Goal: Information Seeking & Learning: Learn about a topic

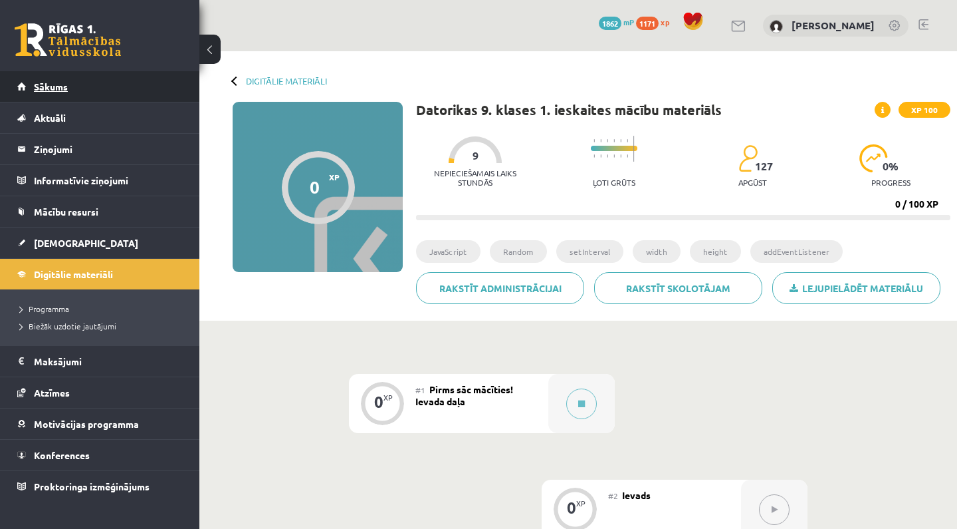
click at [166, 90] on link "Sākums" at bounding box center [100, 86] width 166 height 31
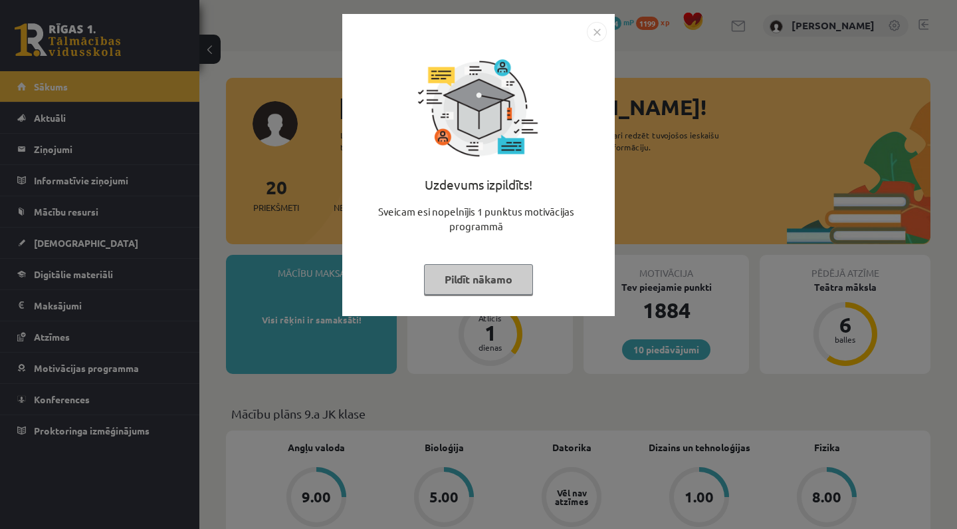
drag, startPoint x: 0, startPoint y: 0, endPoint x: 469, endPoint y: 277, distance: 544.6
click at [468, 277] on button "Pildīt nākamo" at bounding box center [478, 279] width 109 height 31
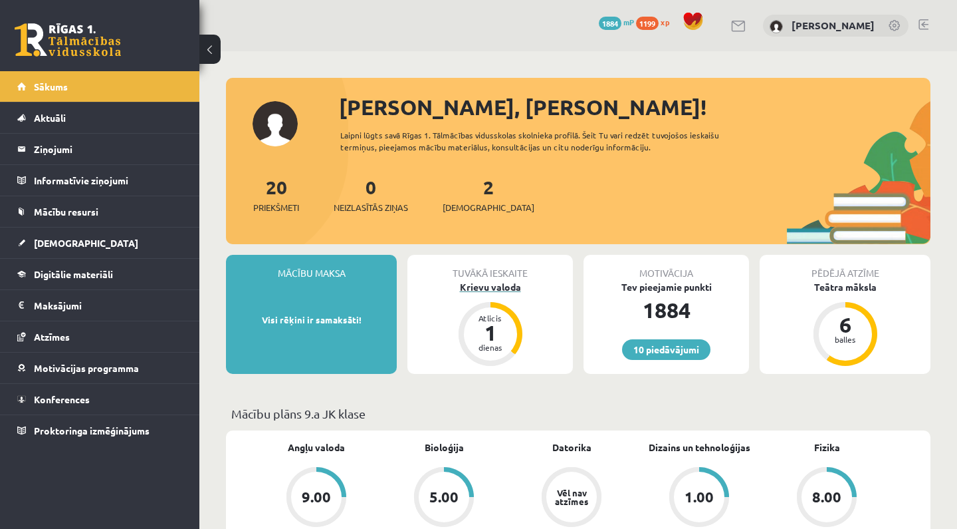
click at [490, 284] on div "Krievu valoda" at bounding box center [491, 287] width 166 height 14
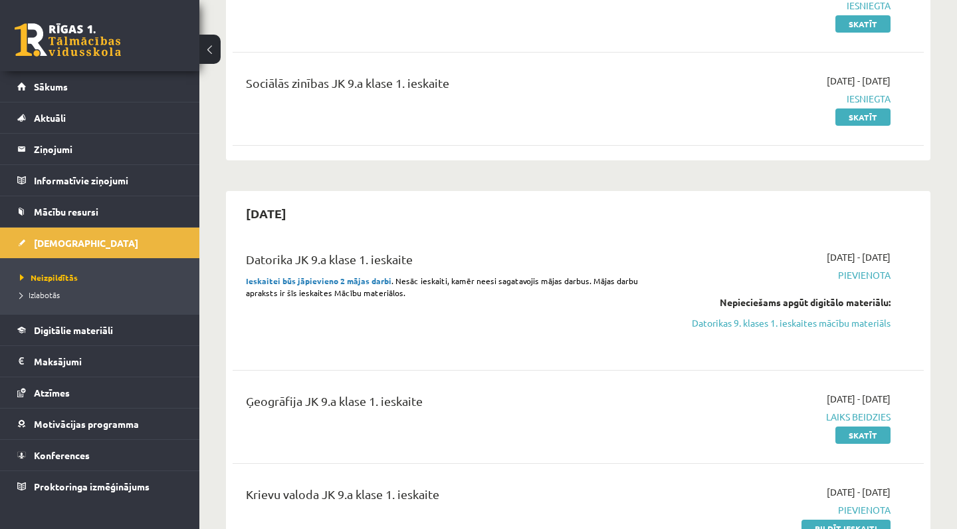
scroll to position [211, 0]
click at [804, 324] on link "Datorikas 9. klases 1. ieskaites mācību materiāls" at bounding box center [789, 321] width 201 height 14
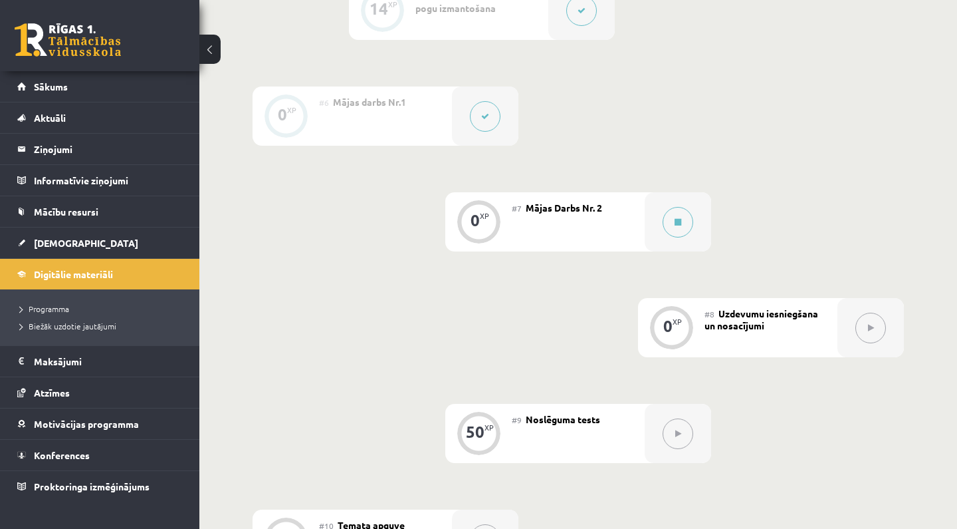
scroll to position [892, 0]
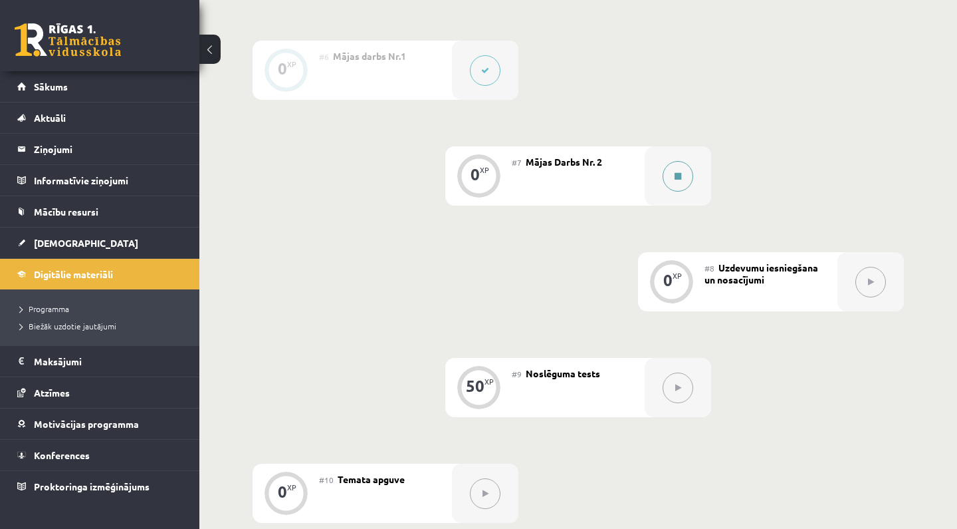
click at [693, 179] on button at bounding box center [678, 176] width 31 height 31
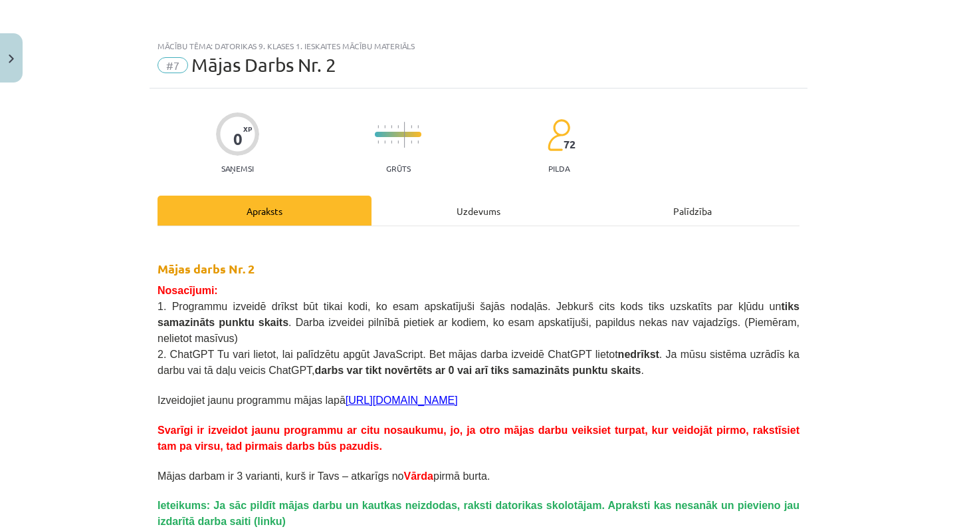
click at [499, 200] on div "Uzdevums" at bounding box center [479, 210] width 214 height 30
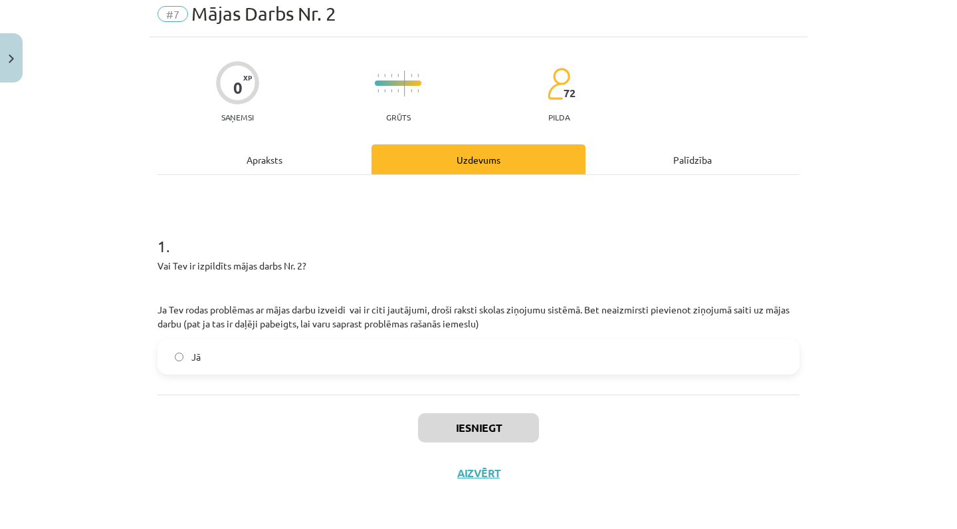
scroll to position [53, 0]
click at [461, 354] on label "Jā" at bounding box center [479, 356] width 640 height 33
click at [469, 428] on button "Iesniegt" at bounding box center [478, 427] width 121 height 29
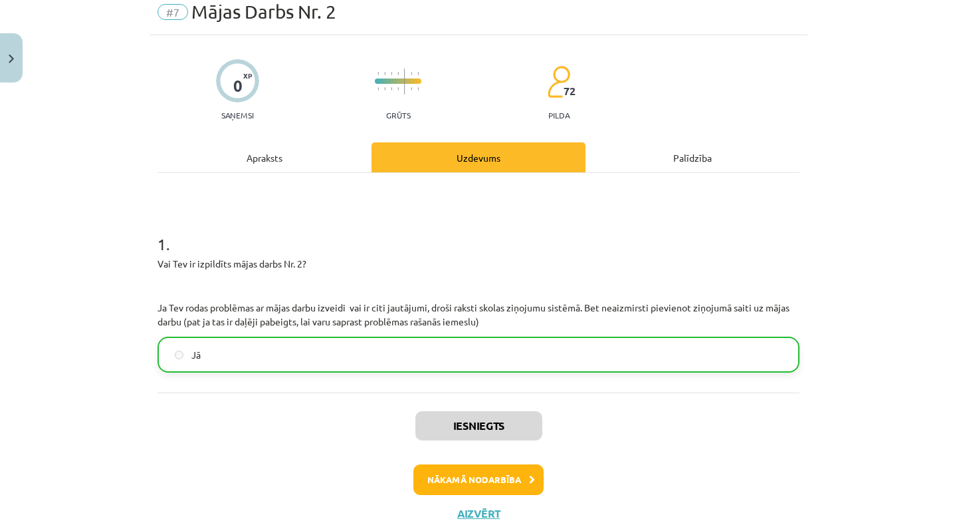
click at [452, 485] on button "Nākamā nodarbība" at bounding box center [479, 479] width 130 height 31
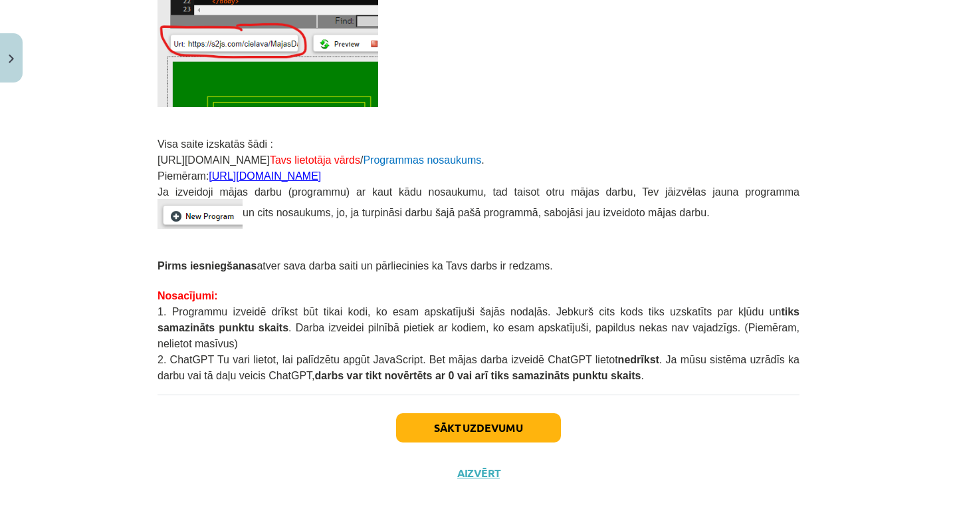
scroll to position [330, 0]
click at [315, 174] on link "https://s2js.com/saule11/majasdarbs81" at bounding box center [265, 175] width 112 height 11
click at [453, 418] on button "Sākt uzdevumu" at bounding box center [478, 427] width 165 height 29
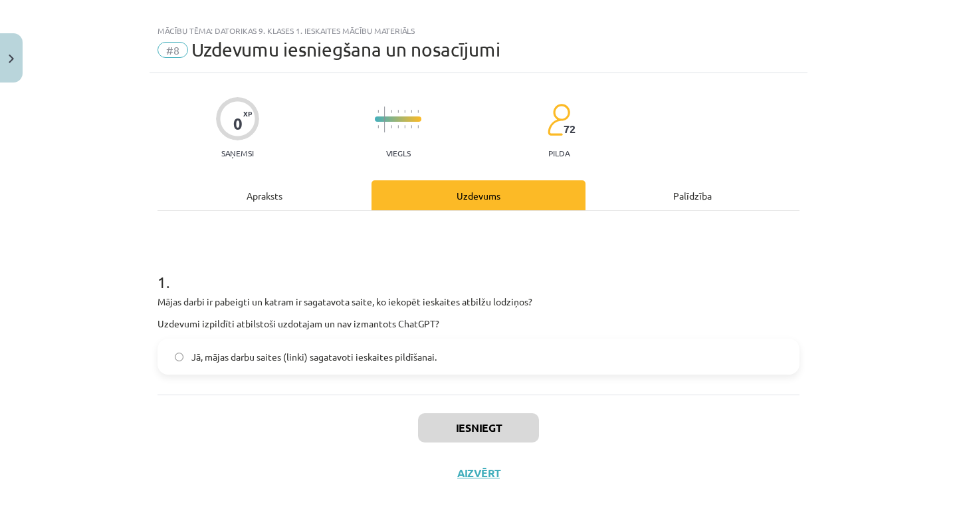
click at [448, 360] on label "Jā, mājas darbu saites (linki) sagatavoti ieskaites pildīšanai." at bounding box center [479, 356] width 640 height 33
click at [19, 56] on button "Close" at bounding box center [11, 57] width 23 height 49
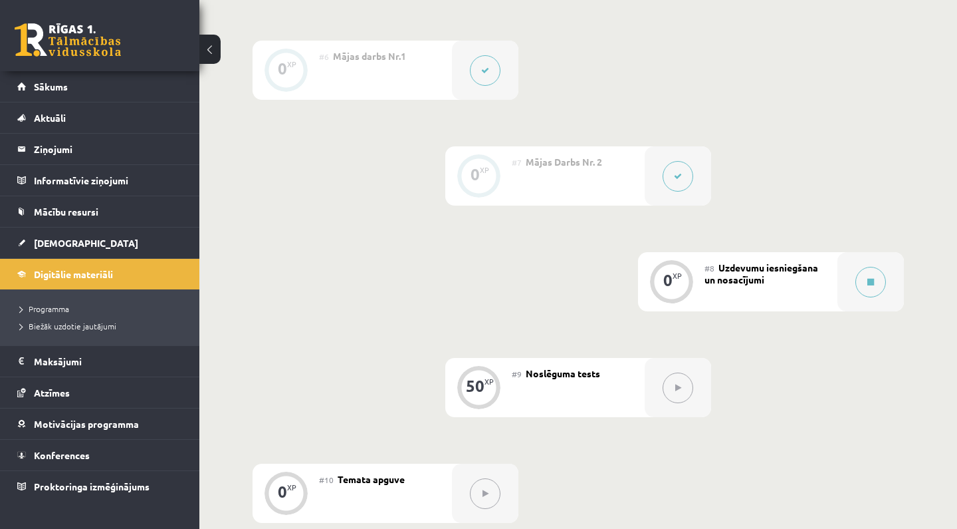
scroll to position [894, 0]
click at [886, 285] on div at bounding box center [871, 280] width 66 height 59
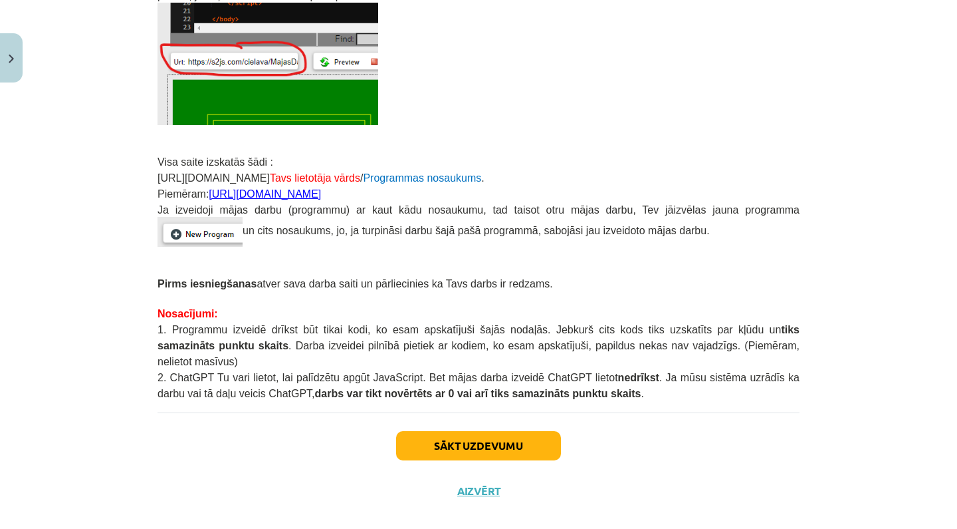
scroll to position [330, 0]
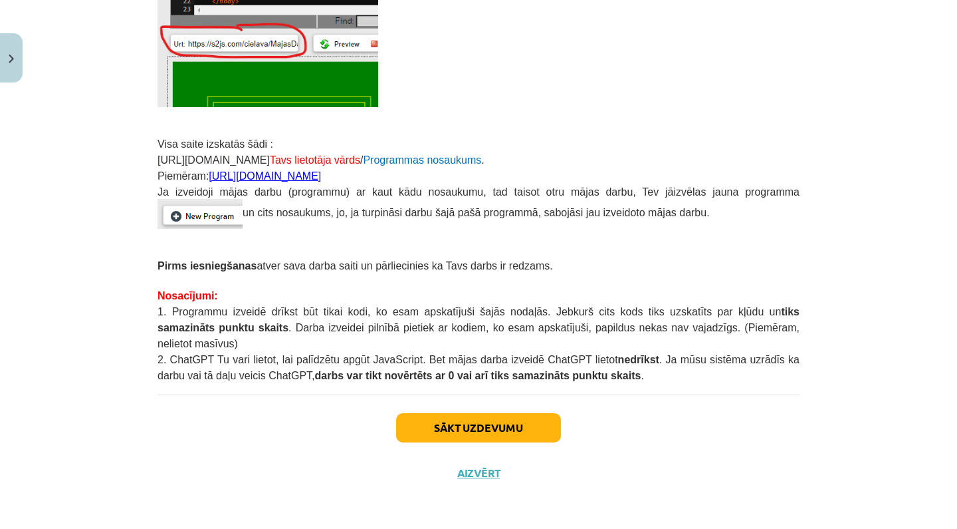
click at [321, 176] on link "https://s2js.com/saule11/majasdarbs81" at bounding box center [265, 175] width 112 height 11
click at [492, 430] on button "Sākt uzdevumu" at bounding box center [478, 427] width 165 height 29
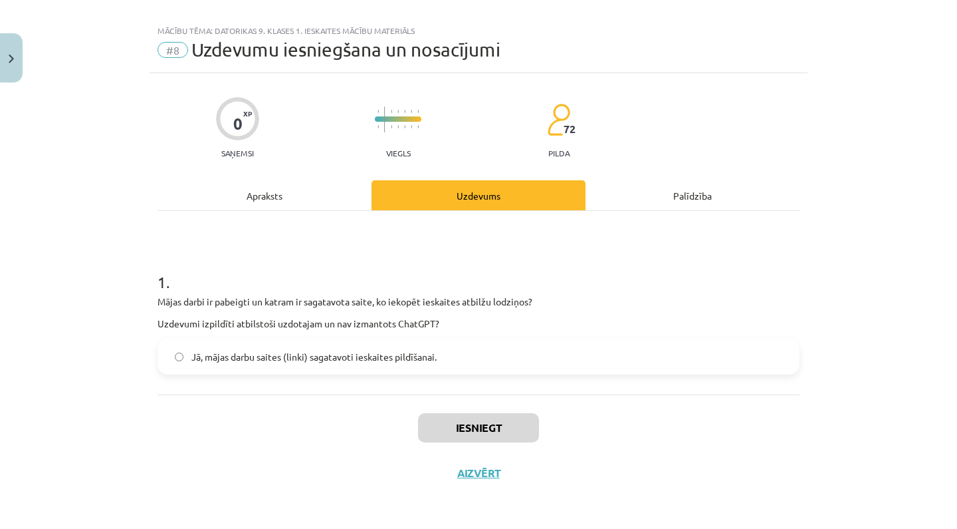
click at [485, 336] on div "1 . Mājas darbi ir pabeigti un katram ir sagatavota saite, ko iekopēt ieskaites…" at bounding box center [479, 311] width 642 height 125
click at [481, 350] on label "Jā, mājas darbu saites (linki) sagatavoti ieskaites pildīšanai." at bounding box center [479, 356] width 640 height 33
click at [460, 434] on button "Iesniegt" at bounding box center [478, 427] width 121 height 29
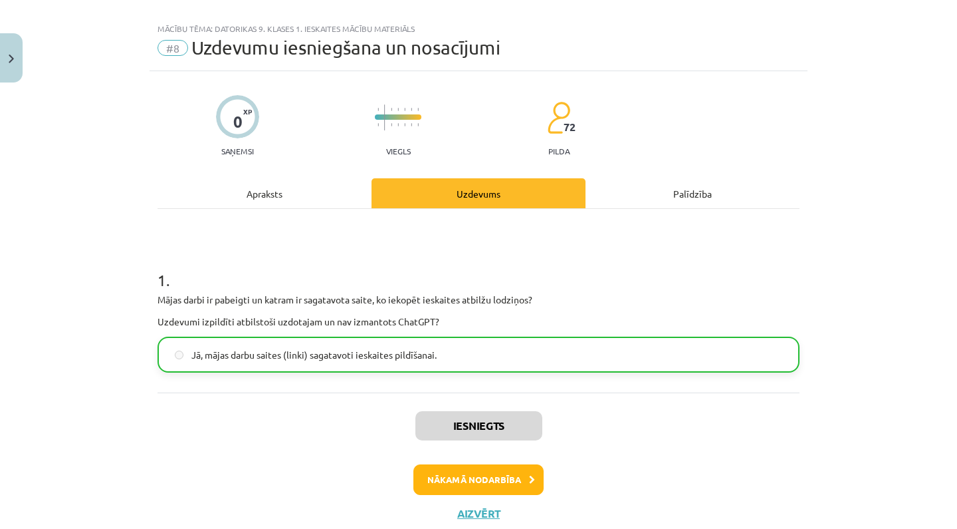
click at [475, 482] on button "Nākamā nodarbība" at bounding box center [479, 479] width 130 height 31
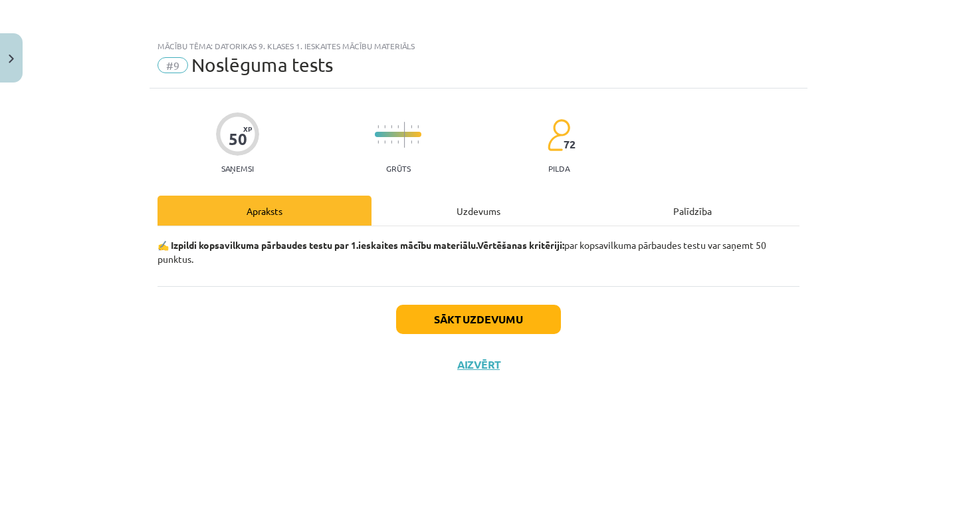
click at [485, 321] on button "Sākt uzdevumu" at bounding box center [478, 319] width 165 height 29
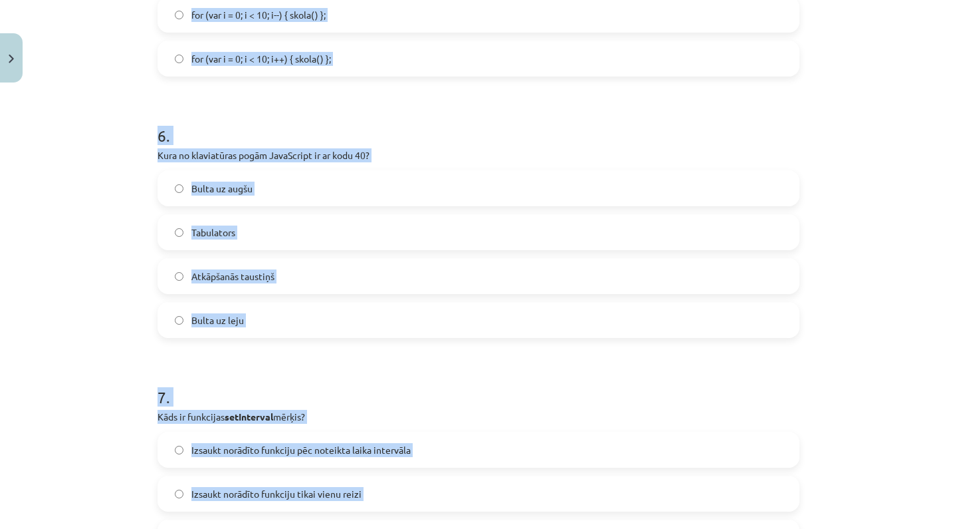
scroll to position [1515, 0]
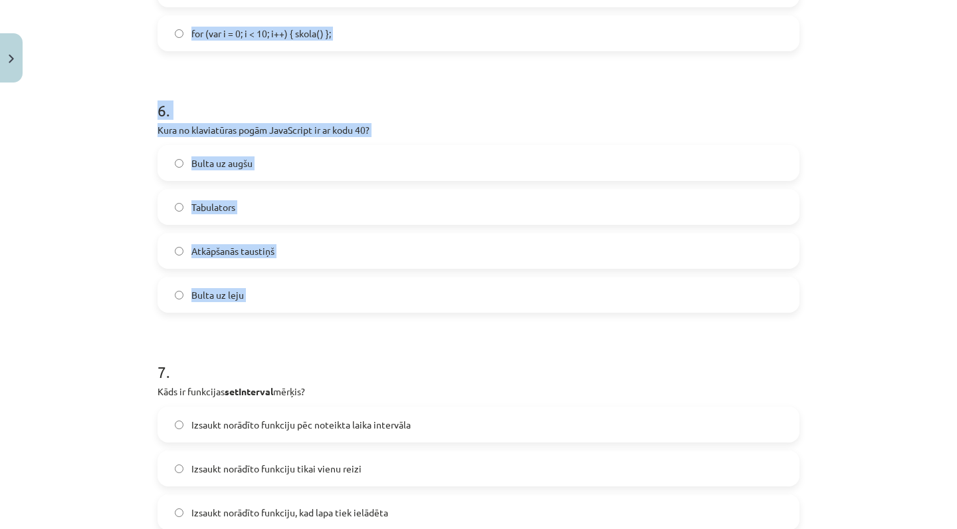
drag, startPoint x: 160, startPoint y: 56, endPoint x: 165, endPoint y: 318, distance: 262.7
click at [165, 318] on form "1 . Ja Tev mainīgajam T ir jāpiešķir gadījuma vērtība no 10 līdz 30, kuru koda …" at bounding box center [479, 71] width 642 height 2644
copy form "1 . Ja Tev mainīgajam T ir jāpiešķir gadījuma vērtība no 10 līdz 30, kuru koda …"
click at [119, 292] on div "Mācību tēma: Datorikas 9. klases 1. ieskaites mācību materiāls #9 Noslēguma tes…" at bounding box center [478, 264] width 957 height 529
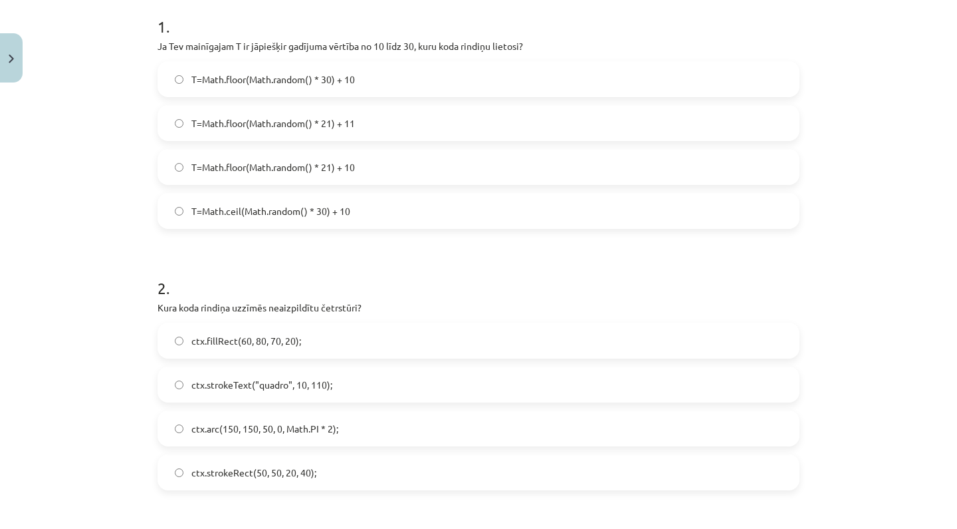
scroll to position [275, 0]
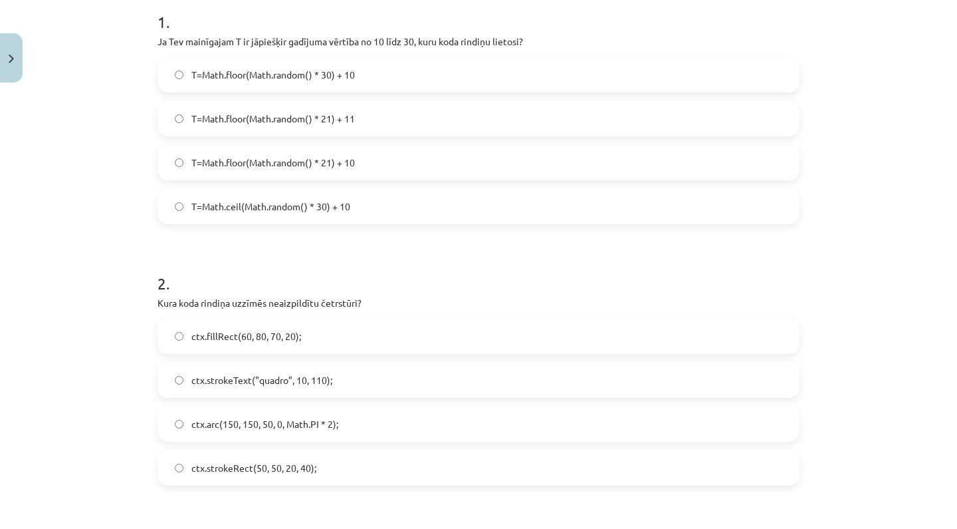
click at [380, 78] on label "T=Math.floor(Math.random() * 30) + 10" at bounding box center [479, 74] width 640 height 33
click at [356, 206] on label "T=Math.ceil(Math.random() * 30) + 10" at bounding box center [479, 205] width 640 height 33
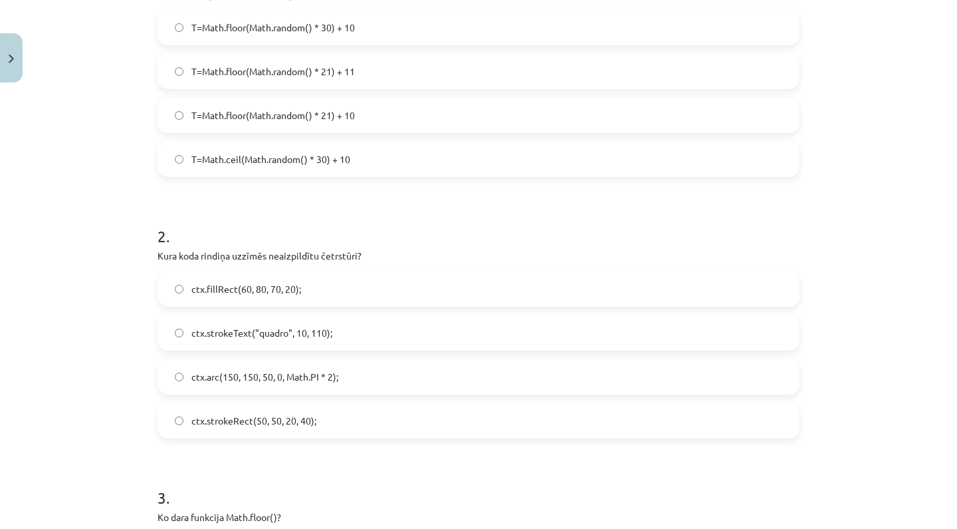
scroll to position [324, 0]
click at [261, 324] on span "ctx.strokeText("quadro", 10, 110);" at bounding box center [261, 331] width 141 height 14
click at [261, 425] on span "ctx.strokeRect(50, 50, 20, 40);" at bounding box center [253, 419] width 125 height 14
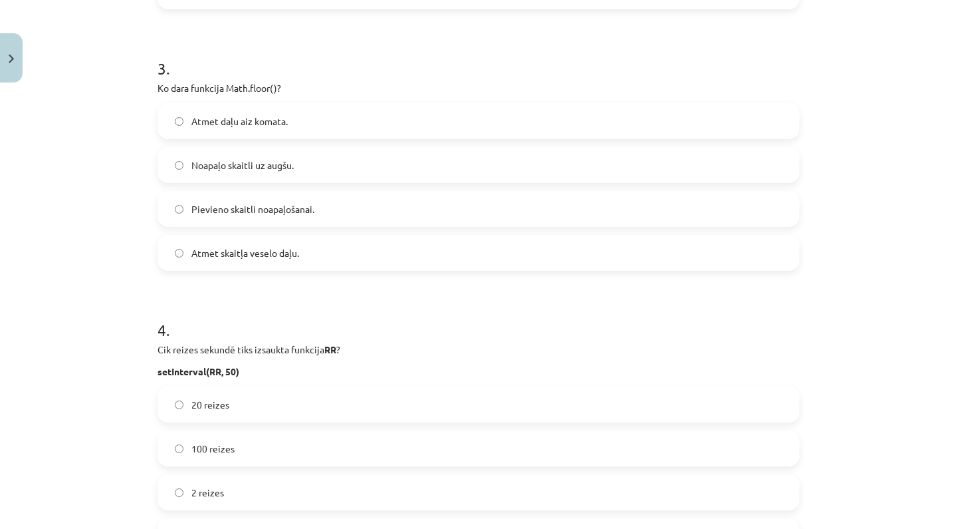
scroll to position [761, 0]
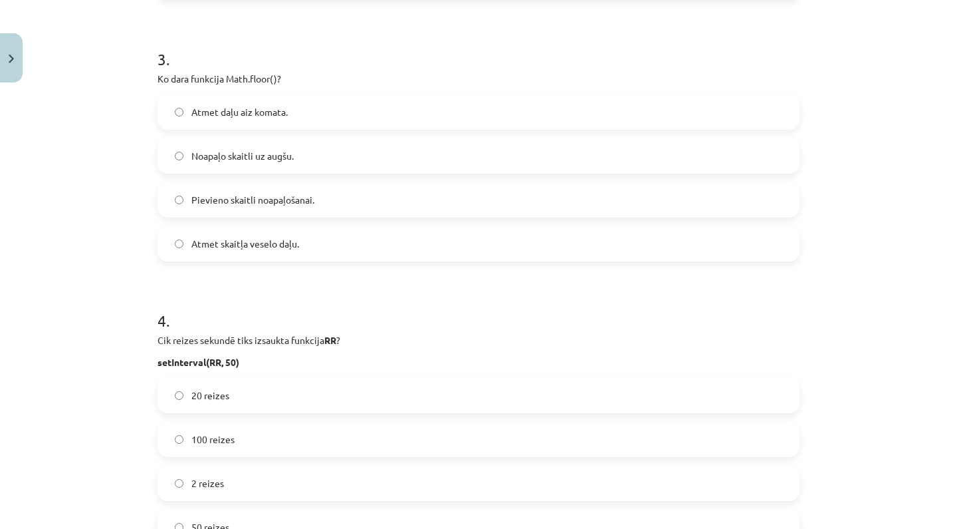
click at [237, 237] on span "Atmet skaitļa veselo daļu." at bounding box center [245, 244] width 108 height 14
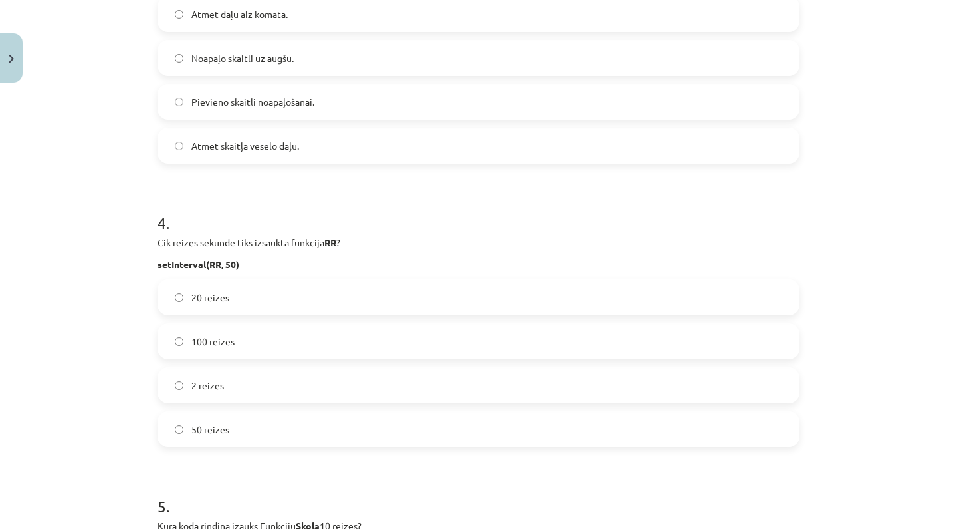
scroll to position [826, 0]
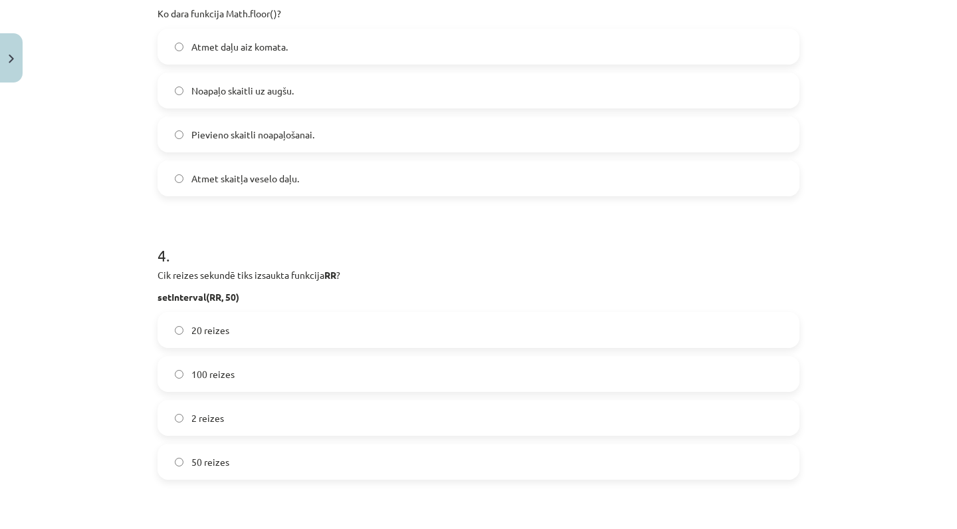
click at [304, 49] on label "Atmet daļu aiz komata." at bounding box center [479, 46] width 640 height 33
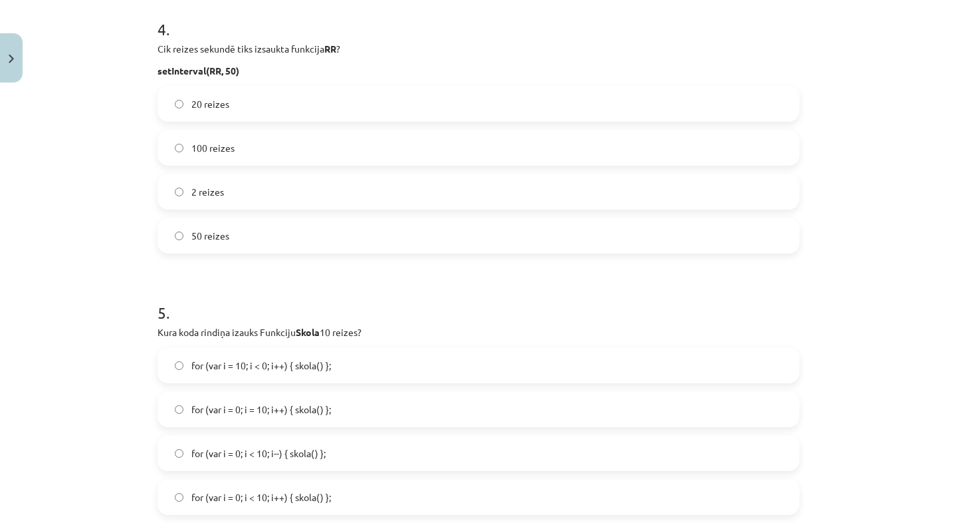
scroll to position [1063, 0]
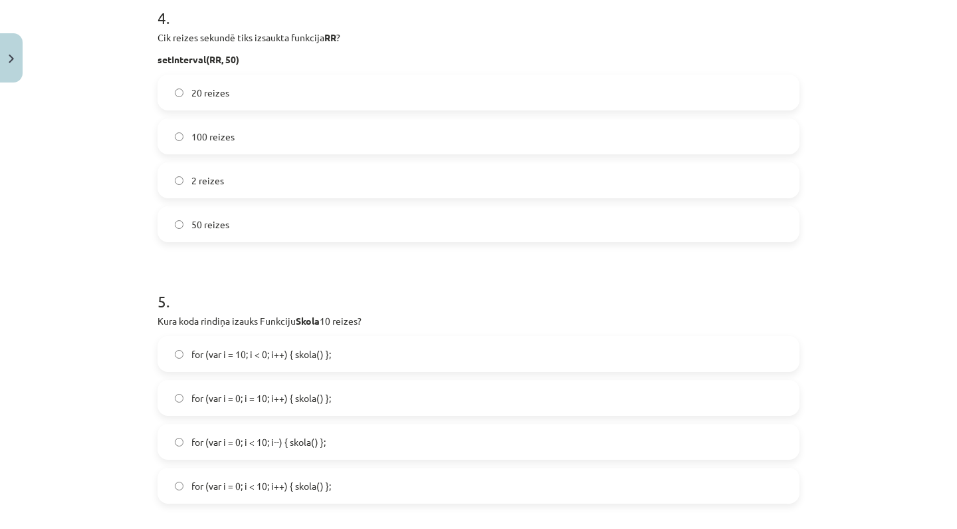
click at [322, 82] on label "20 reizes" at bounding box center [479, 92] width 640 height 33
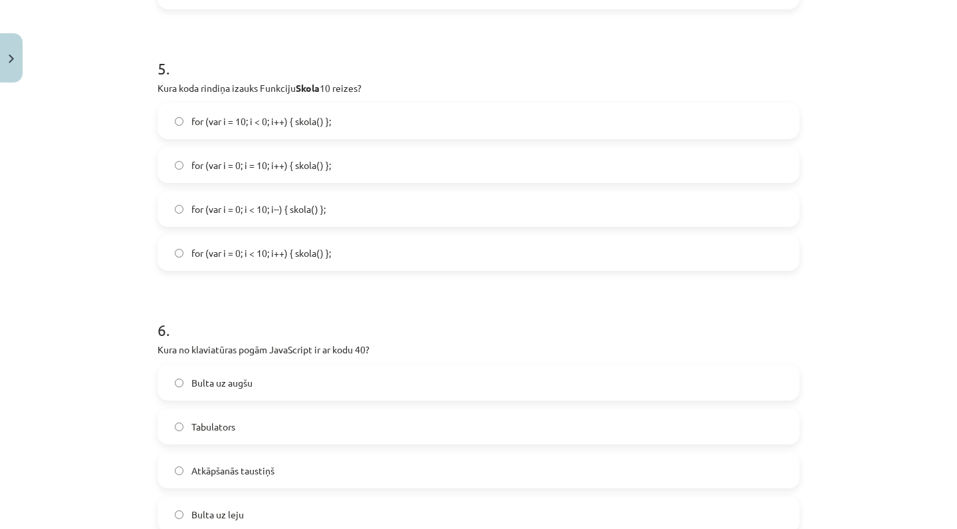
scroll to position [1307, 0]
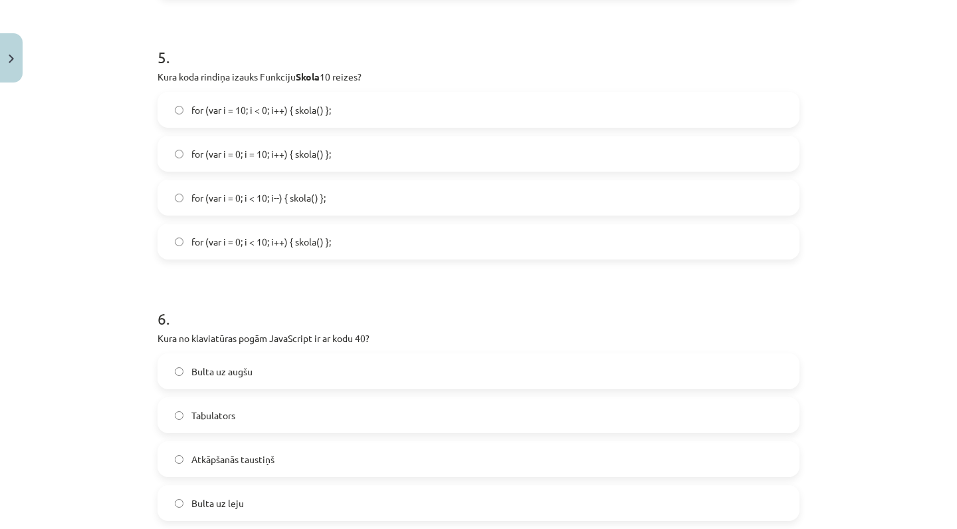
click at [345, 116] on label "for (var i = 10; i < 0; i++) { skola() };" at bounding box center [479, 109] width 640 height 33
click at [324, 152] on span "for (var i = 0; i = 10; i++) { skola() };" at bounding box center [261, 154] width 140 height 14
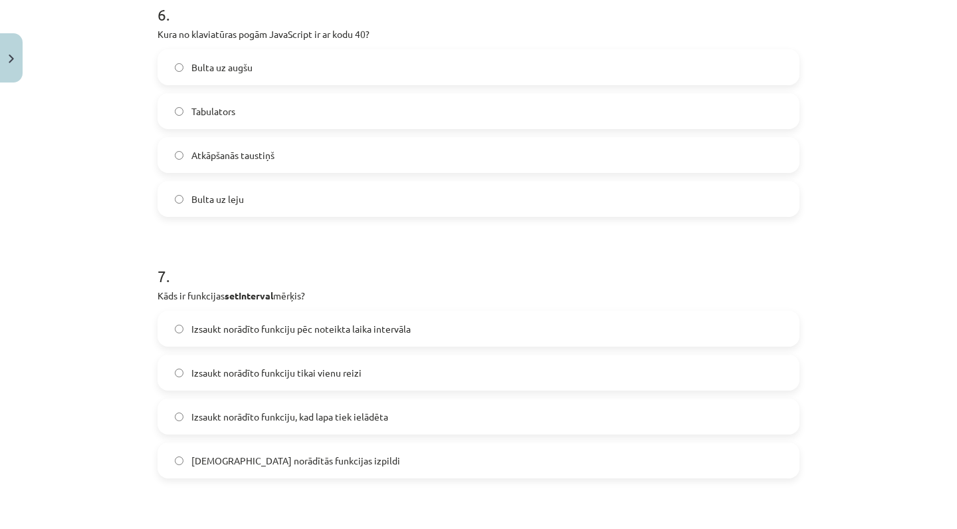
scroll to position [1617, 0]
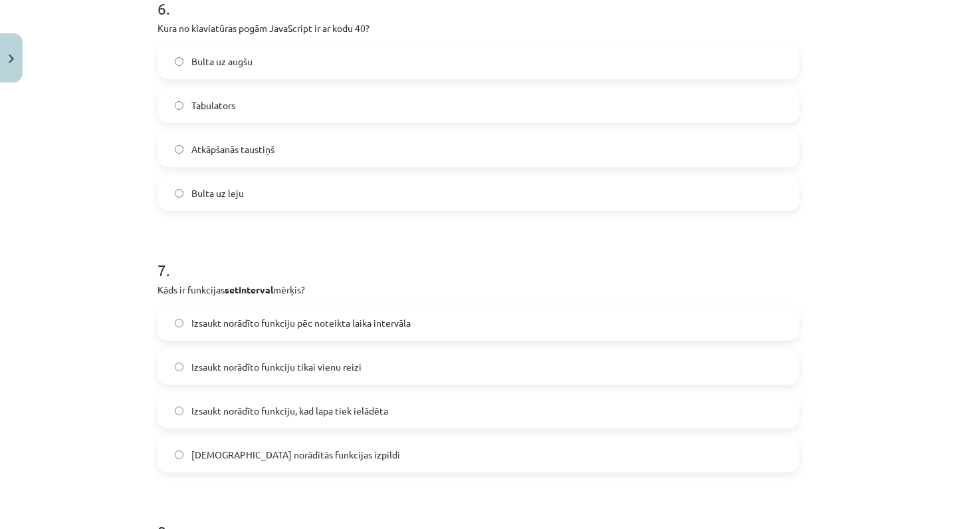
click at [285, 195] on label "Bulta uz leju" at bounding box center [479, 192] width 640 height 33
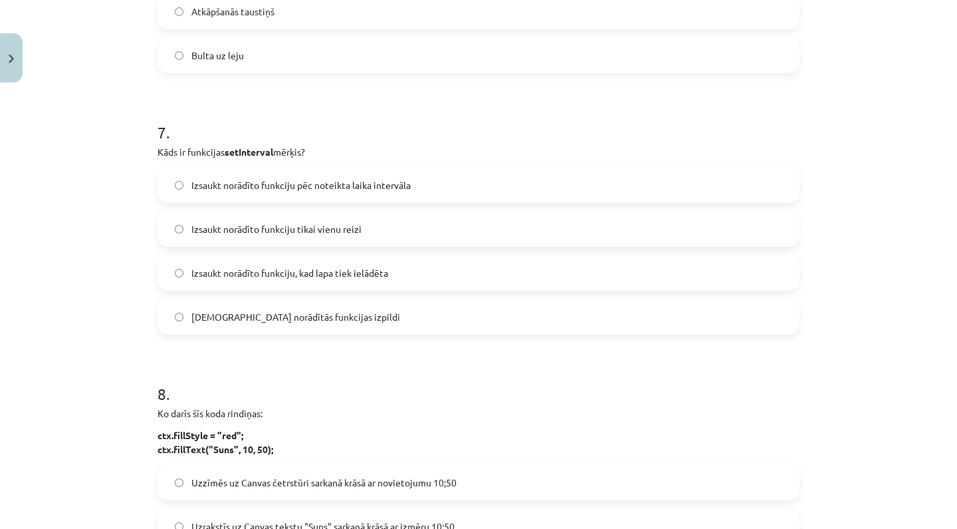
scroll to position [1817, 0]
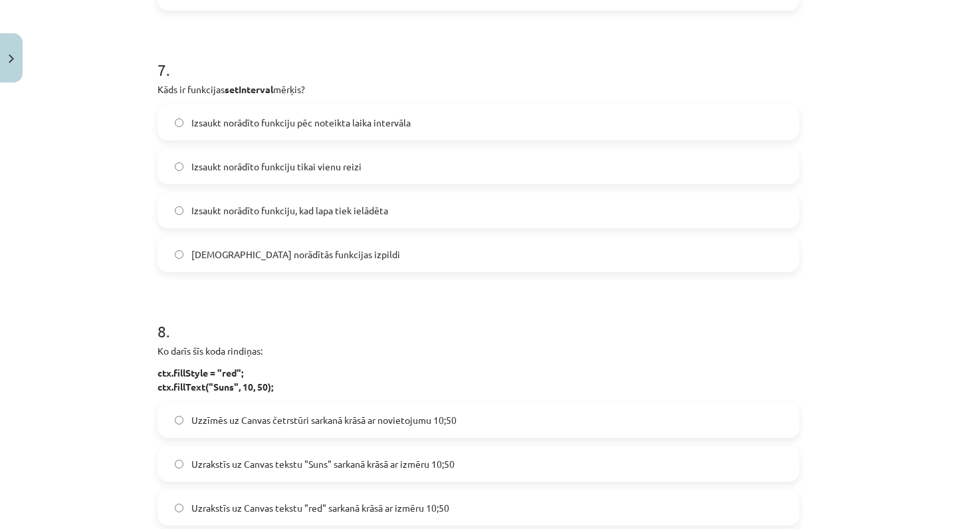
click at [285, 193] on label "Izsaukt norādīto funkciju, kad lapa tiek ielādēta" at bounding box center [479, 209] width 640 height 33
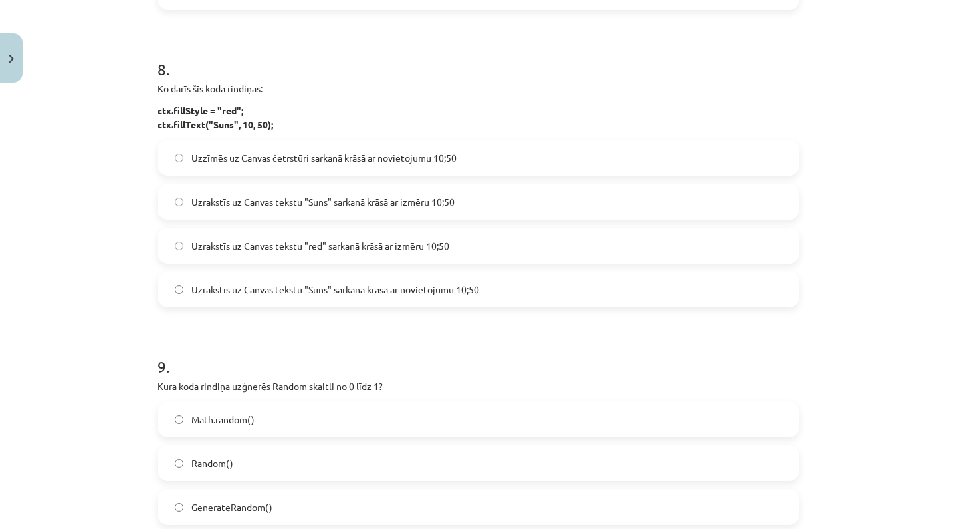
scroll to position [2392, 0]
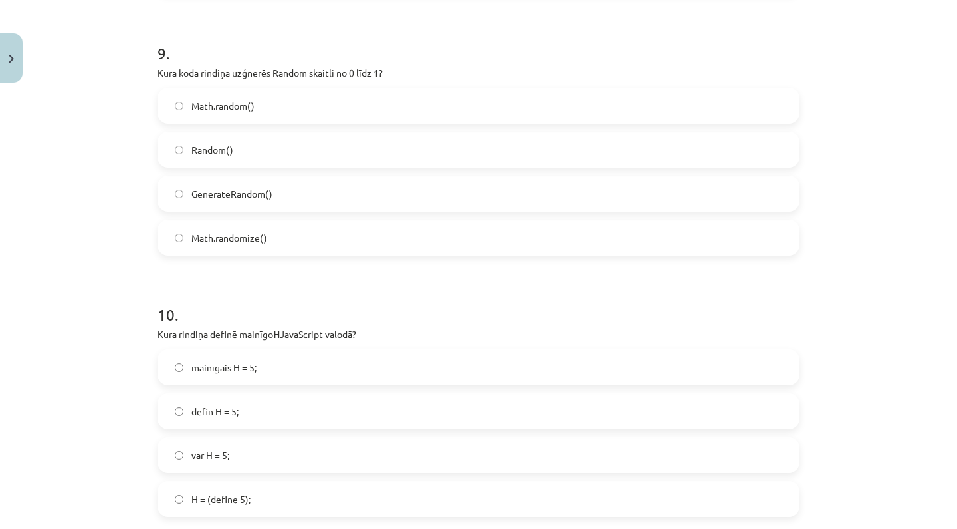
click at [338, 94] on label "Math.random()" at bounding box center [479, 105] width 640 height 33
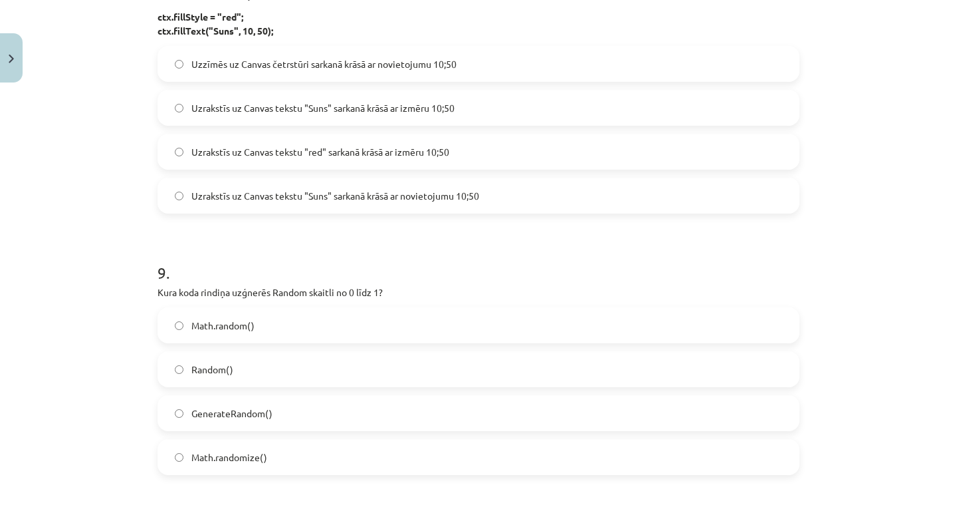
click at [338, 94] on label "Uzrakstīs uz Canvas tekstu "Suns" sarkanā krāsā ar izmēru 10;50" at bounding box center [479, 107] width 640 height 33
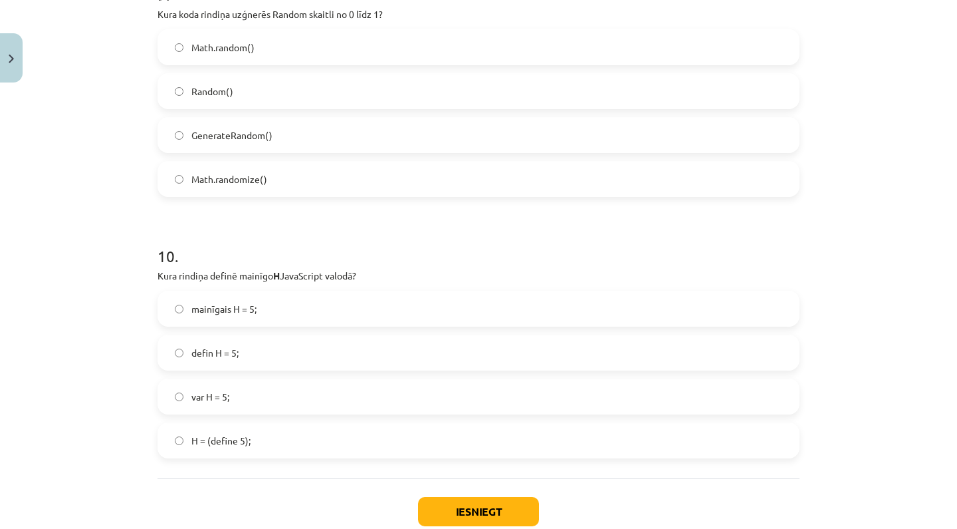
scroll to position [2451, 0]
click at [314, 340] on label "defin H = 5;" at bounding box center [479, 351] width 640 height 33
click at [339, 310] on label "mainīgais H = 5;" at bounding box center [479, 307] width 640 height 33
click at [431, 447] on label "H = (define 5);" at bounding box center [479, 439] width 640 height 33
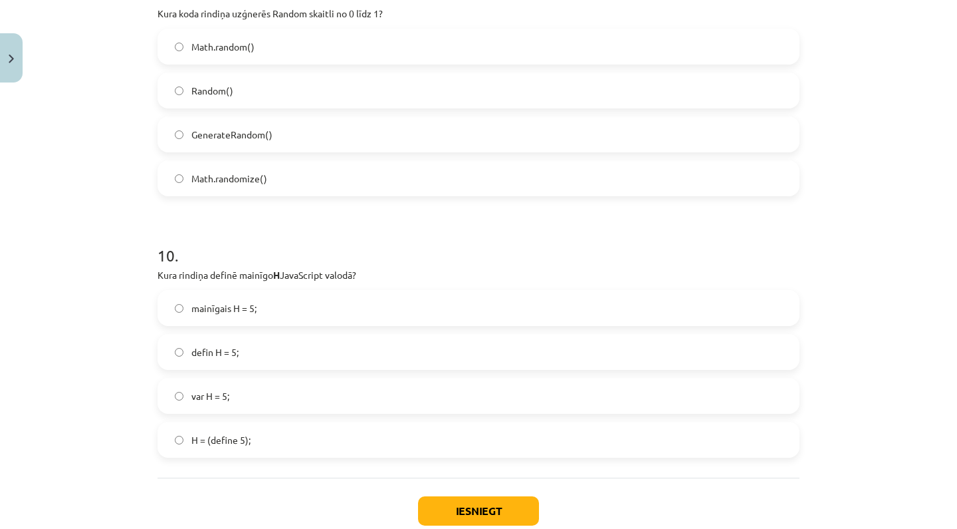
click at [467, 517] on button "Iesniegt" at bounding box center [478, 510] width 121 height 29
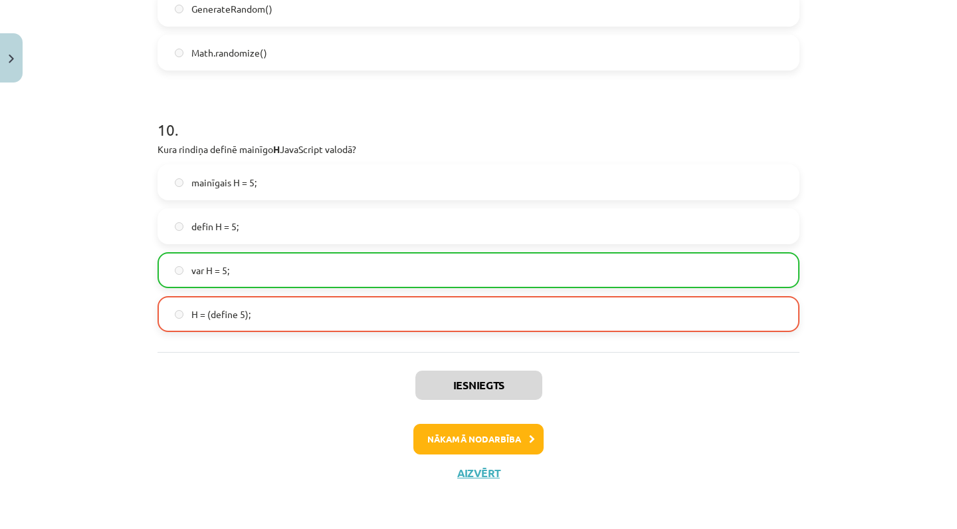
scroll to position [2578, 0]
click at [8, 75] on button "Close" at bounding box center [11, 57] width 23 height 49
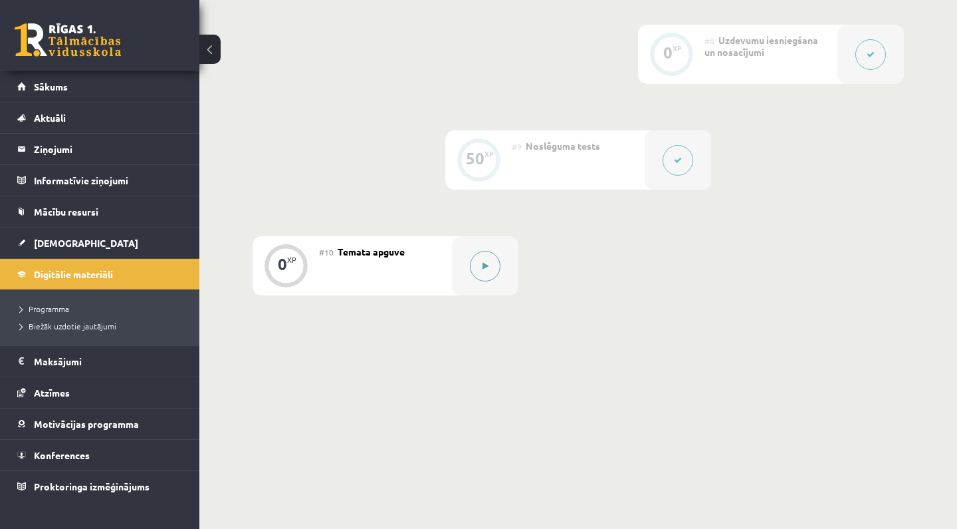
scroll to position [1119, 0]
click at [487, 267] on icon at bounding box center [486, 267] width 6 height 8
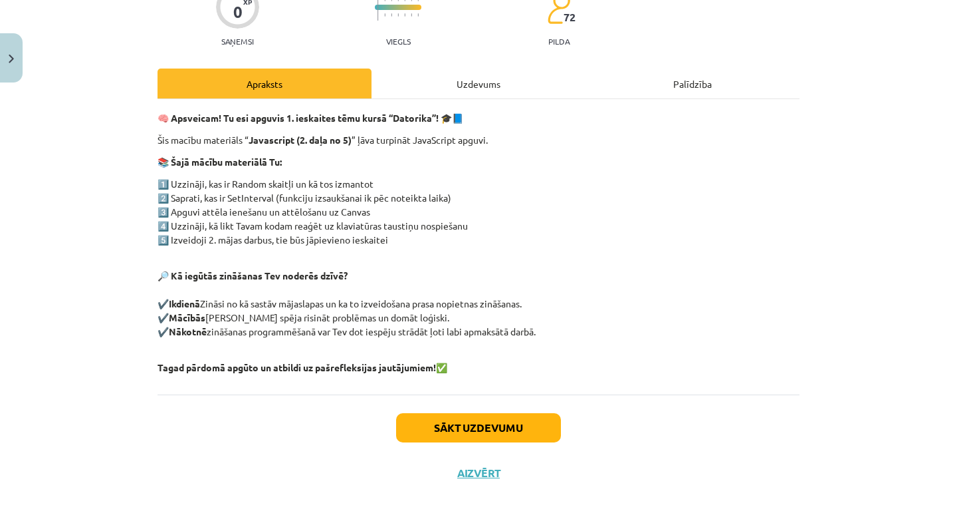
click at [467, 424] on button "Sākt uzdevumu" at bounding box center [478, 427] width 165 height 29
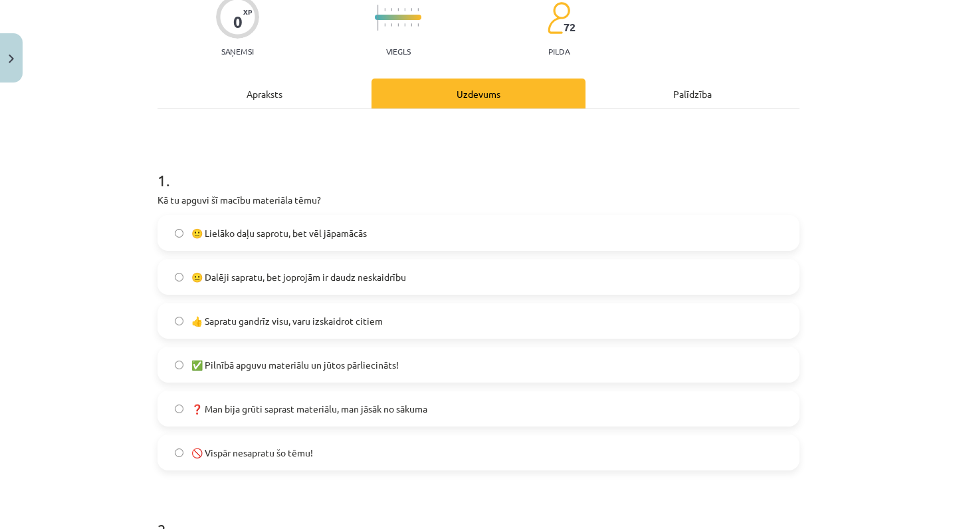
scroll to position [124, 0]
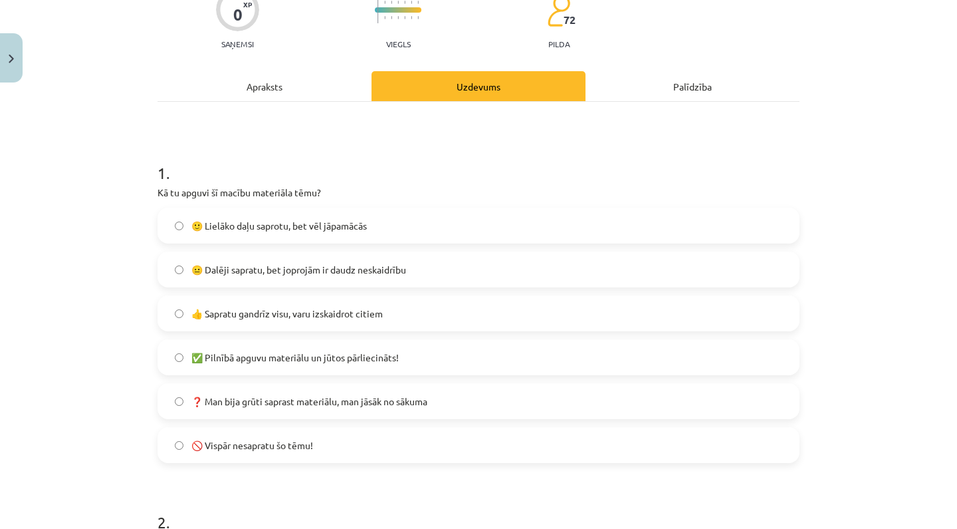
click at [375, 407] on span "❓ Man bija grūti saprast materiālu, man jāsāk no sākuma" at bounding box center [309, 401] width 236 height 14
click at [354, 312] on span "👍 Sapratu gandrīz visu, varu izskaidrot citiem" at bounding box center [286, 313] width 191 height 14
click at [352, 274] on span "😐 Dalēji sapratu, bet joprojām ir daudz neskaidrību" at bounding box center [298, 270] width 215 height 14
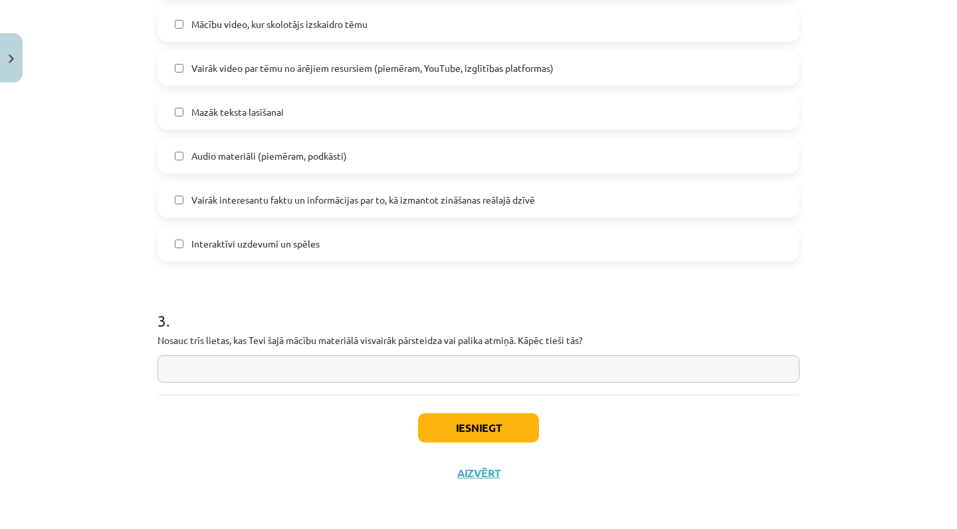
scroll to position [910, 0]
click at [461, 423] on button "Iesniegt" at bounding box center [478, 427] width 121 height 29
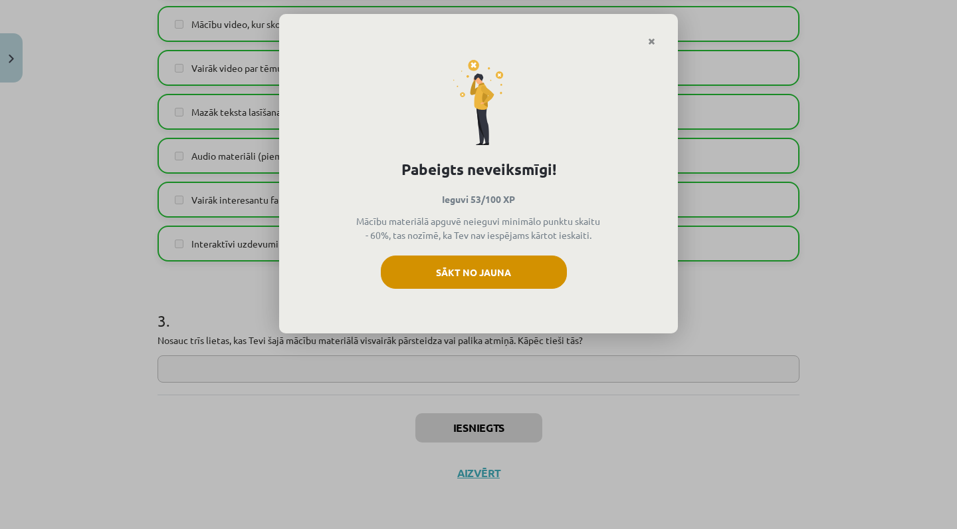
click at [478, 280] on button "Sākt no jauna" at bounding box center [474, 271] width 186 height 33
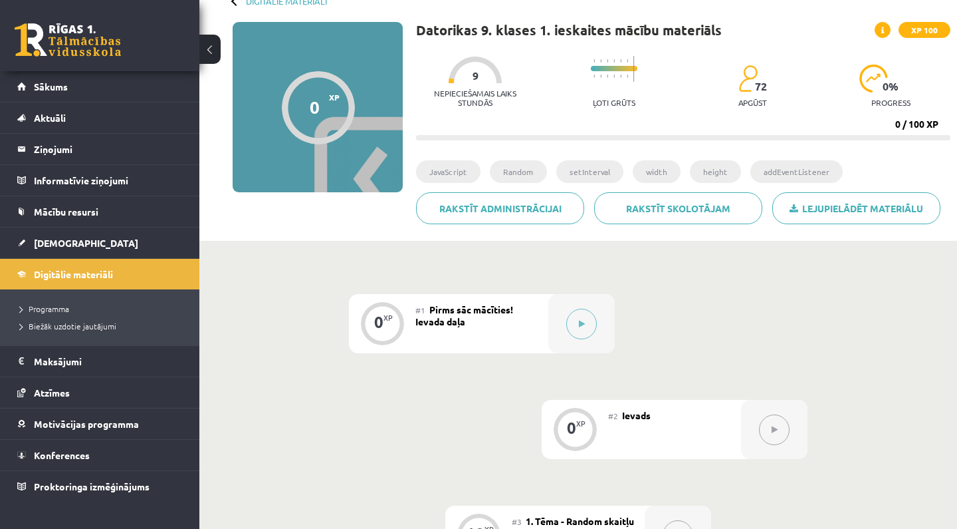
scroll to position [77, 0]
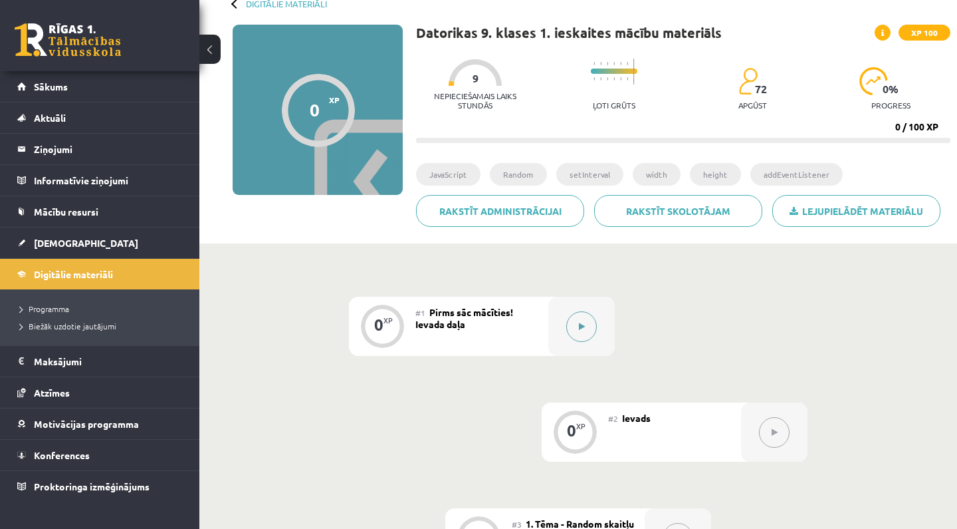
click at [582, 318] on button at bounding box center [581, 326] width 31 height 31
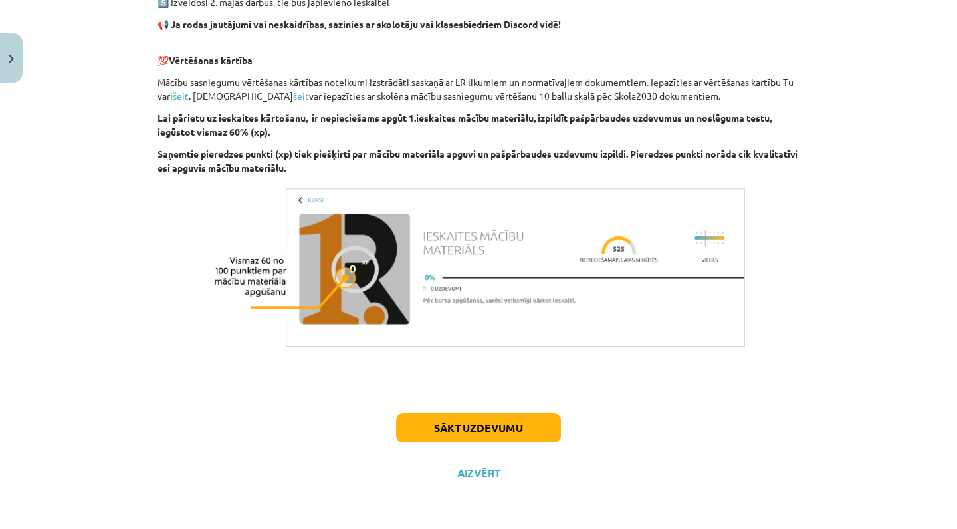
scroll to position [806, 0]
click at [477, 429] on button "Sākt uzdevumu" at bounding box center [478, 427] width 165 height 29
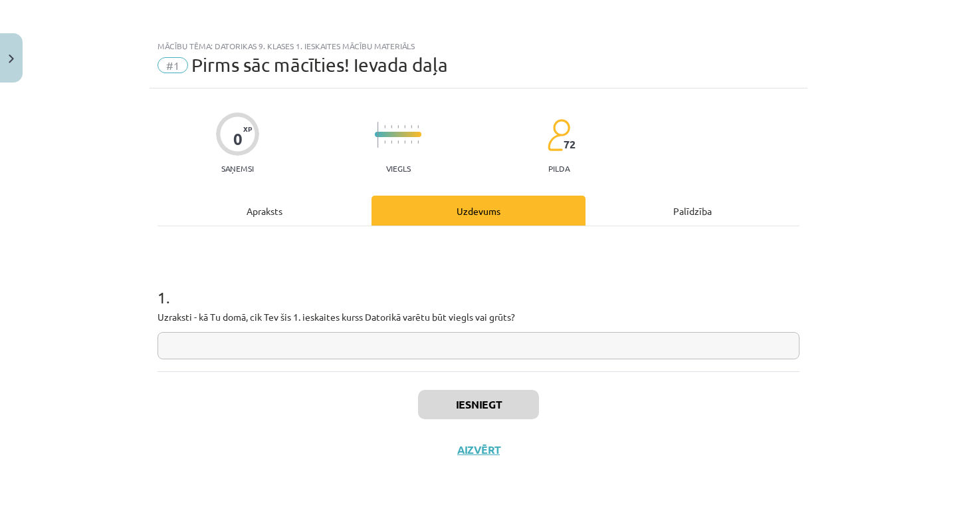
click at [11, 68] on button "Close" at bounding box center [11, 57] width 23 height 49
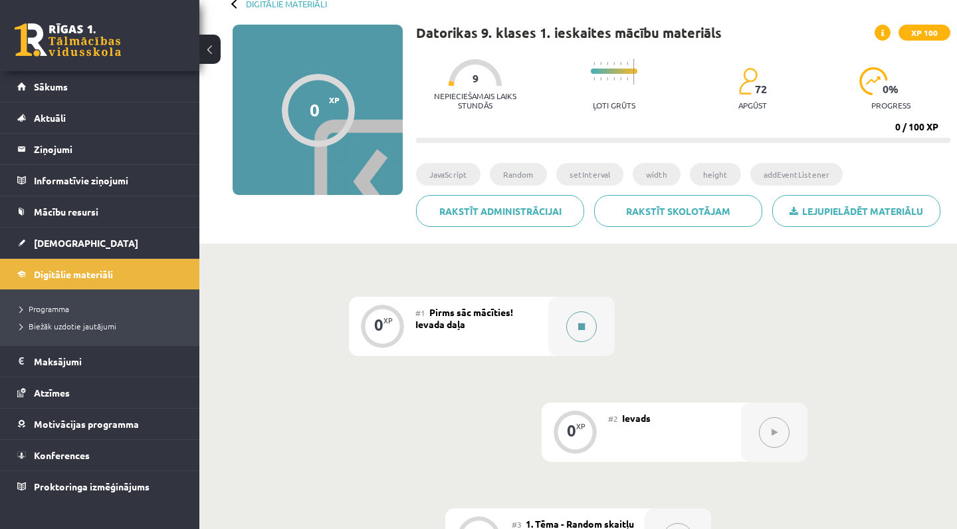
click at [582, 318] on button at bounding box center [581, 326] width 31 height 31
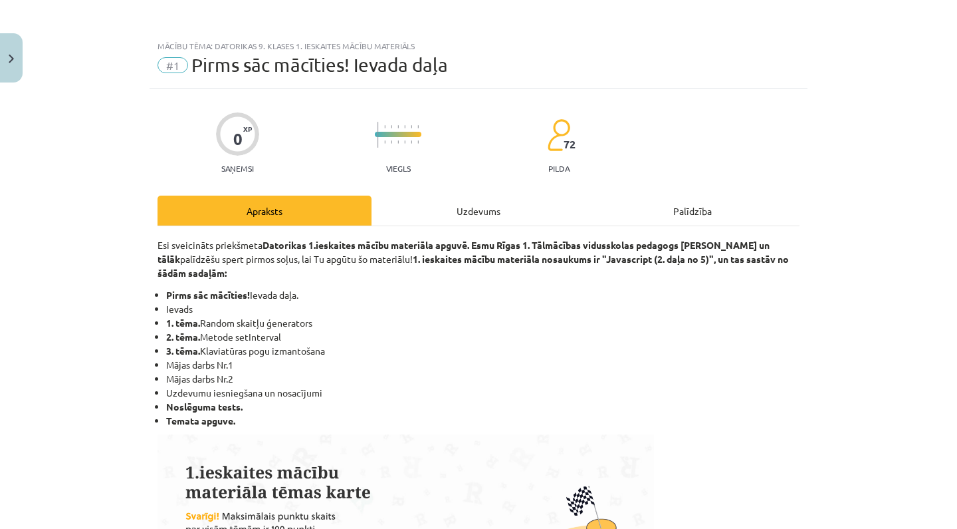
click at [482, 214] on div "Uzdevums" at bounding box center [479, 210] width 214 height 30
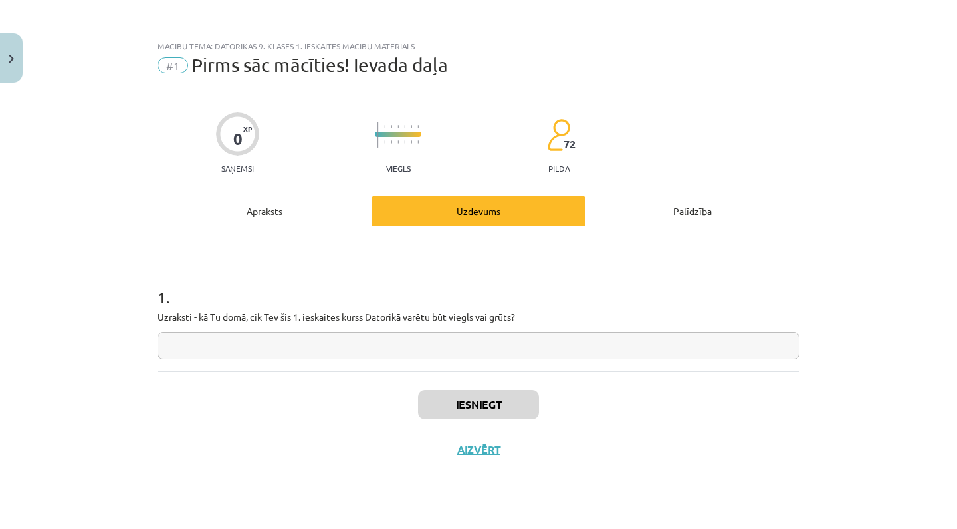
click at [380, 340] on input "text" at bounding box center [479, 345] width 642 height 27
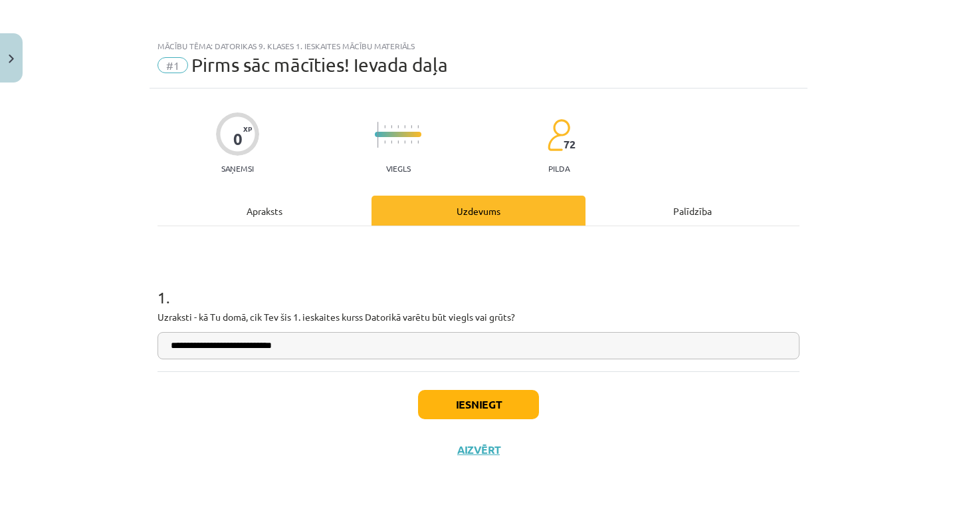
type input "**********"
click at [503, 410] on button "Iesniegt" at bounding box center [478, 404] width 121 height 29
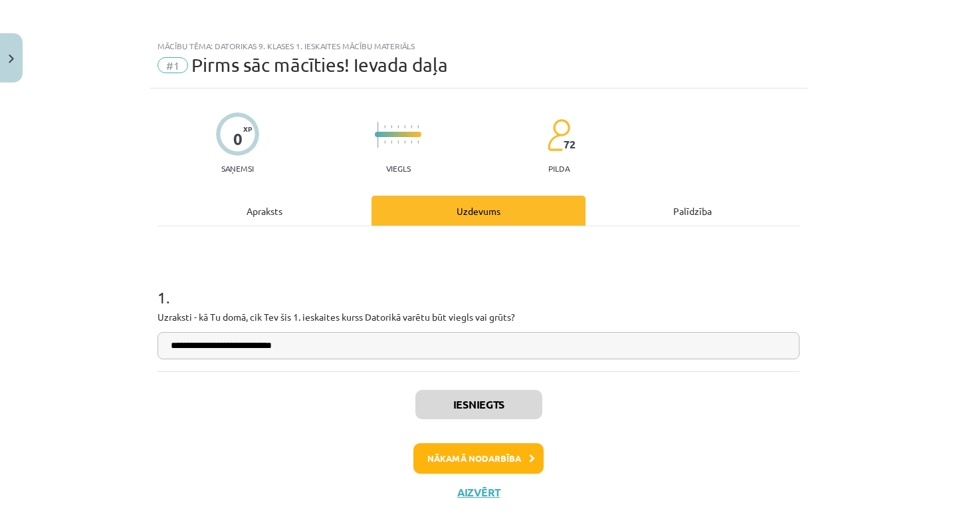
click at [475, 460] on button "Nākamā nodarbība" at bounding box center [479, 458] width 130 height 31
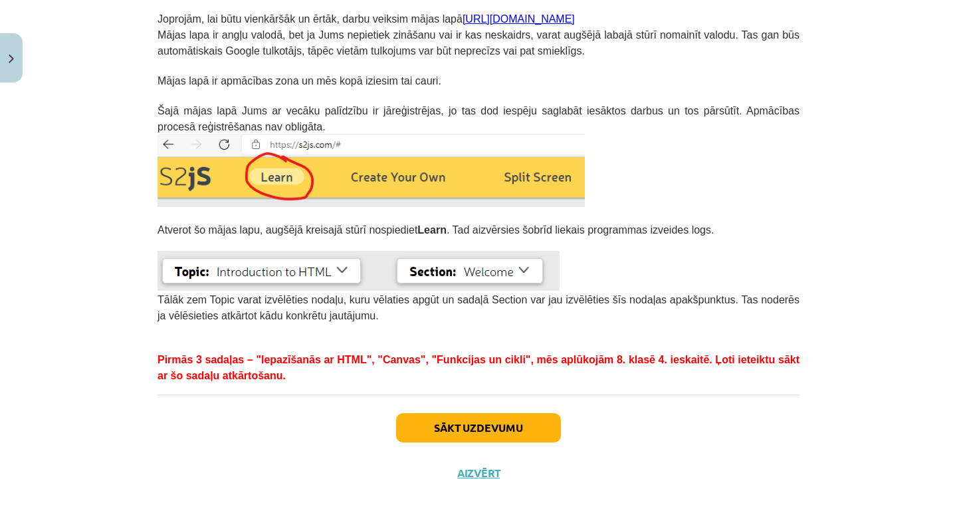
click at [495, 420] on button "Sākt uzdevumu" at bounding box center [478, 427] width 165 height 29
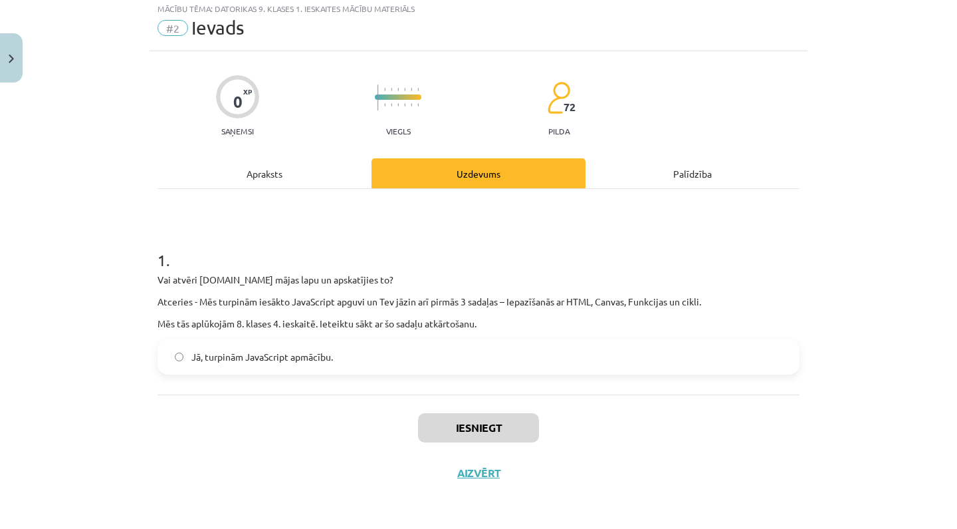
scroll to position [33, 0]
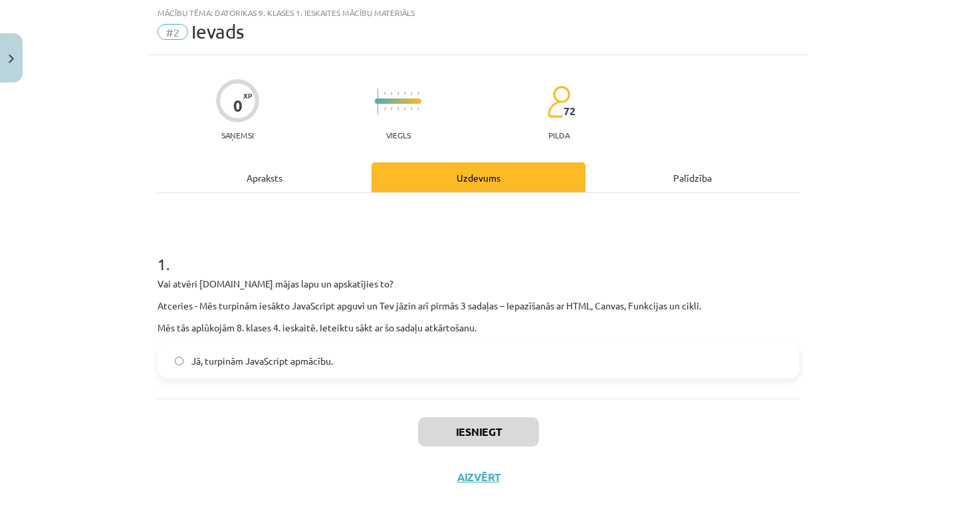
click at [413, 368] on label "Jā, turpinām JavaScript apmācību." at bounding box center [479, 360] width 640 height 33
click at [465, 439] on button "Iesniegt" at bounding box center [478, 431] width 121 height 29
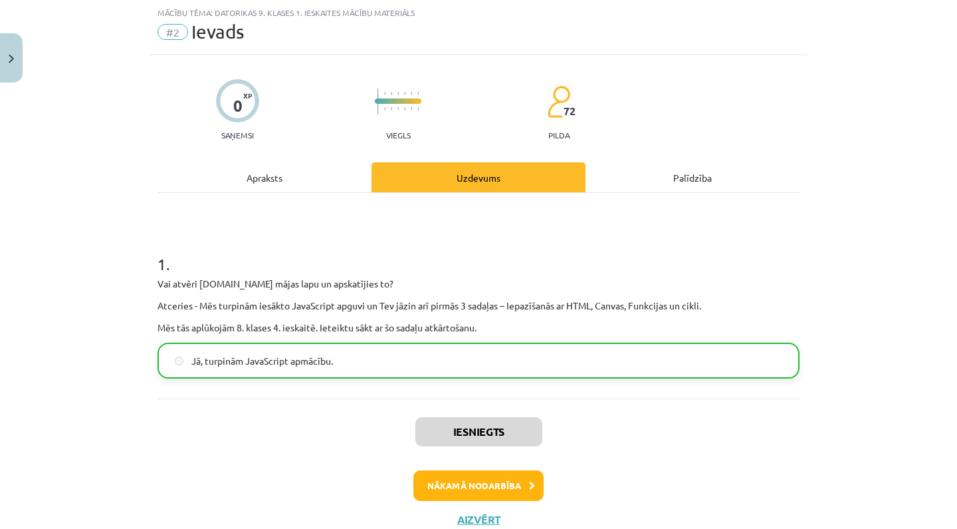
click at [464, 477] on button "Nākamā nodarbība" at bounding box center [479, 485] width 130 height 31
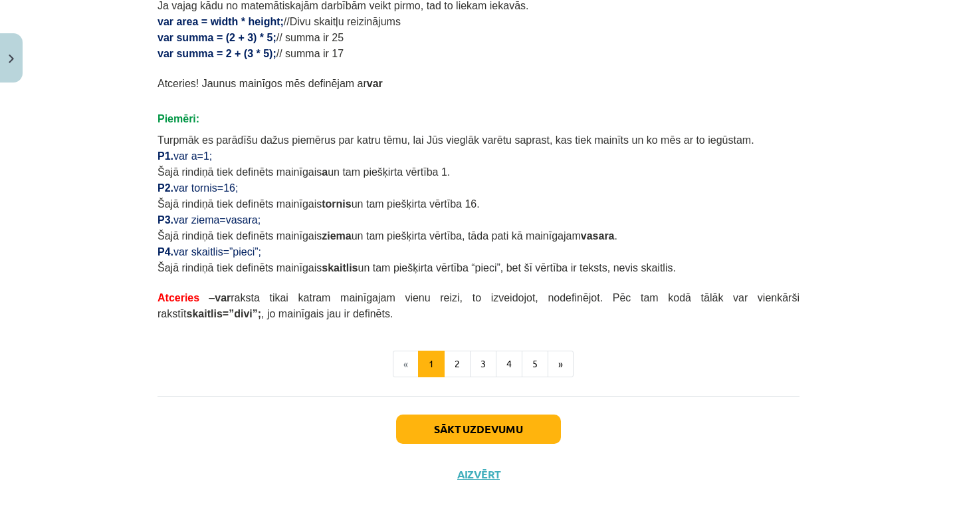
click at [487, 424] on button "Sākt uzdevumu" at bounding box center [478, 428] width 165 height 29
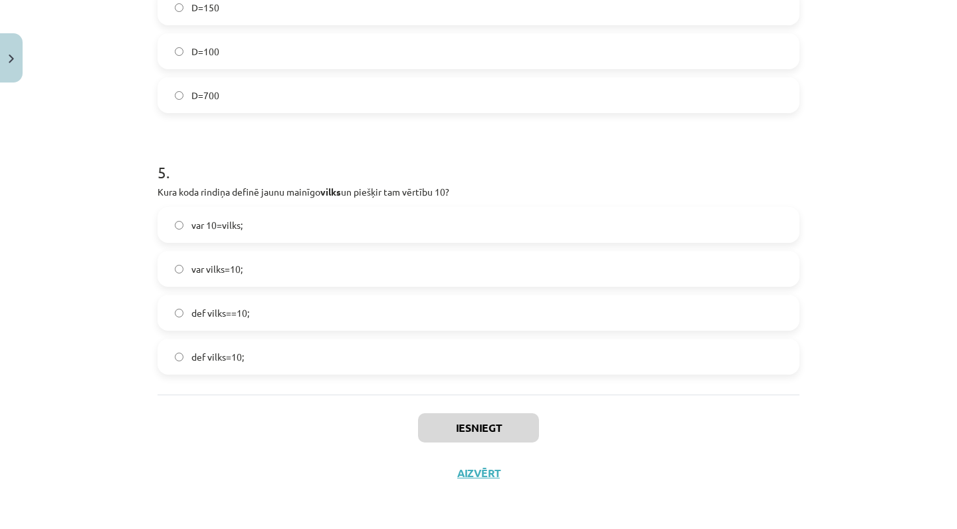
scroll to position [141, 0]
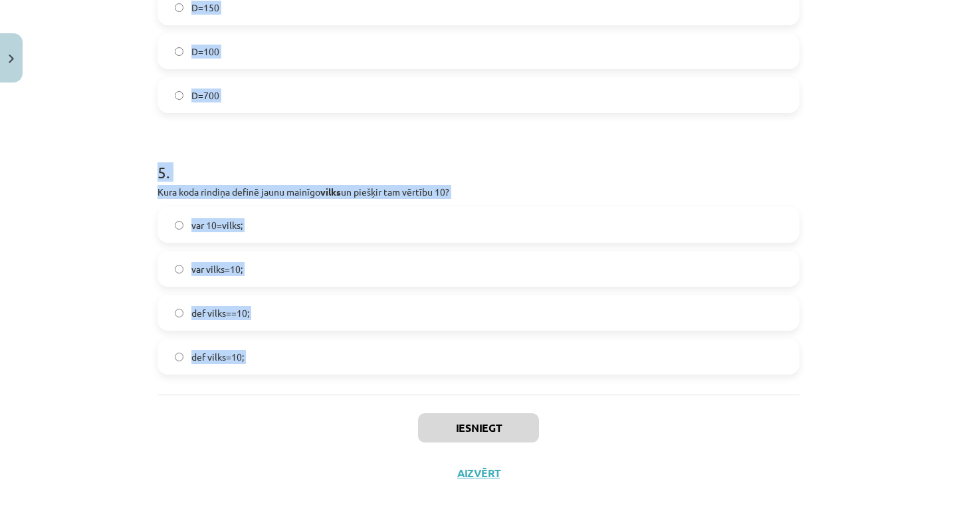
drag, startPoint x: 159, startPoint y: 297, endPoint x: 150, endPoint y: 404, distance: 107.4
copy form "1 . Kāda būs G vērtība pēc koda izpildes? function RandInt(up_to) { n = Math.fl…"
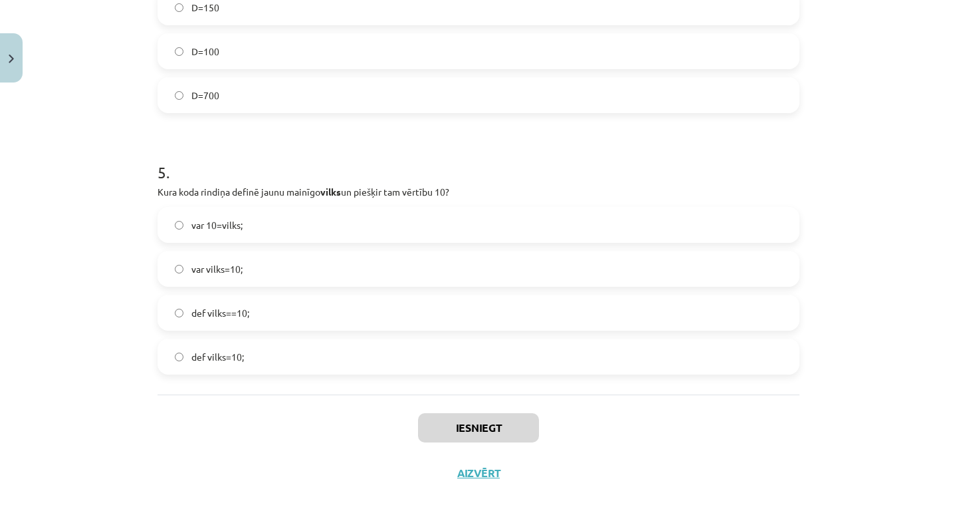
click at [195, 424] on div "Iesniegt Aizvērt" at bounding box center [479, 440] width 642 height 93
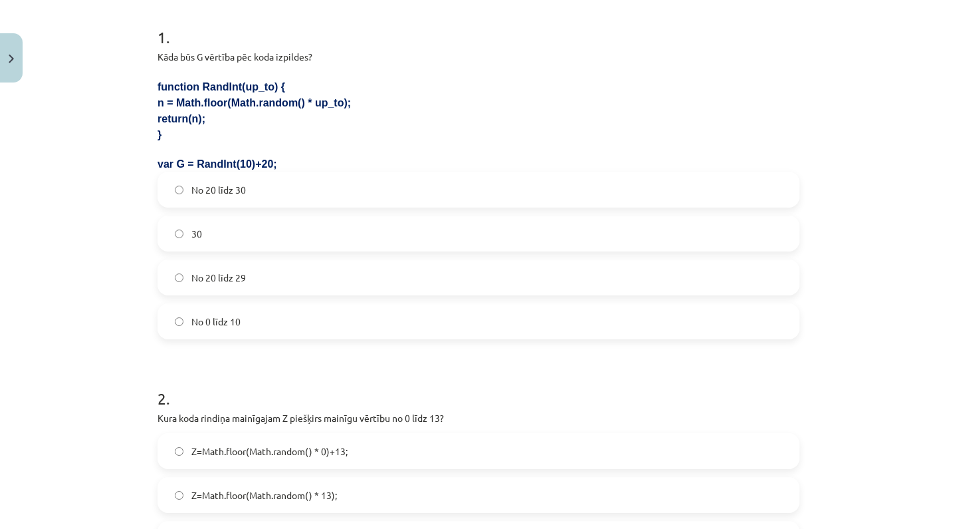
scroll to position [290, 0]
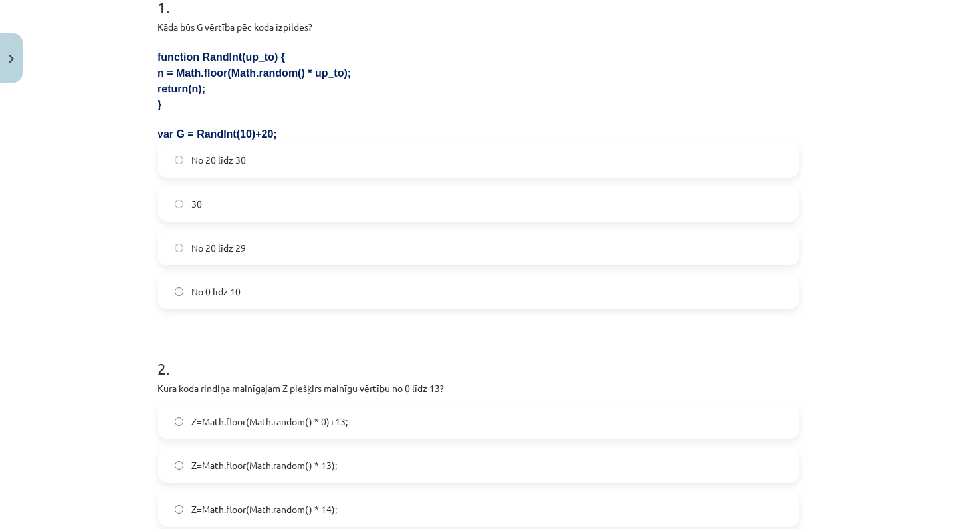
click at [352, 237] on label "No 20 līdz 29" at bounding box center [479, 247] width 640 height 33
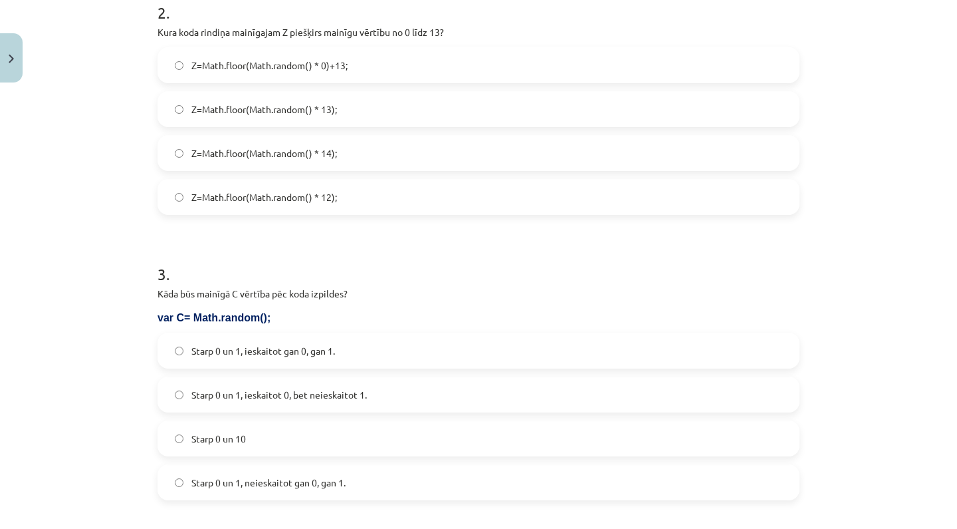
scroll to position [644, 0]
click at [324, 159] on span "Z=Math.floor(Math.random() * 14);" at bounding box center [264, 155] width 146 height 14
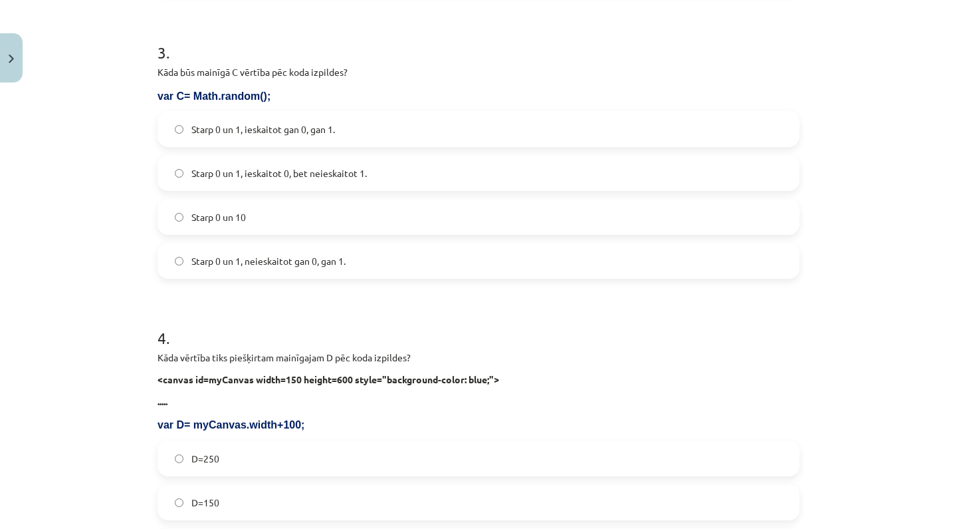
scroll to position [870, 0]
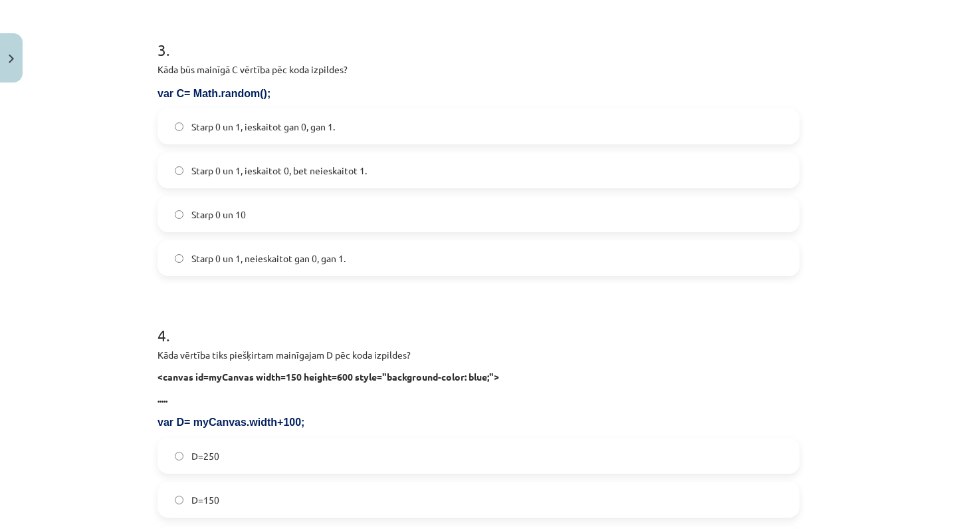
click at [316, 170] on span "Starp 0 un 1, ieskaitot 0, bet neieskaitot 1." at bounding box center [279, 171] width 176 height 14
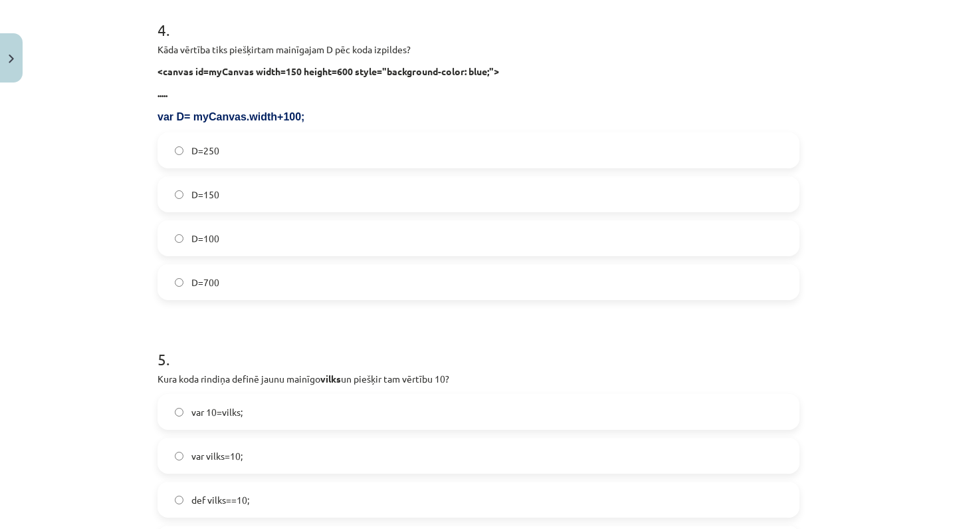
scroll to position [1175, 0]
click at [272, 153] on label "D=250" at bounding box center [479, 149] width 640 height 33
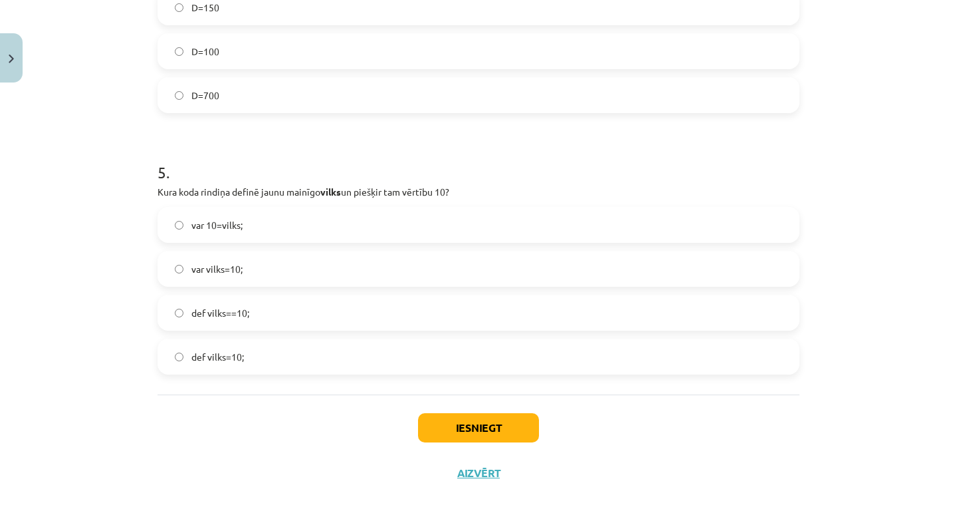
scroll to position [1364, 0]
click at [246, 267] on label "var vilks=10;" at bounding box center [479, 268] width 640 height 33
click at [447, 419] on button "Iesniegt" at bounding box center [478, 427] width 121 height 29
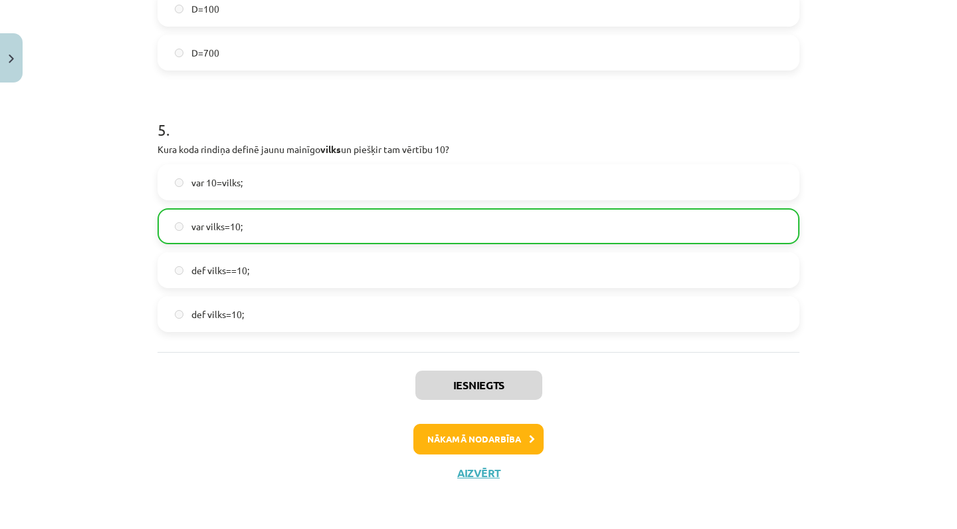
click at [480, 438] on button "Nākamā nodarbība" at bounding box center [479, 439] width 130 height 31
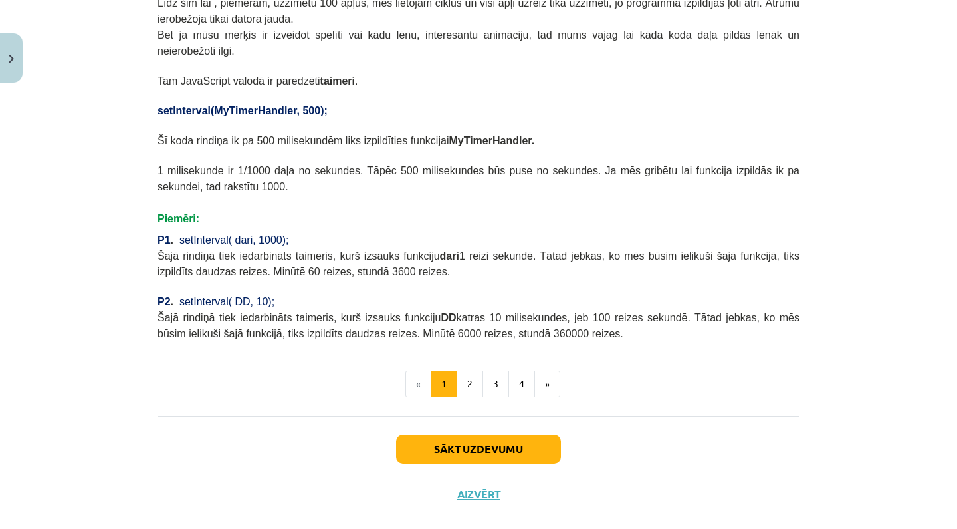
scroll to position [33, 0]
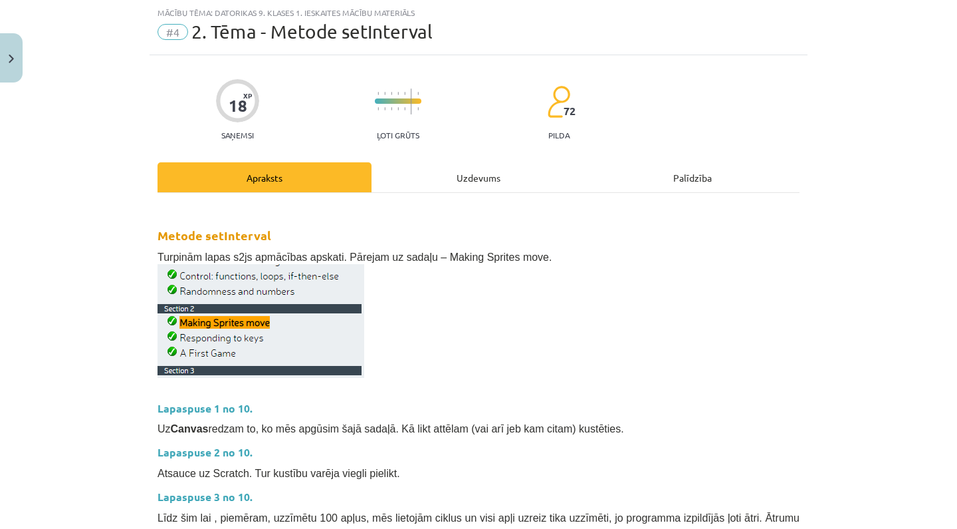
click at [479, 184] on div "Uzdevums" at bounding box center [479, 177] width 214 height 30
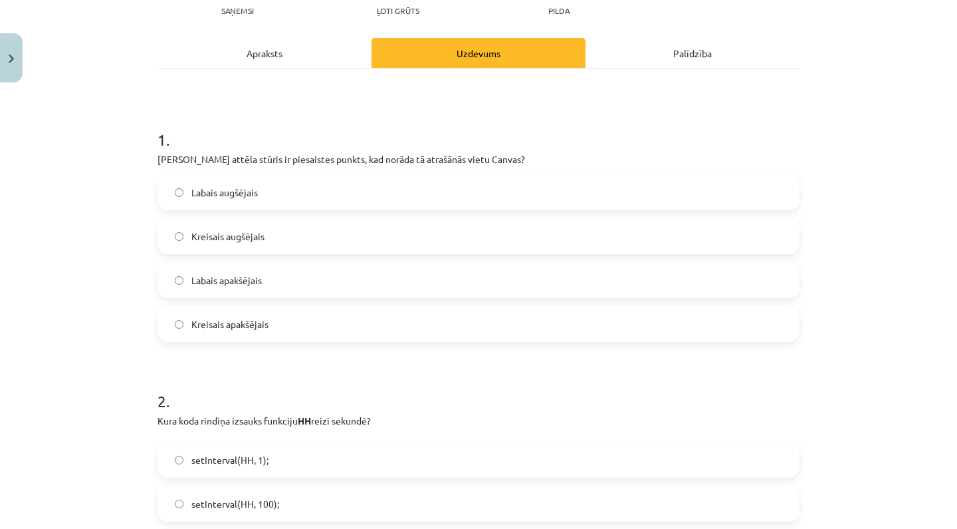
click at [376, 233] on label "Kreisais augšējais" at bounding box center [479, 235] width 640 height 33
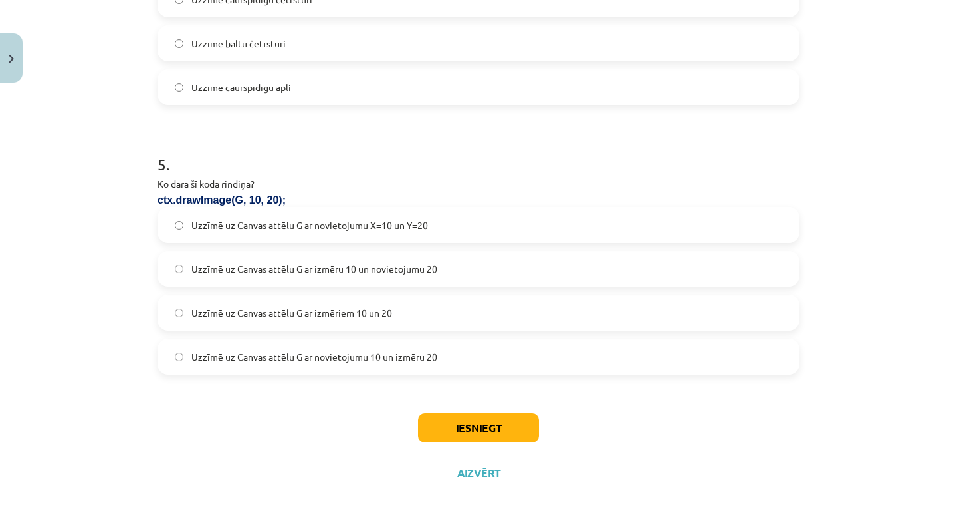
scroll to position [184, 0]
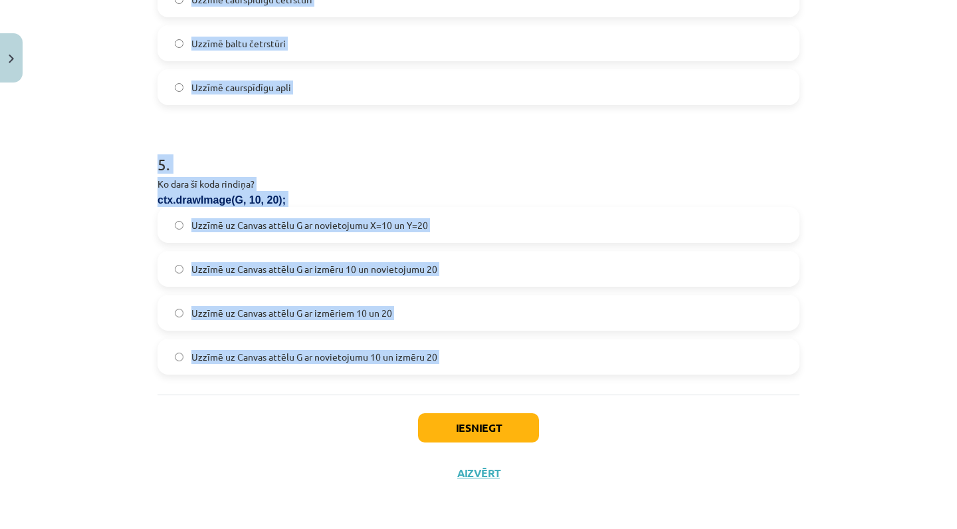
drag, startPoint x: 159, startPoint y: 55, endPoint x: 190, endPoint y: 399, distance: 345.1
copy form "1 . Kurš attēla stūris ir piesaistes punkts, kad norāda tā atrašānās vietu Canv…"
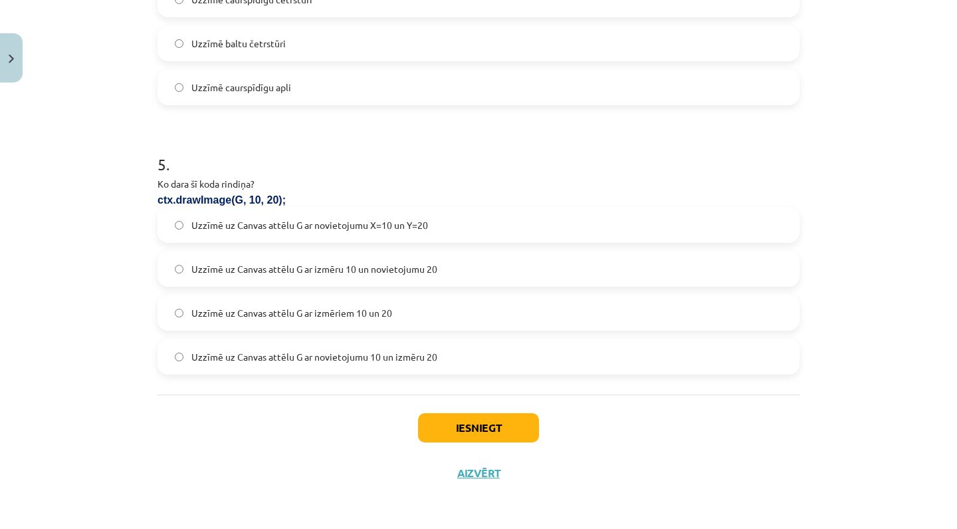
click at [209, 410] on div "Iesniegt Aizvērt" at bounding box center [479, 440] width 642 height 93
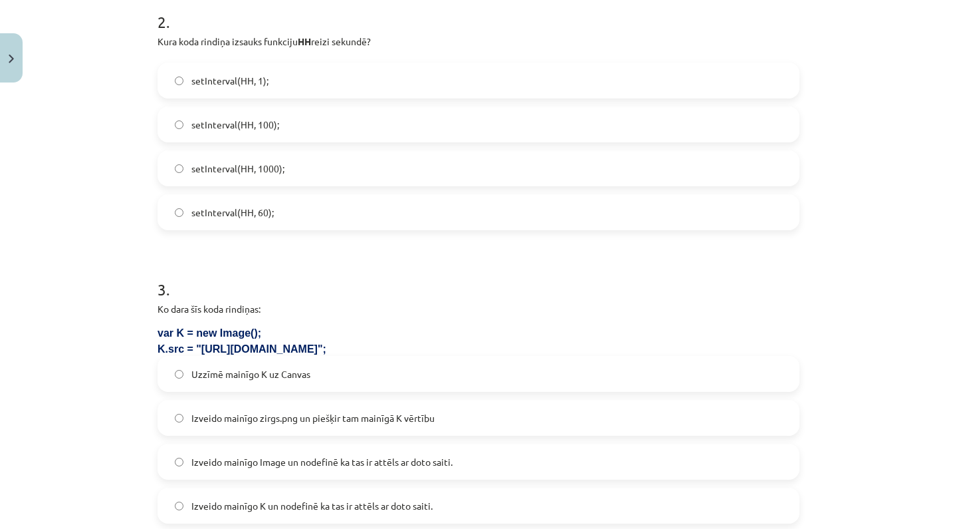
scroll to position [540, 0]
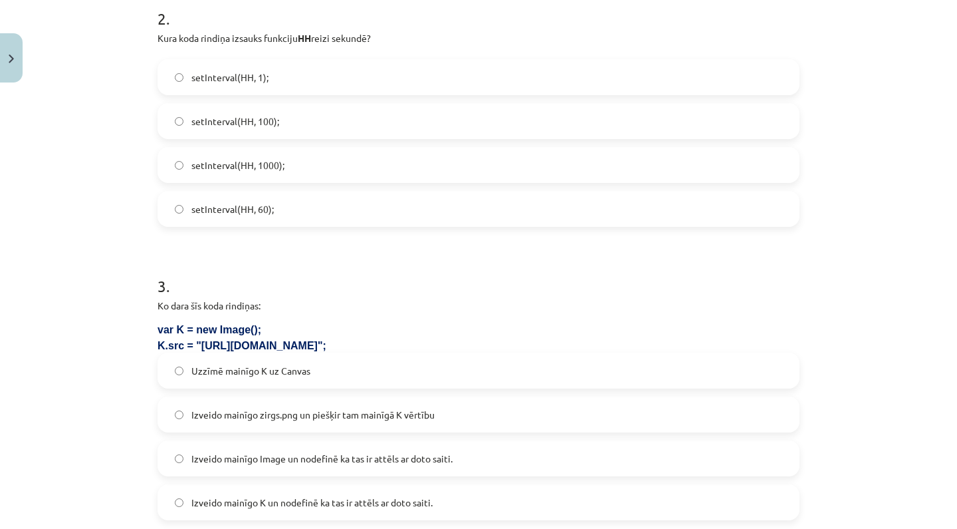
click at [291, 171] on label "setInterval(HH, 1000);" at bounding box center [479, 164] width 640 height 33
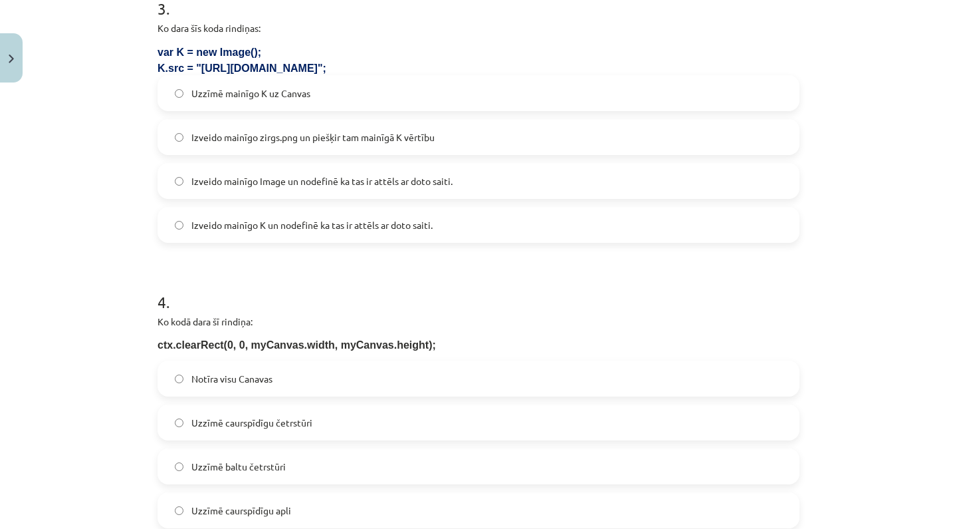
scroll to position [816, 0]
click at [420, 179] on span "Izveido mainīgo Image un nodefinē ka tas ir attēls ar doto saiti." at bounding box center [321, 183] width 261 height 14
click at [288, 227] on span "Izveido mainīgo K un nodefinē ka tas ir attēls ar doto saiti." at bounding box center [311, 226] width 241 height 14
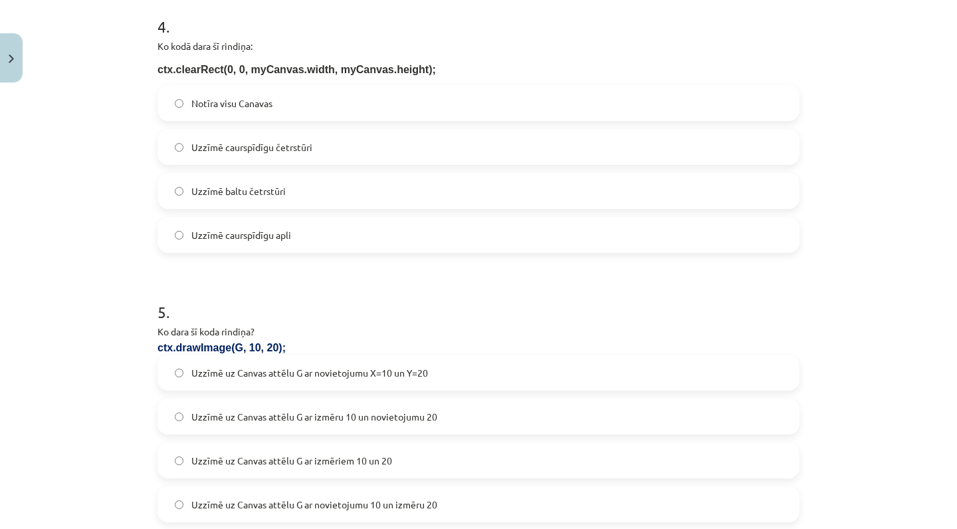
scroll to position [1087, 0]
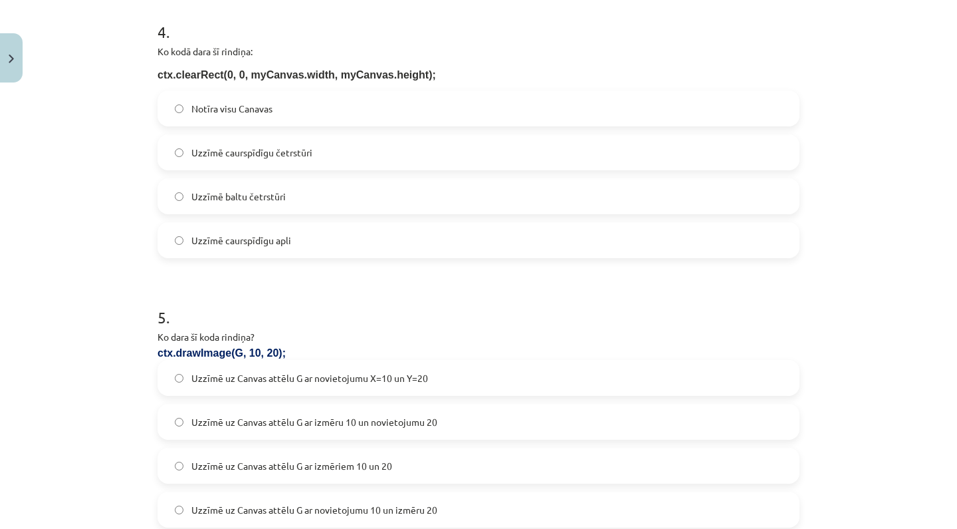
click at [343, 111] on label "Notīra visu Canavas" at bounding box center [479, 108] width 640 height 33
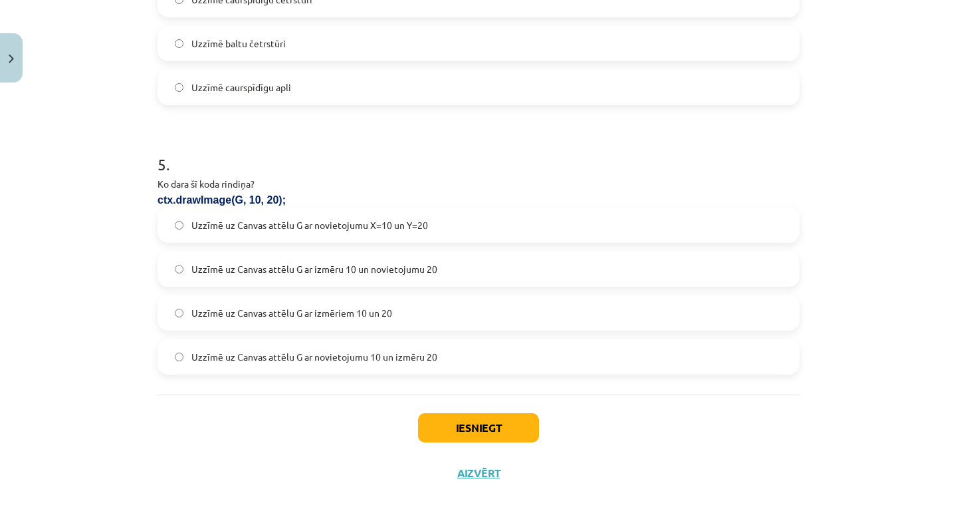
scroll to position [1242, 0]
click at [386, 226] on span "Uzzīmē uz Canvas attēlu G ar novietojumu X=10 un Y=20" at bounding box center [309, 225] width 237 height 14
click at [442, 426] on button "Iesniegt" at bounding box center [478, 427] width 121 height 29
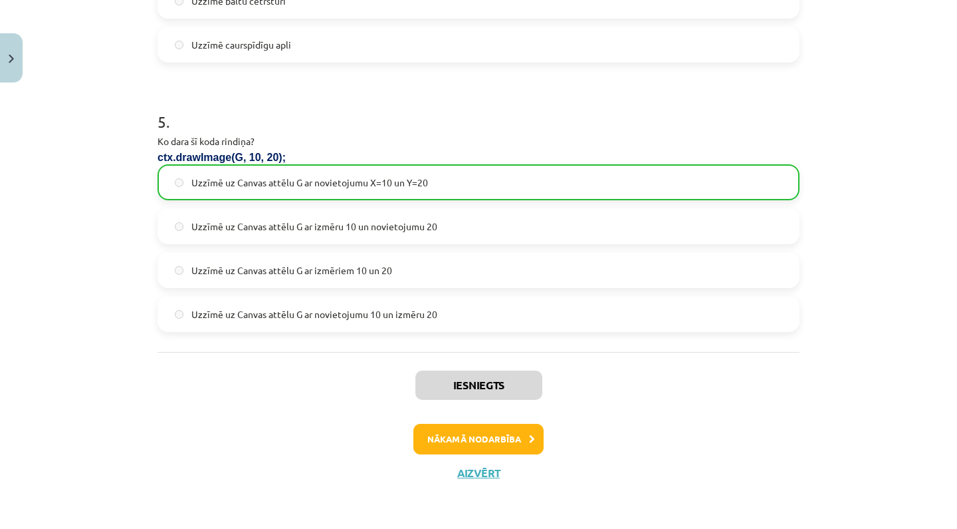
click at [488, 434] on button "Nākamā nodarbība" at bounding box center [479, 439] width 130 height 31
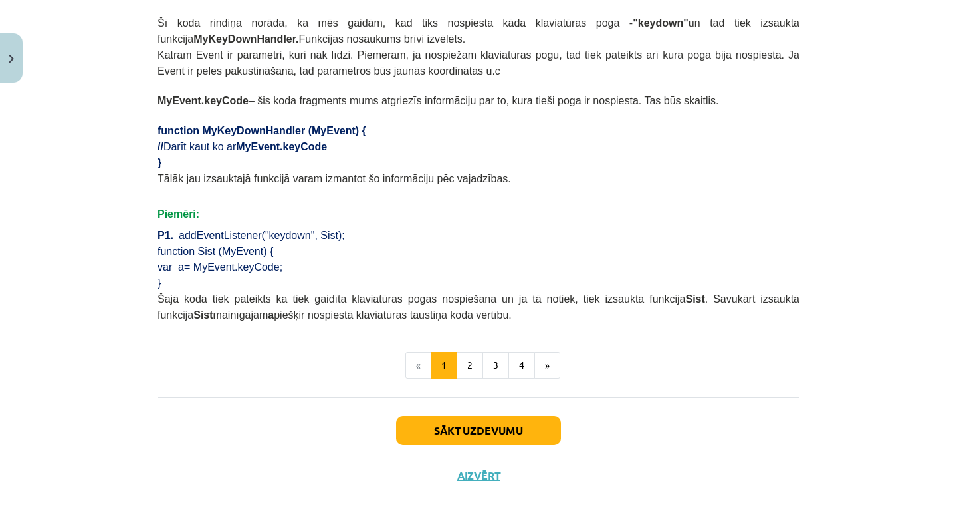
click at [481, 437] on button "Sākt uzdevumu" at bounding box center [478, 430] width 165 height 29
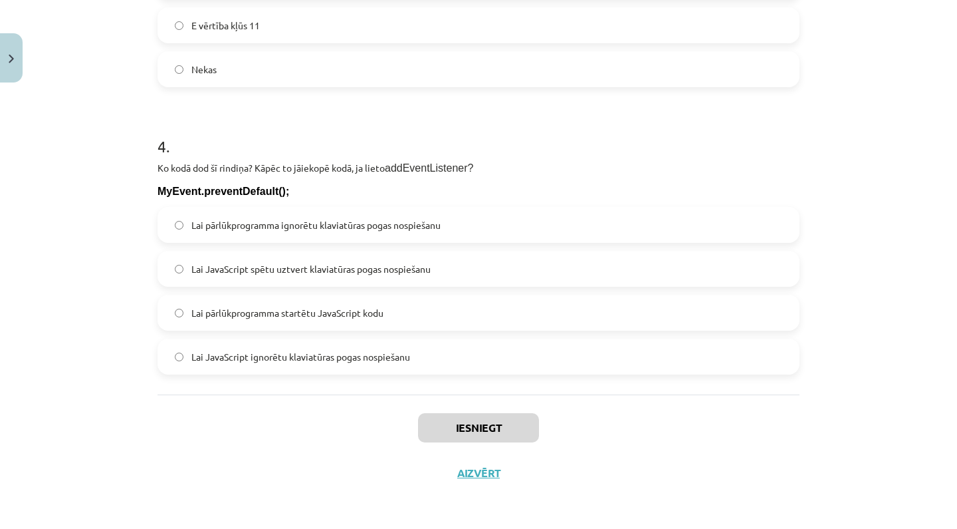
scroll to position [271, 0]
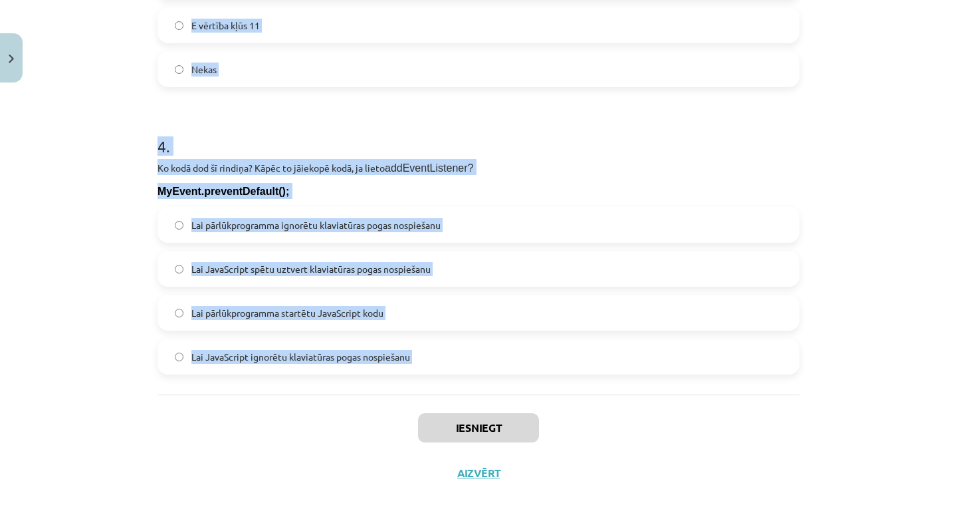
drag, startPoint x: 160, startPoint y: 116, endPoint x: 293, endPoint y: 401, distance: 314.7
copy form "1 . Kura koda rindiņa pēc klaviatūras pogas nospiešanas izsauks funkciju Poga ?…"
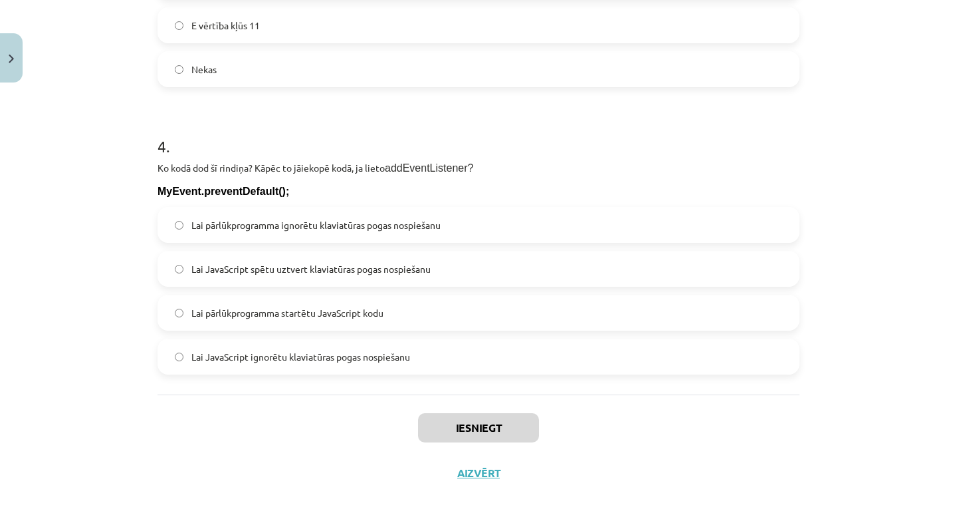
click at [293, 401] on div "Iesniegt Aizvērt" at bounding box center [479, 440] width 642 height 93
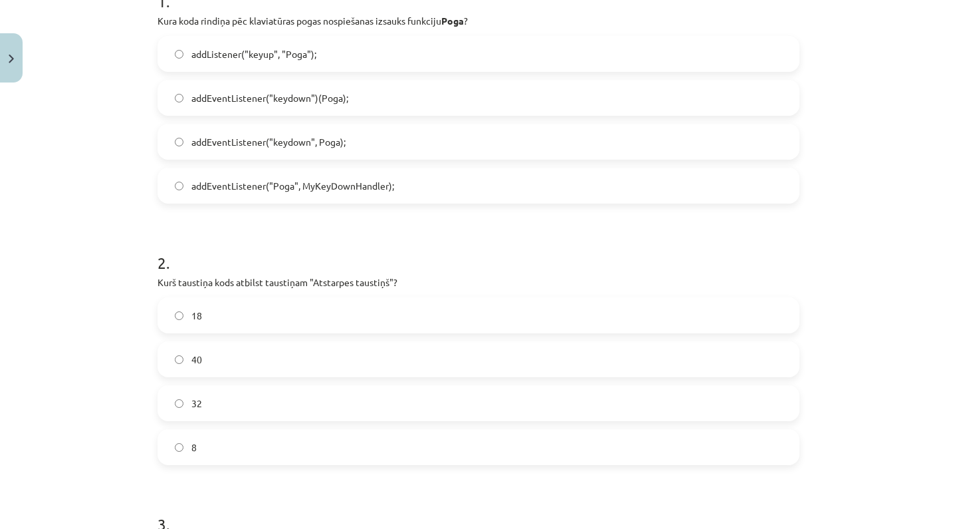
scroll to position [0, 0]
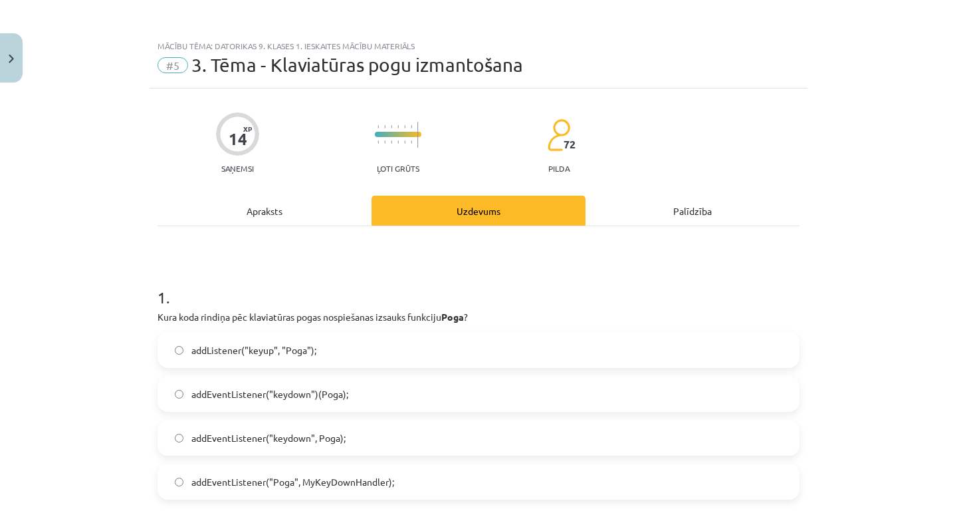
click at [19, 66] on button "Close" at bounding box center [11, 57] width 23 height 49
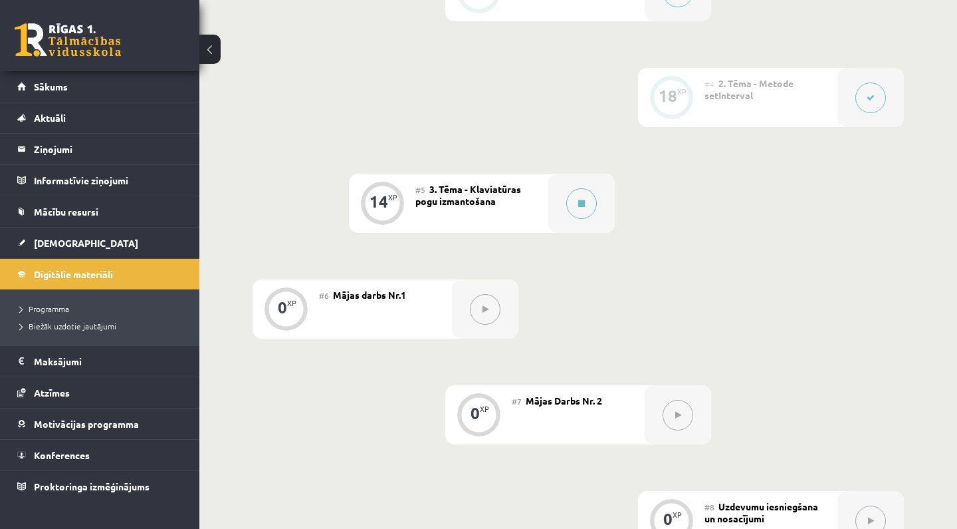
scroll to position [650, 0]
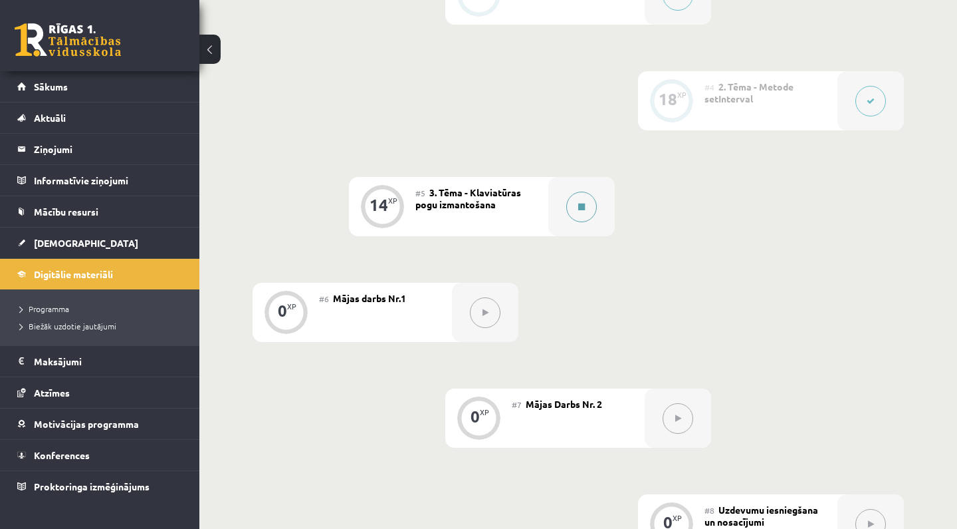
click at [582, 194] on button at bounding box center [581, 206] width 31 height 31
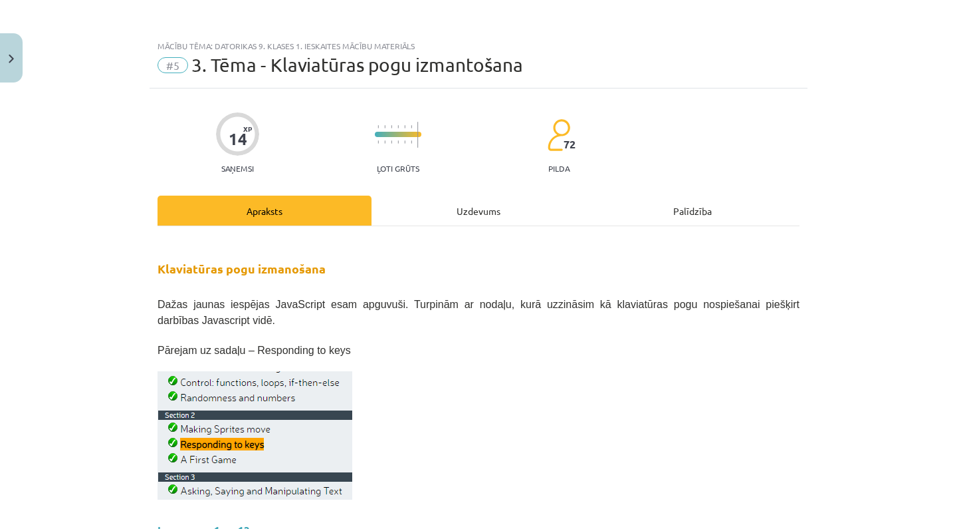
click at [461, 207] on div "Uzdevums" at bounding box center [479, 210] width 214 height 30
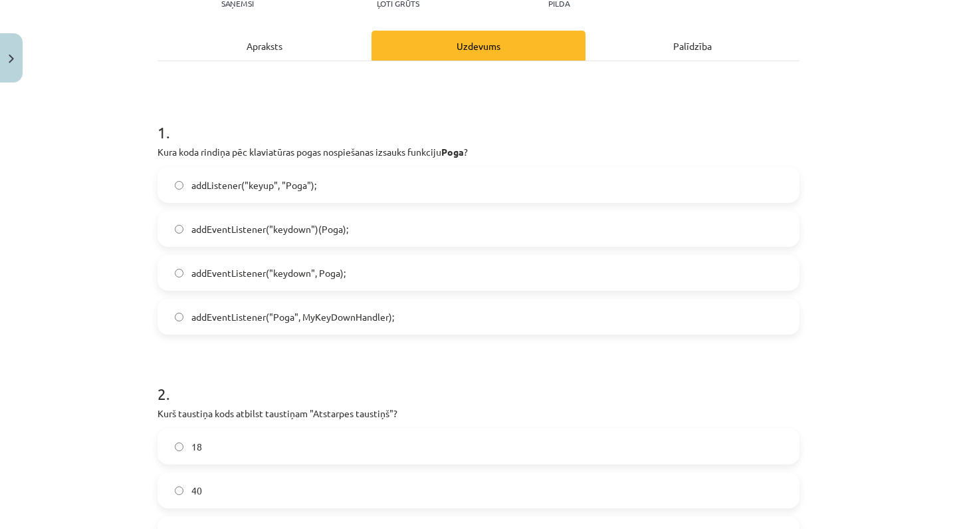
scroll to position [166, 0]
click at [300, 179] on span "addListener("keyup", "Poga");" at bounding box center [253, 185] width 125 height 14
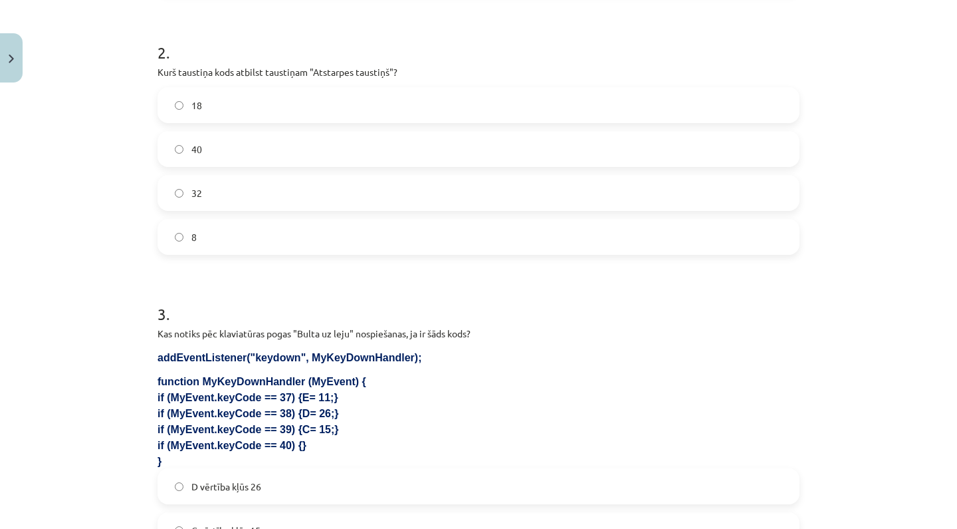
click at [328, 181] on label "32" at bounding box center [479, 192] width 640 height 33
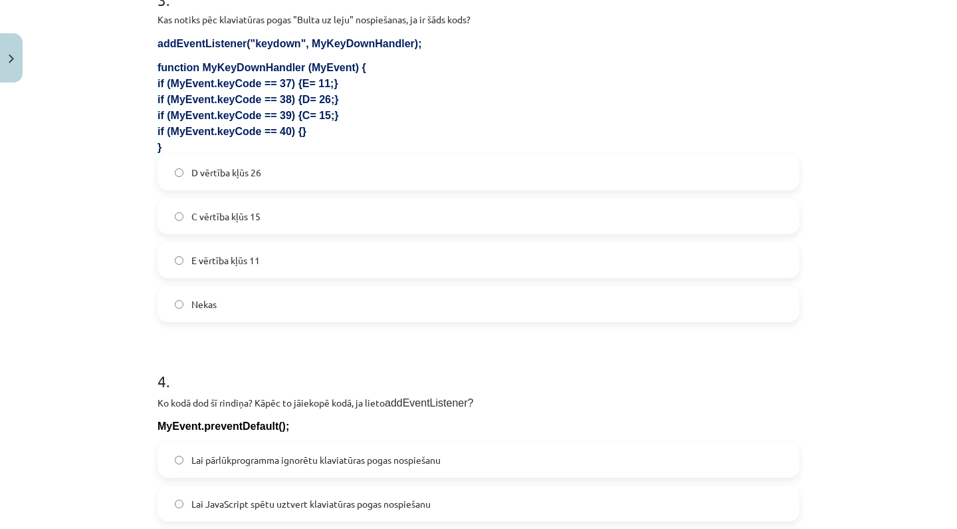
scroll to position [805, 0]
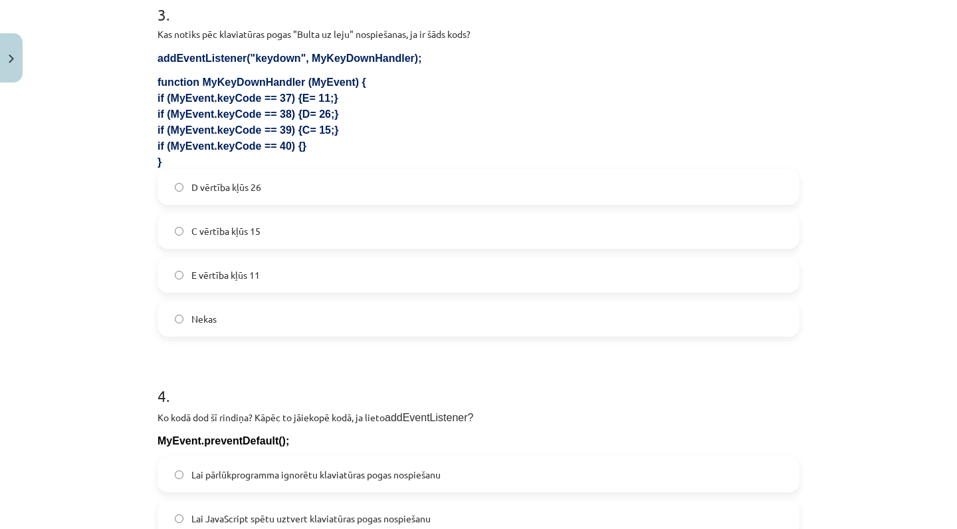
click at [277, 308] on label "Nekas" at bounding box center [479, 318] width 640 height 33
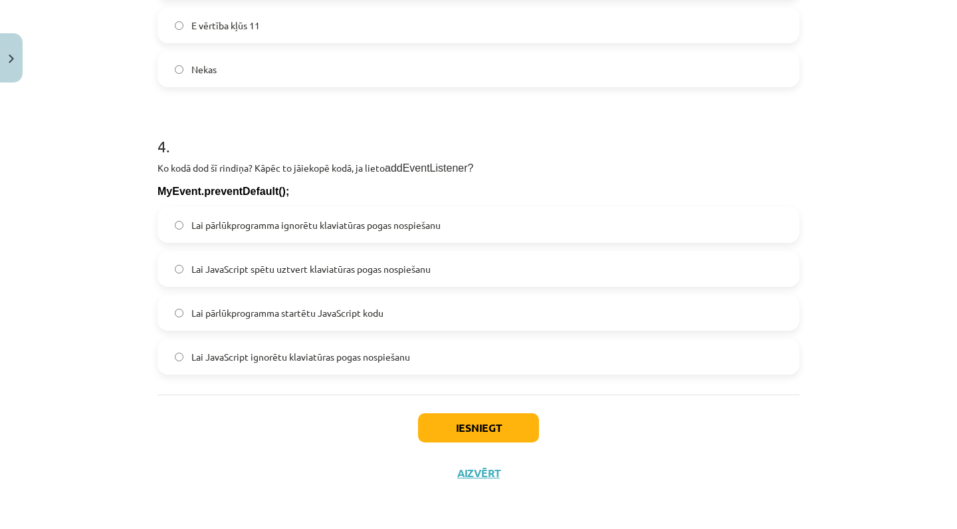
scroll to position [1056, 0]
click at [312, 306] on span "Lai pārlūkprogramma startētu JavaScript kodu" at bounding box center [287, 313] width 192 height 14
click at [294, 221] on span "Lai pārlūkprogramma ignorētu klaviatūras pogas nospiešanu" at bounding box center [315, 225] width 249 height 14
click at [434, 426] on button "Iesniegt" at bounding box center [478, 427] width 121 height 29
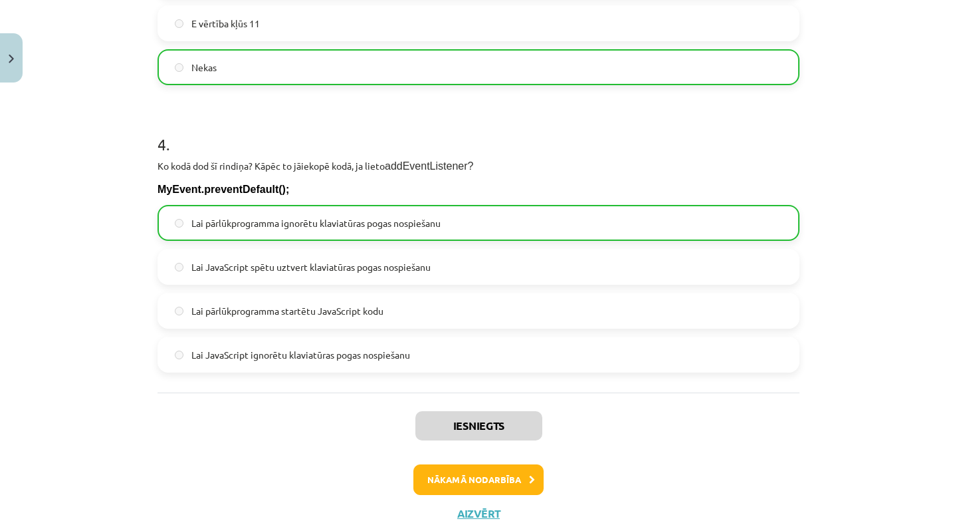
click at [459, 465] on button "Nākamā nodarbība" at bounding box center [479, 479] width 130 height 31
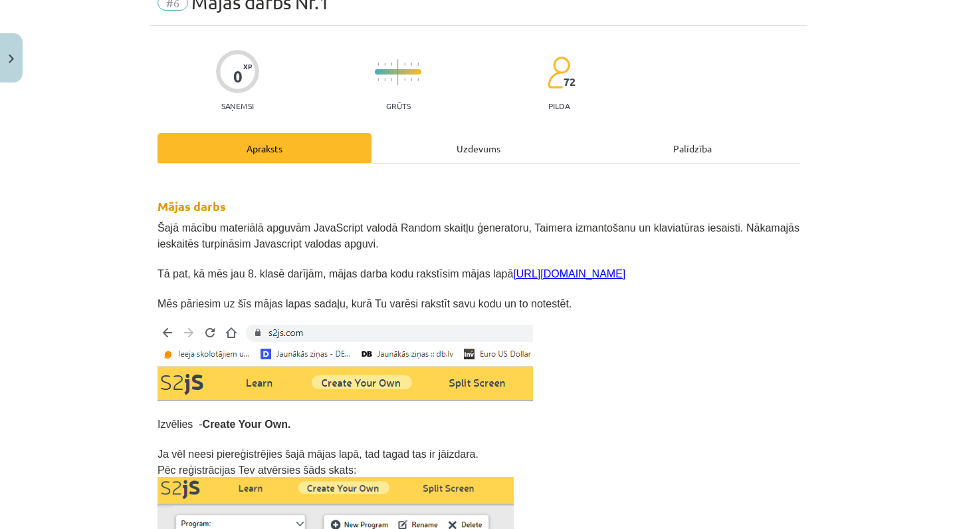
scroll to position [33, 0]
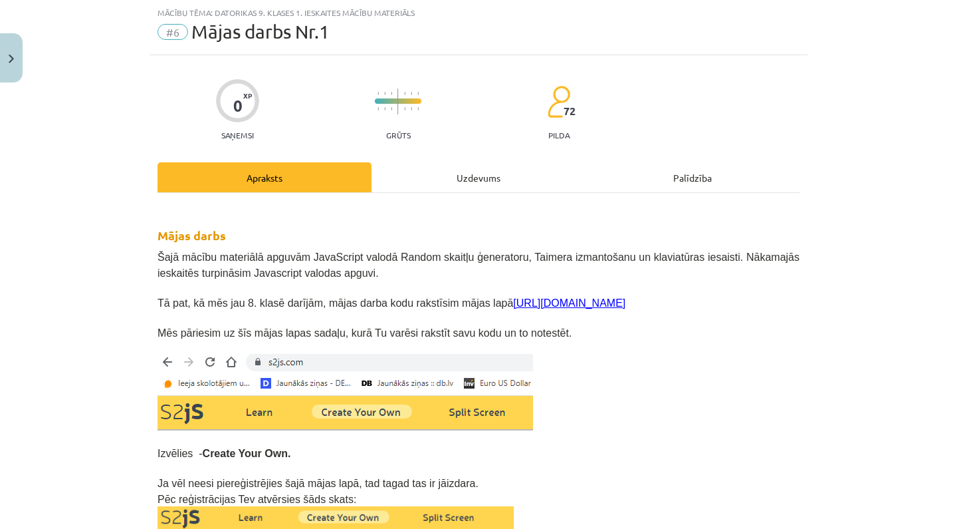
click at [493, 185] on div "Uzdevums" at bounding box center [479, 177] width 214 height 30
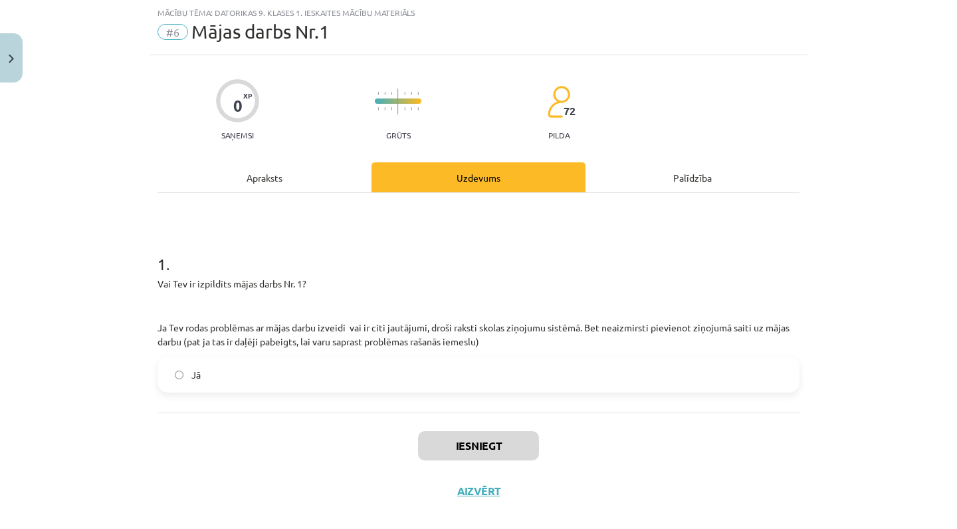
click at [352, 378] on label "Jā" at bounding box center [479, 374] width 640 height 33
click at [457, 449] on button "Iesniegt" at bounding box center [478, 445] width 121 height 29
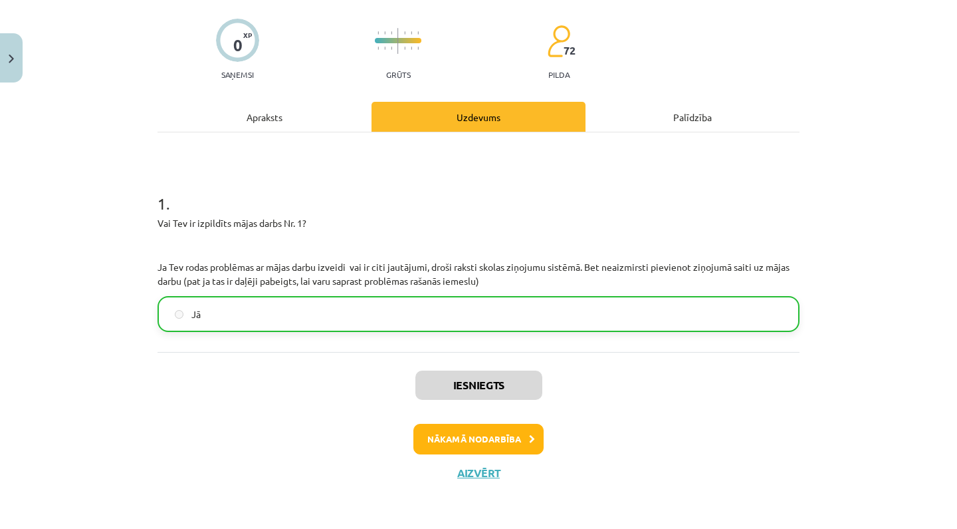
click at [493, 431] on button "Nākamā nodarbība" at bounding box center [479, 439] width 130 height 31
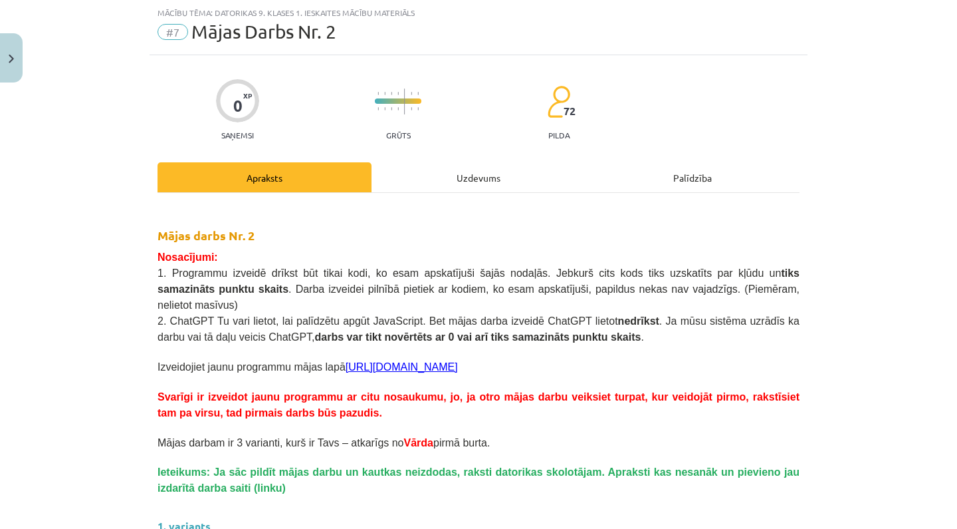
click at [489, 179] on div "Uzdevums" at bounding box center [479, 177] width 214 height 30
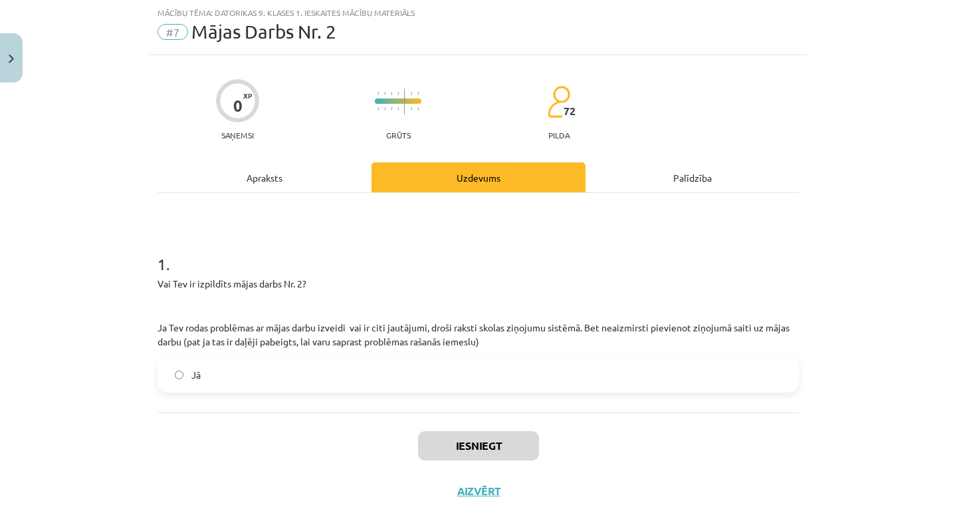
click at [449, 378] on label "Jā" at bounding box center [479, 374] width 640 height 33
click at [462, 431] on button "Iesniegt" at bounding box center [478, 445] width 121 height 29
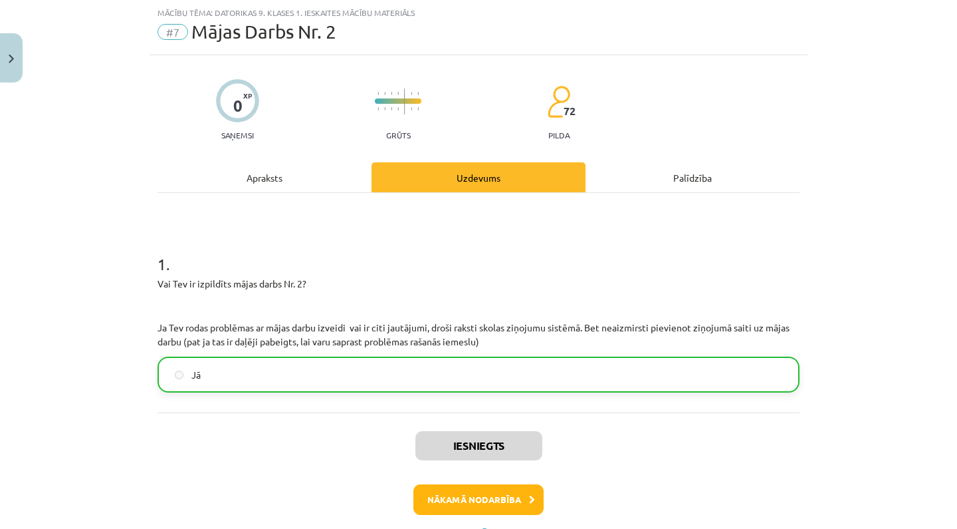
click at [458, 491] on button "Nākamā nodarbība" at bounding box center [479, 499] width 130 height 31
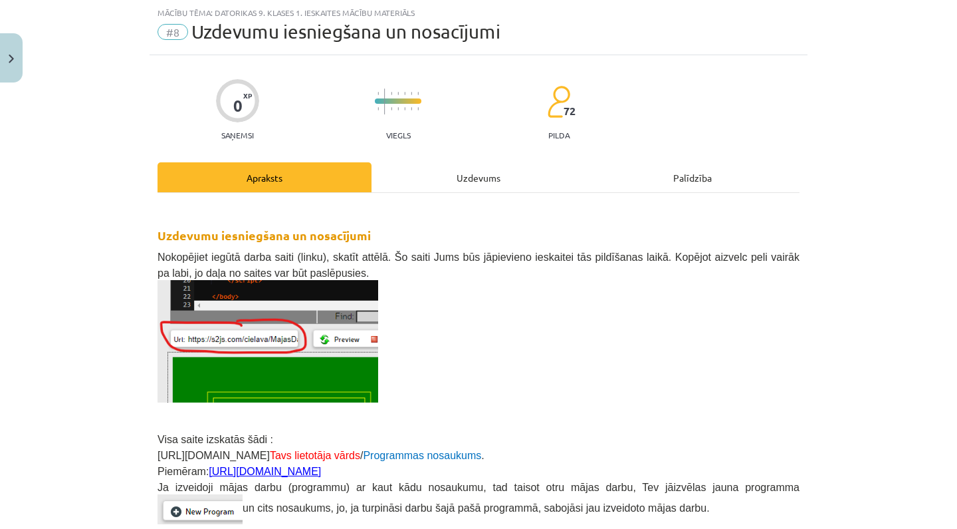
click at [497, 184] on div "Uzdevums" at bounding box center [479, 177] width 214 height 30
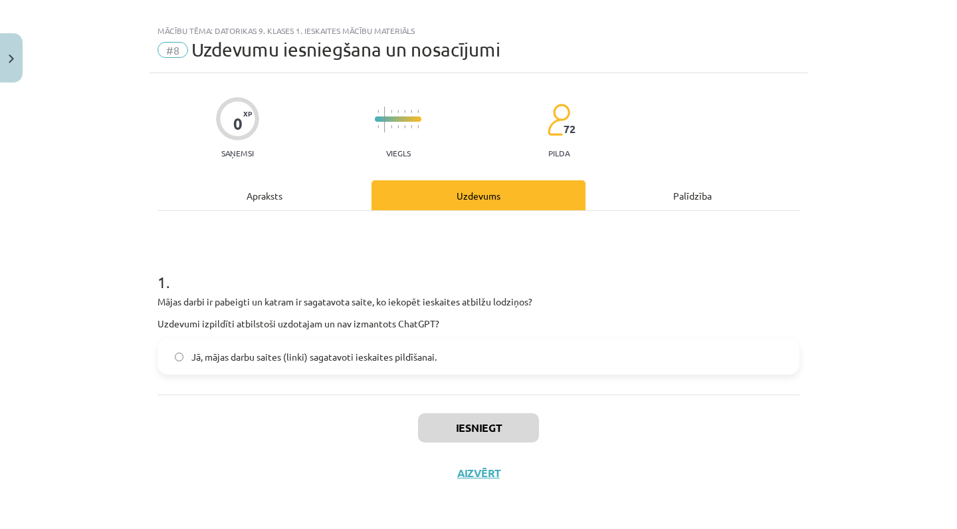
scroll to position [17, 0]
click at [399, 354] on span "Jā, mājas darbu saites (linki) sagatavoti ieskaites pildīšanai." at bounding box center [313, 357] width 245 height 14
click at [447, 423] on button "Iesniegt" at bounding box center [478, 427] width 121 height 29
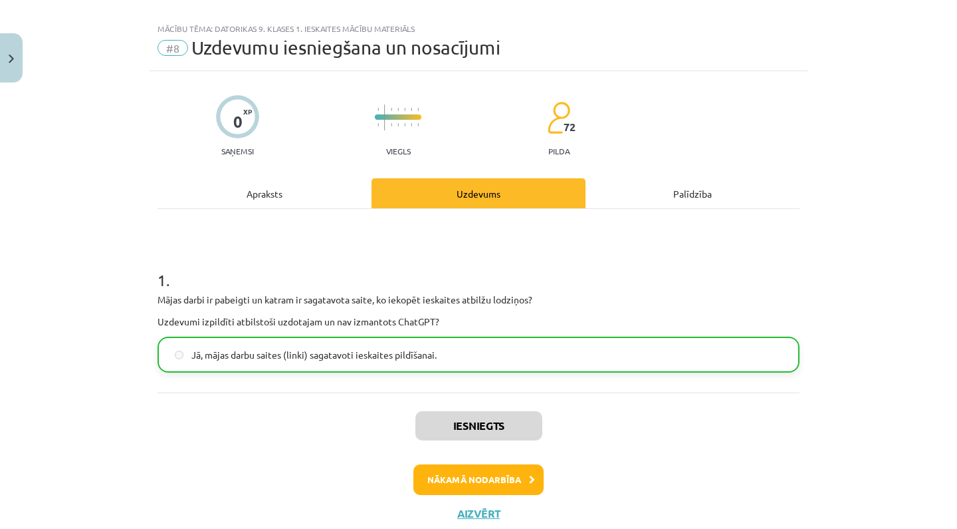
click at [459, 472] on button "Nākamā nodarbība" at bounding box center [479, 479] width 130 height 31
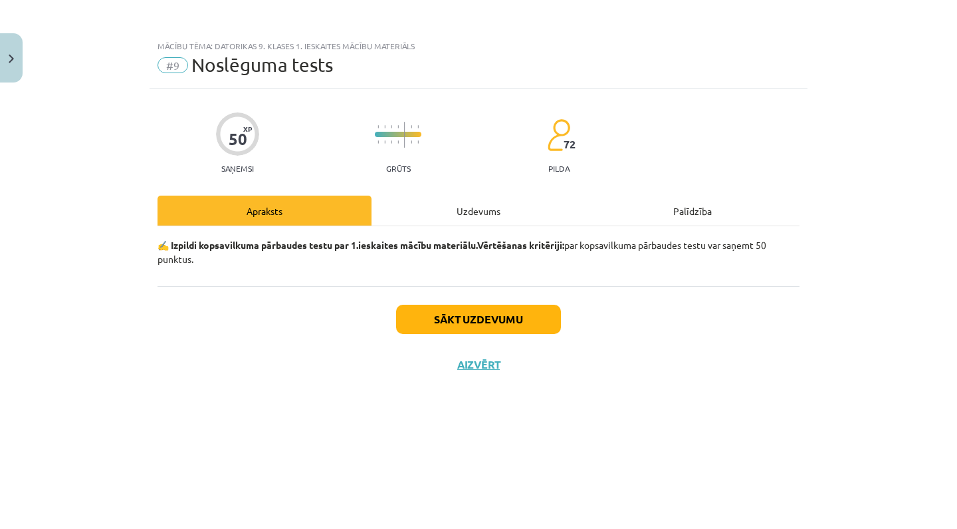
click at [471, 322] on button "Sākt uzdevumu" at bounding box center [478, 319] width 165 height 29
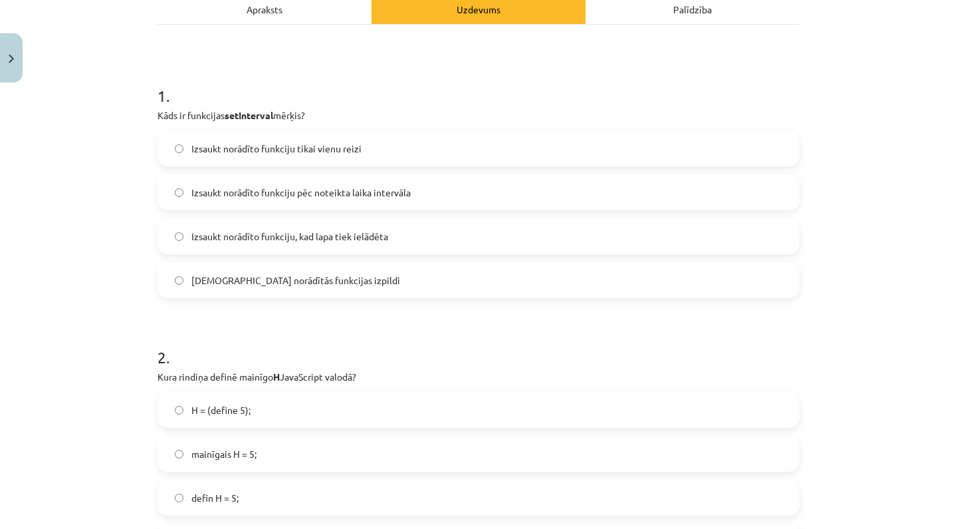
scroll to position [193, 0]
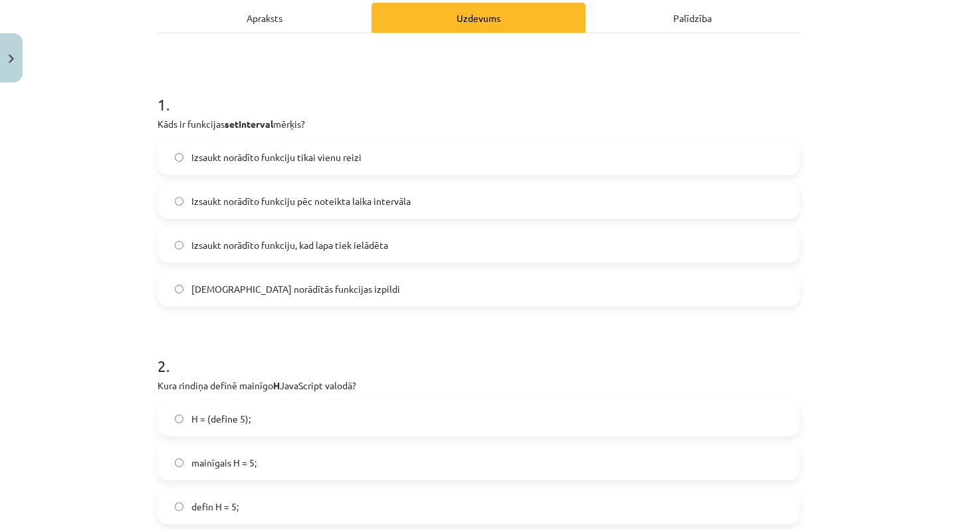
click at [10, 41] on button "Close" at bounding box center [11, 57] width 23 height 49
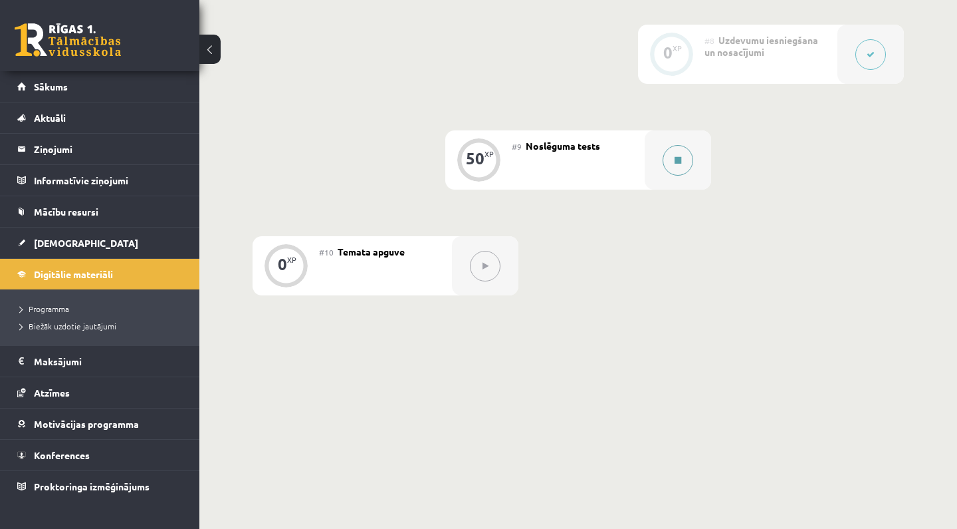
scroll to position [1119, 0]
click at [685, 168] on button at bounding box center [678, 161] width 31 height 31
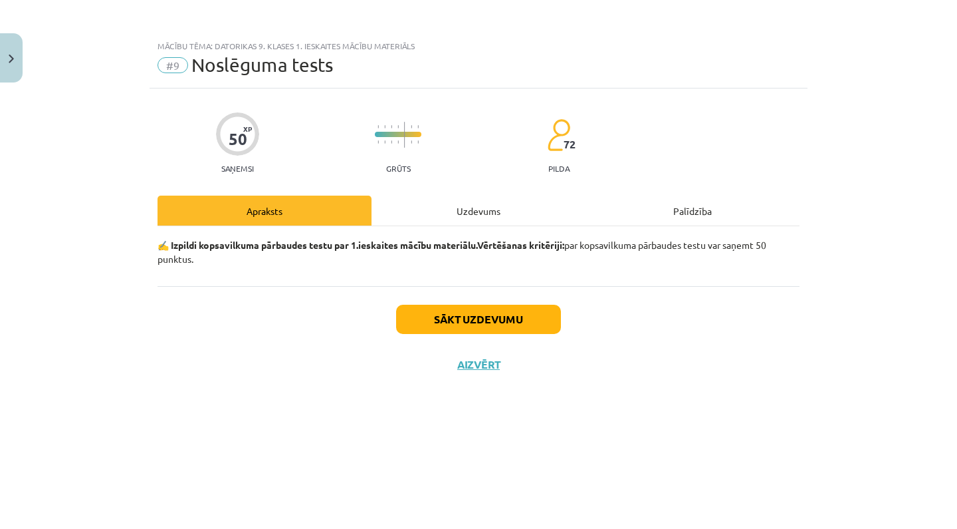
click at [431, 313] on button "Sākt uzdevumu" at bounding box center [478, 319] width 165 height 29
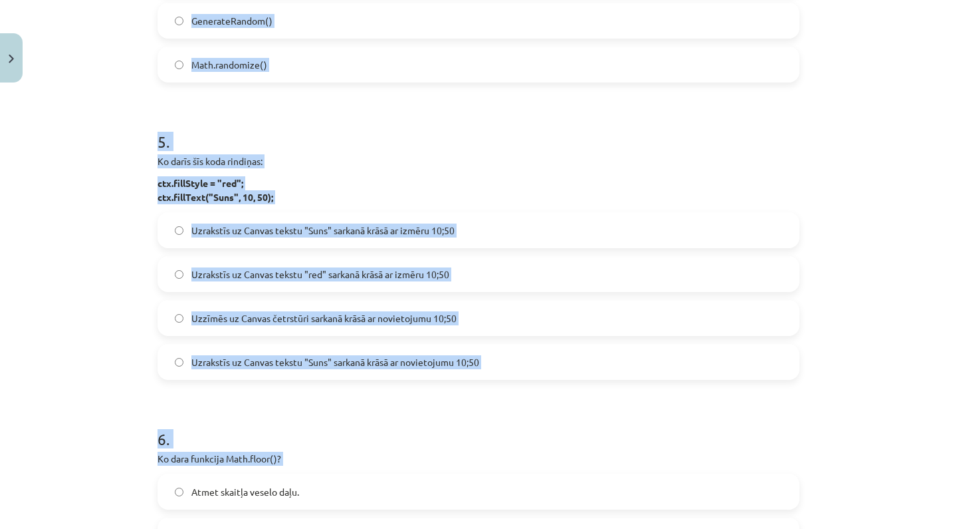
scroll to position [1211, 0]
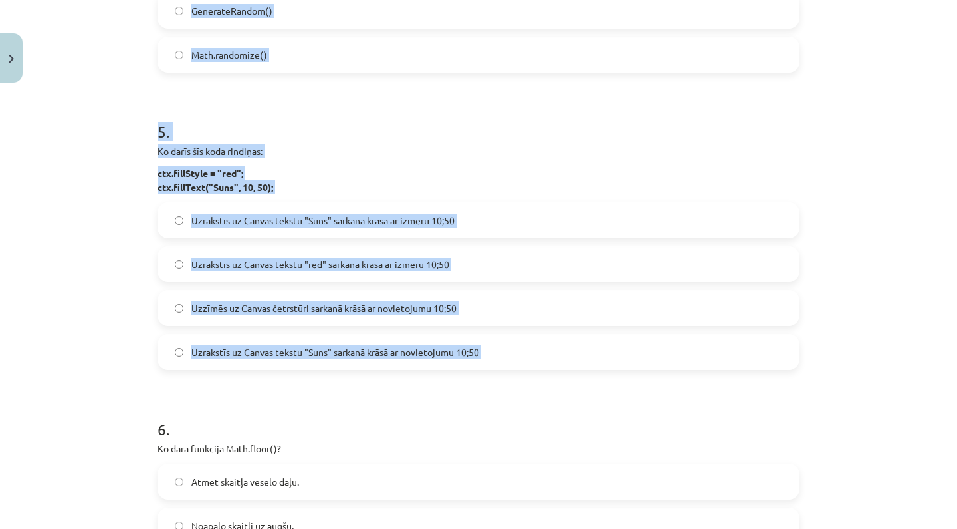
drag, startPoint x: 157, startPoint y: 66, endPoint x: 197, endPoint y: 402, distance: 338.2
click at [197, 402] on div "50 XP Saņemsi Grūts 72 pilda Apraksts Uzdevums Palīdzība 1 . Kāds ir funkcijas …" at bounding box center [479, 348] width 658 height 2941
copy form "1 . Kāds ir funkcijas setInterval mērķis? Izsaukt norādīto funkciju tikai vienu…"
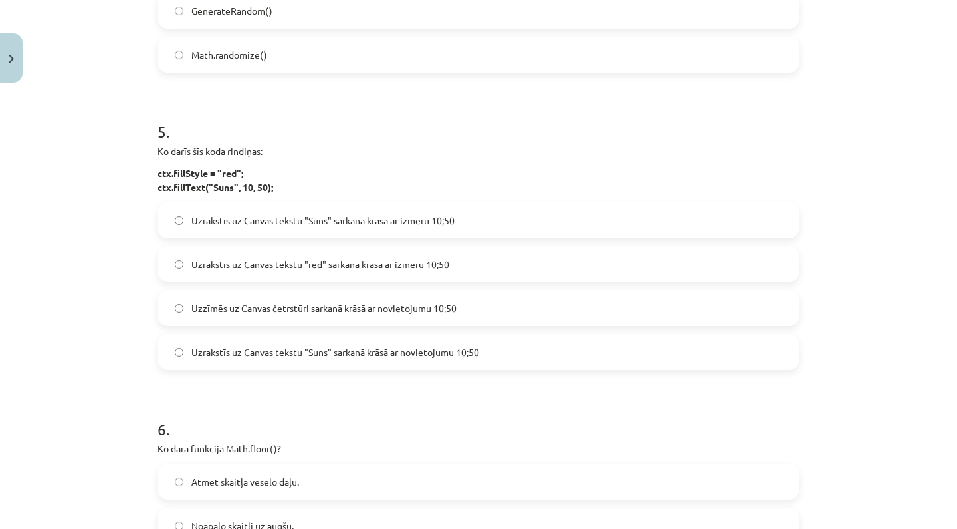
click at [197, 402] on h1 "6 ." at bounding box center [479, 416] width 642 height 41
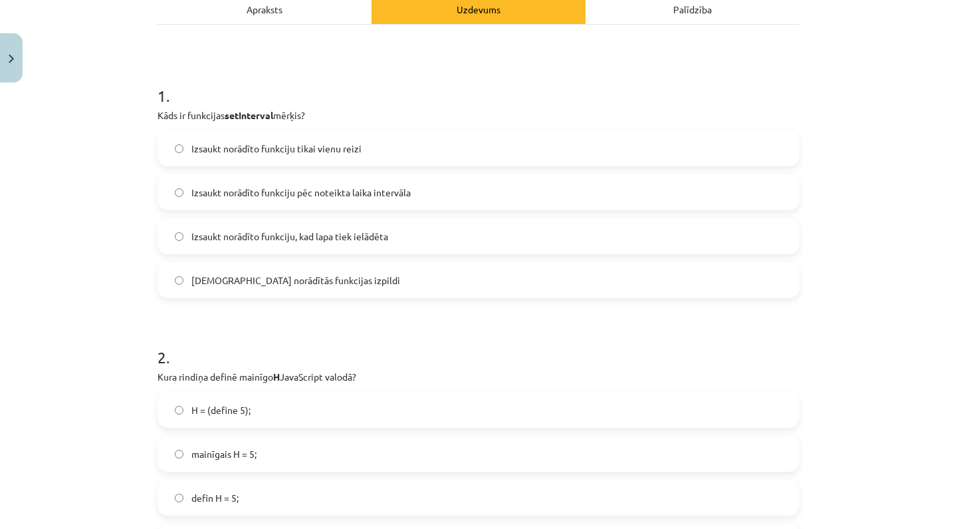
scroll to position [207, 0]
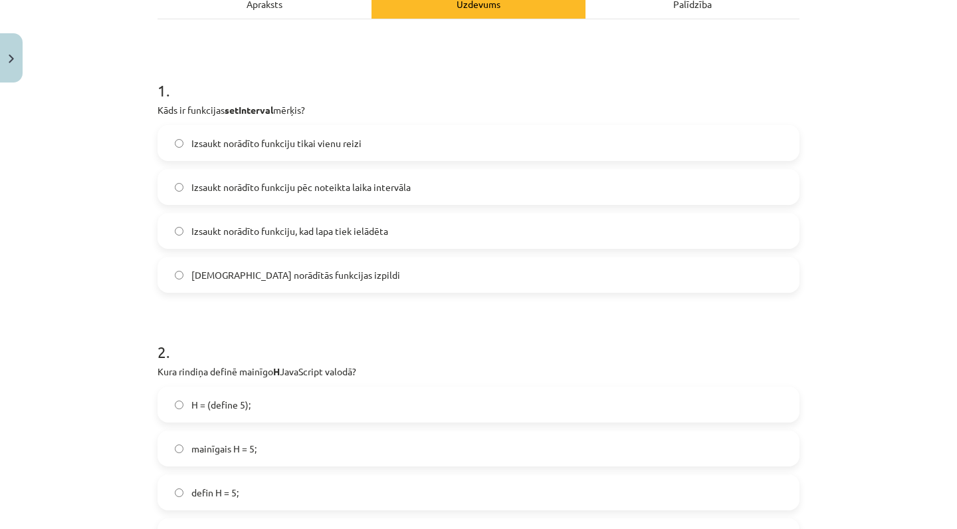
click at [382, 178] on label "Izsaukt norādīto funkciju pēc noteikta laika intervāla" at bounding box center [479, 186] width 640 height 33
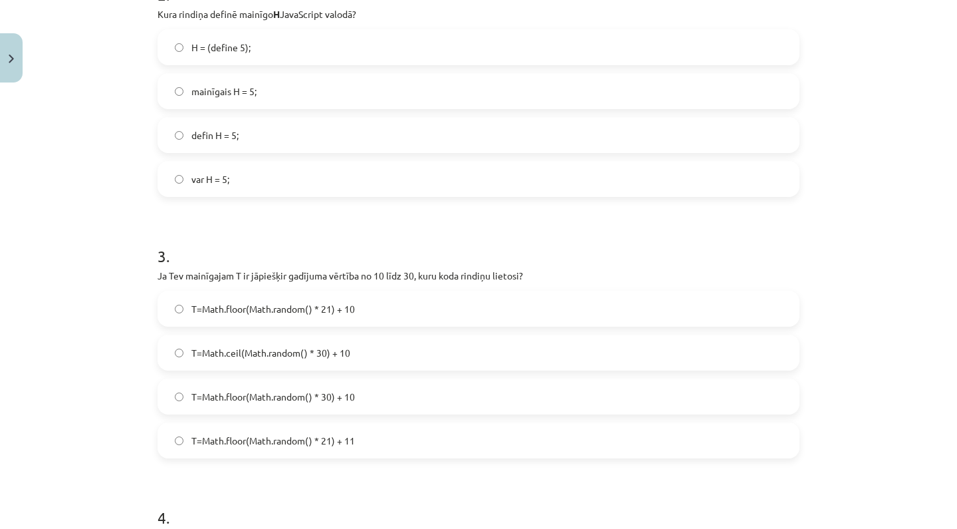
scroll to position [559, 0]
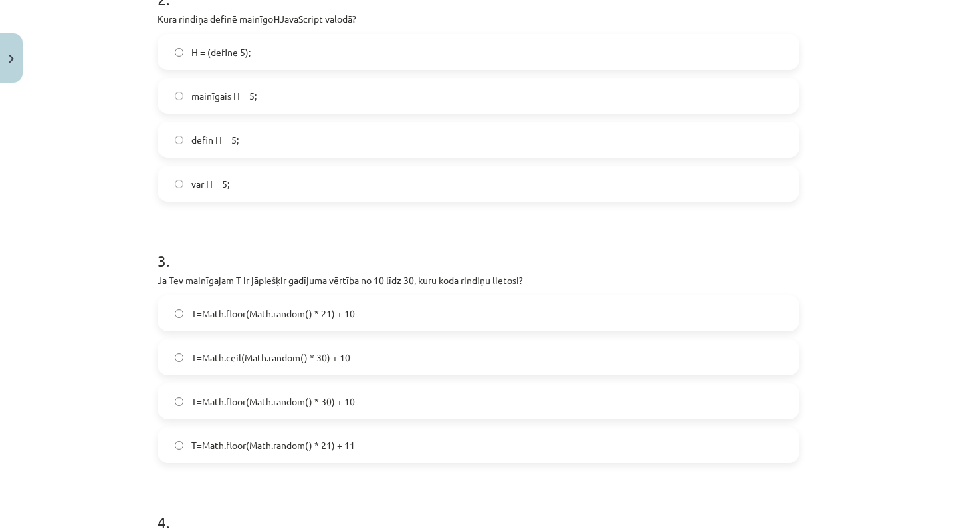
click at [328, 93] on label "mainīgais H = 5;" at bounding box center [479, 95] width 640 height 33
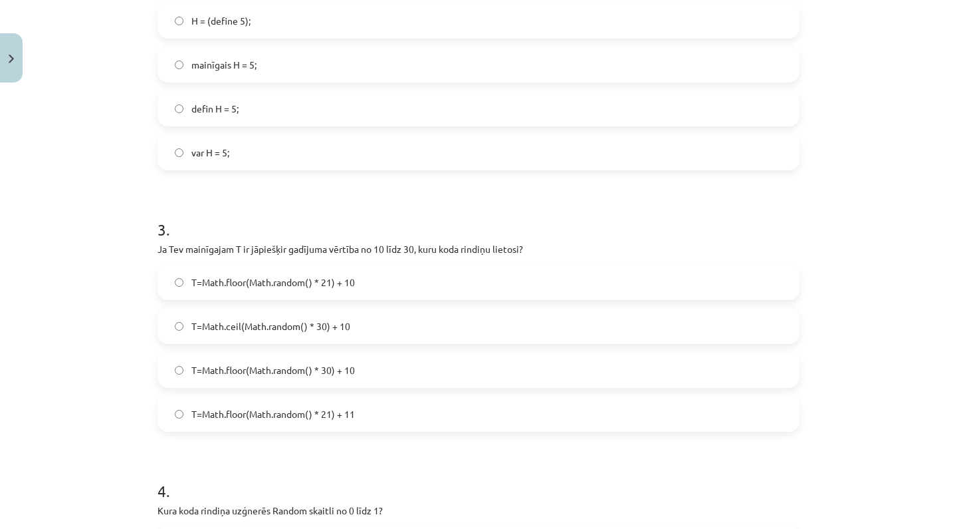
scroll to position [593, 0]
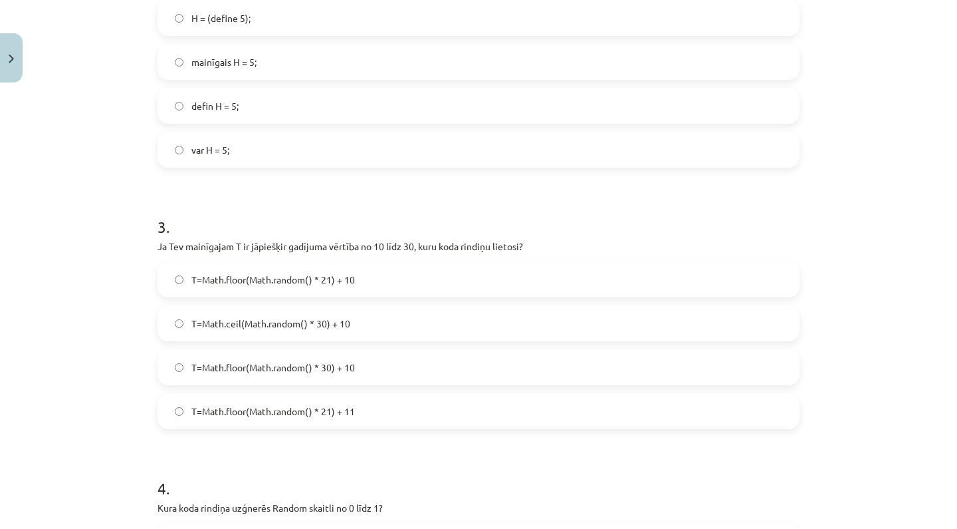
click at [334, 148] on label "var H = 5;" at bounding box center [479, 149] width 640 height 33
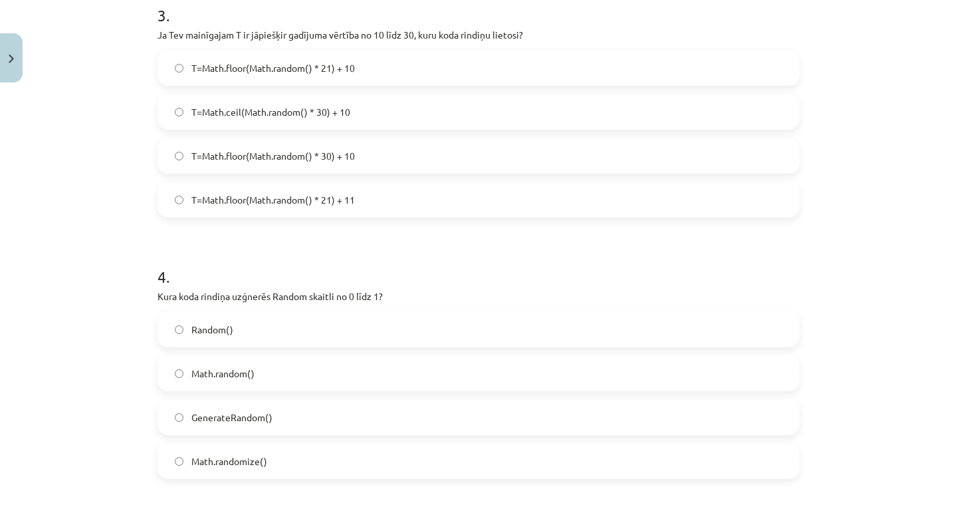
scroll to position [797, 0]
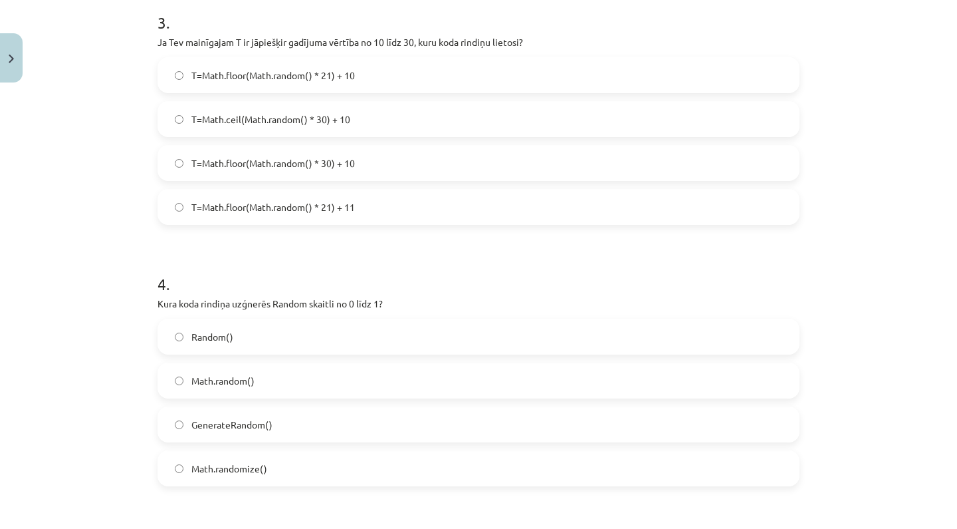
click at [349, 71] on span "T=Math.floor(Math.random() * 21) + 10" at bounding box center [273, 75] width 164 height 14
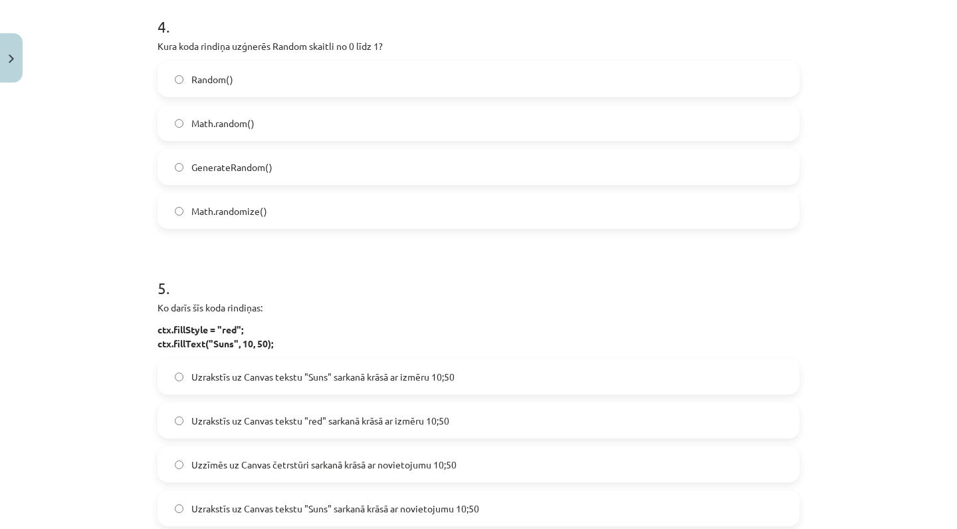
scroll to position [1055, 0]
click at [314, 134] on label "Math.random()" at bounding box center [479, 122] width 640 height 33
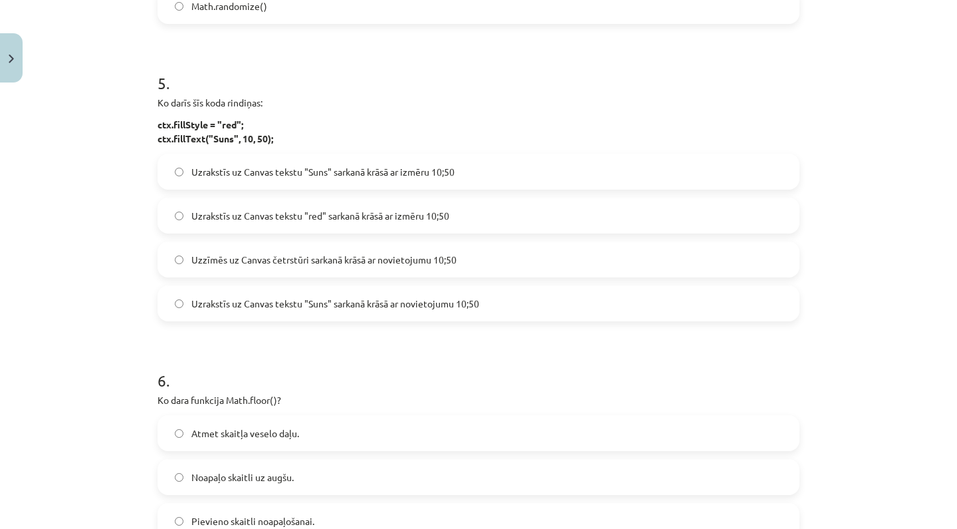
scroll to position [1278, 0]
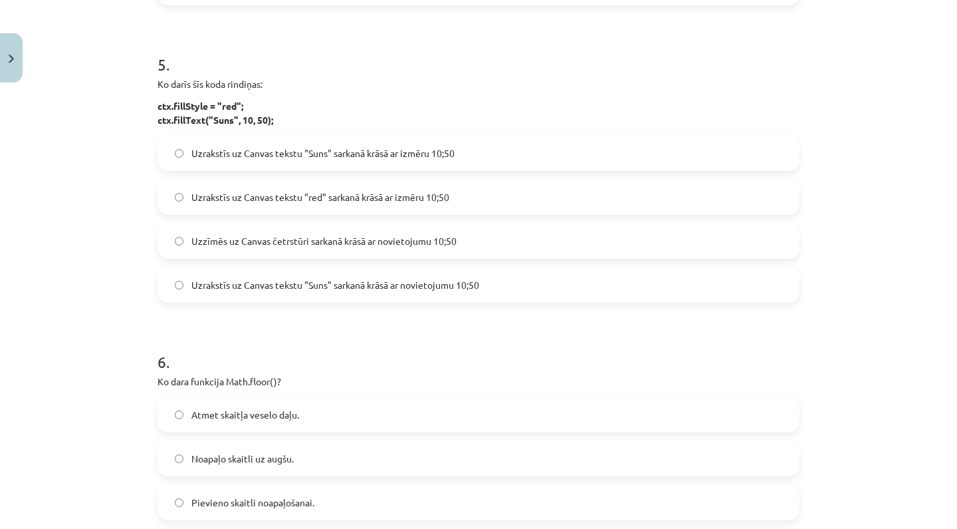
click at [352, 152] on span "Uzrakstīs uz Canvas tekstu "Suns" sarkanā krāsā ar izmēru 10;50" at bounding box center [322, 153] width 263 height 14
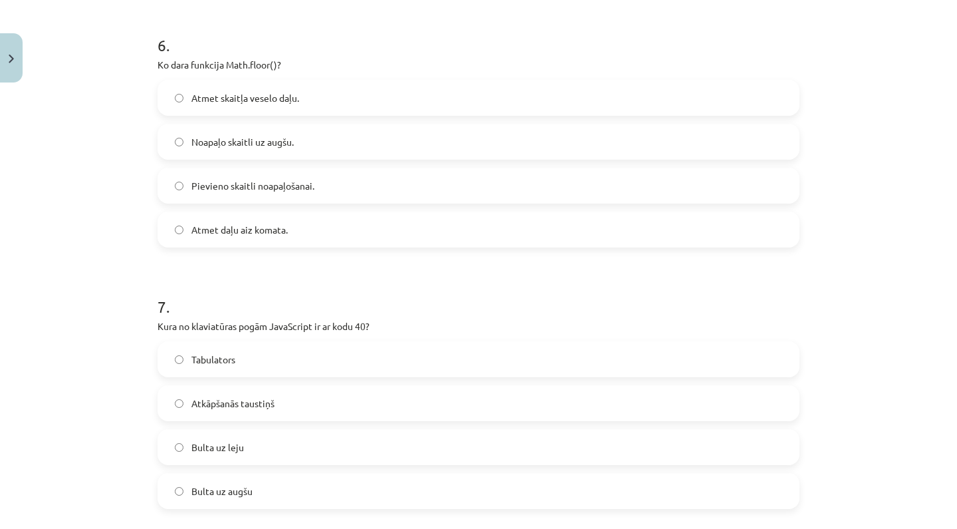
scroll to position [1602, 0]
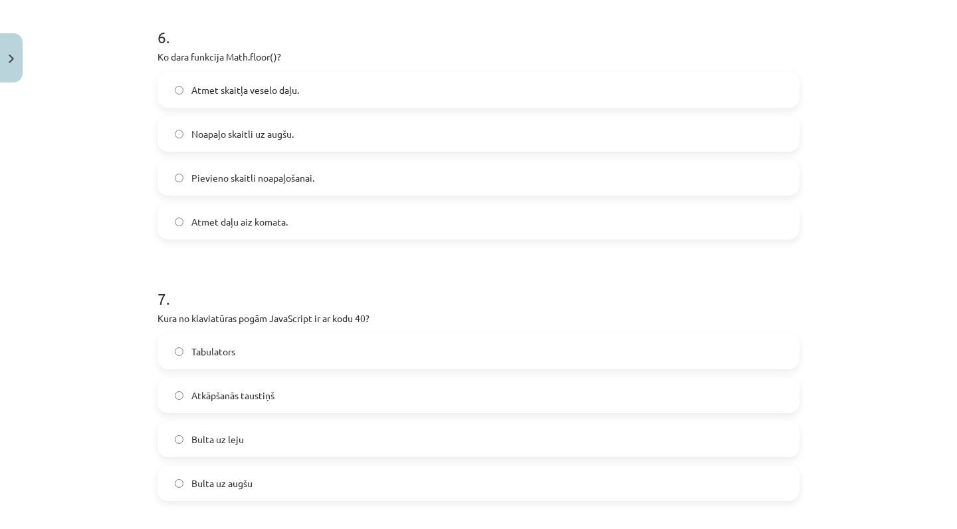
click at [314, 221] on label "Atmet daļu aiz komata." at bounding box center [479, 221] width 640 height 33
click at [344, 138] on label "Noapaļo skaitli uz augšu." at bounding box center [479, 133] width 640 height 33
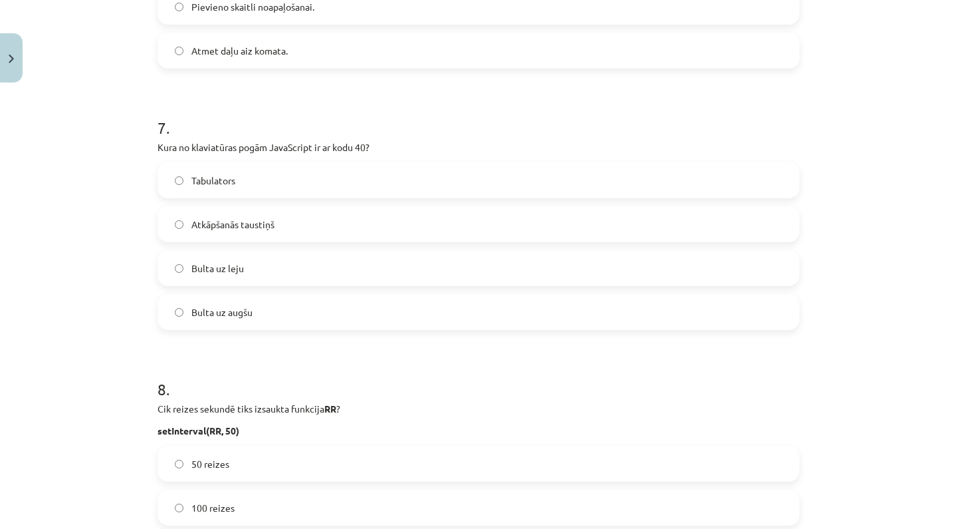
scroll to position [1820, 0]
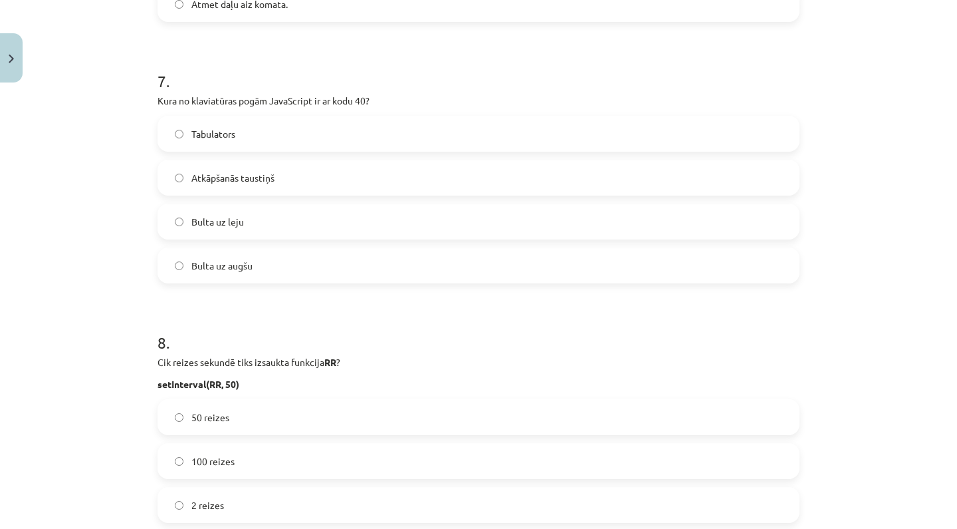
click at [288, 206] on label "Bulta uz leju" at bounding box center [479, 221] width 640 height 33
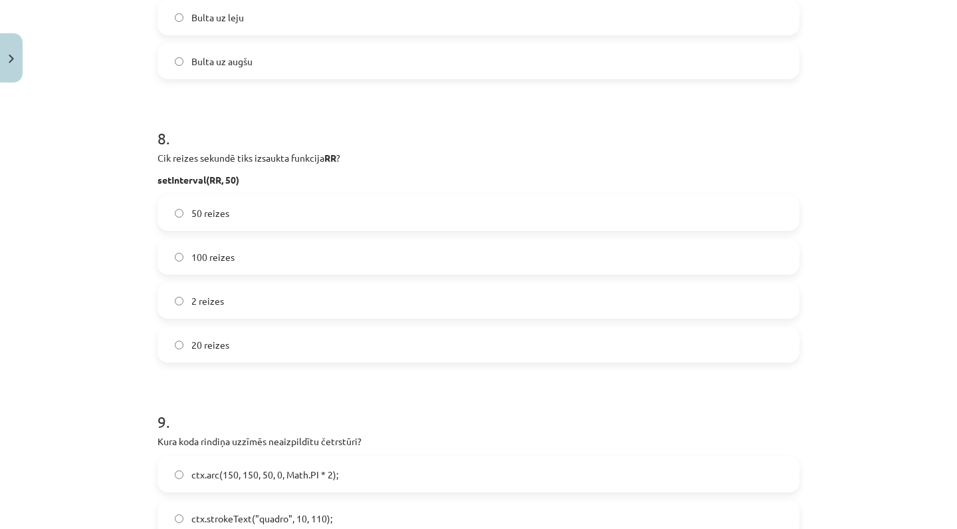
scroll to position [2036, 0]
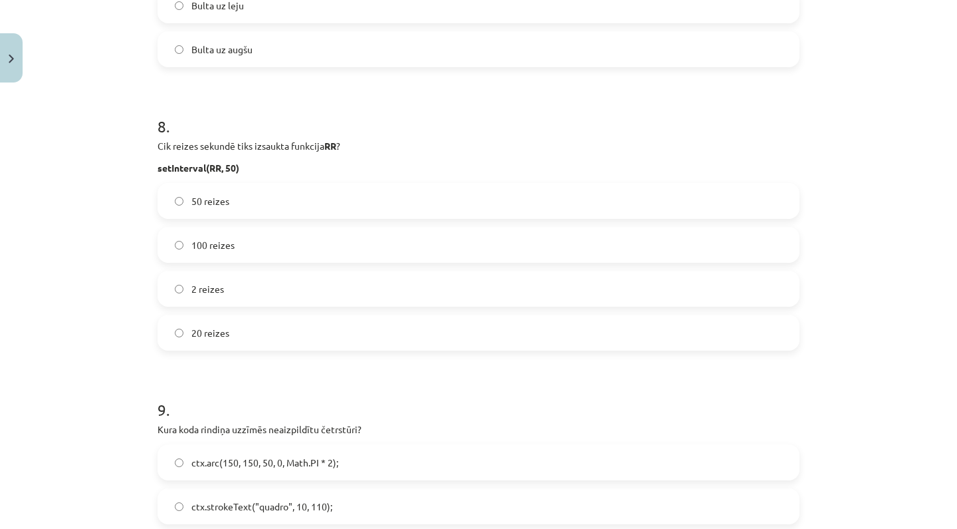
click at [295, 43] on label "Bulta uz augšu" at bounding box center [479, 49] width 640 height 33
click at [297, 17] on label "Bulta uz leju" at bounding box center [479, 5] width 640 height 33
click at [285, 49] on label "Bulta uz augšu" at bounding box center [479, 49] width 640 height 33
click at [263, 201] on label "50 reizes" at bounding box center [479, 200] width 640 height 33
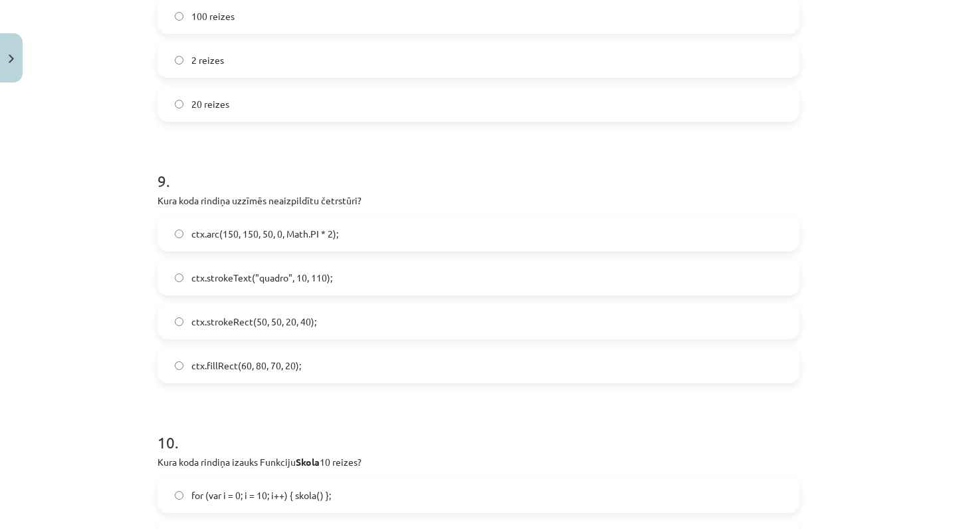
scroll to position [2298, 0]
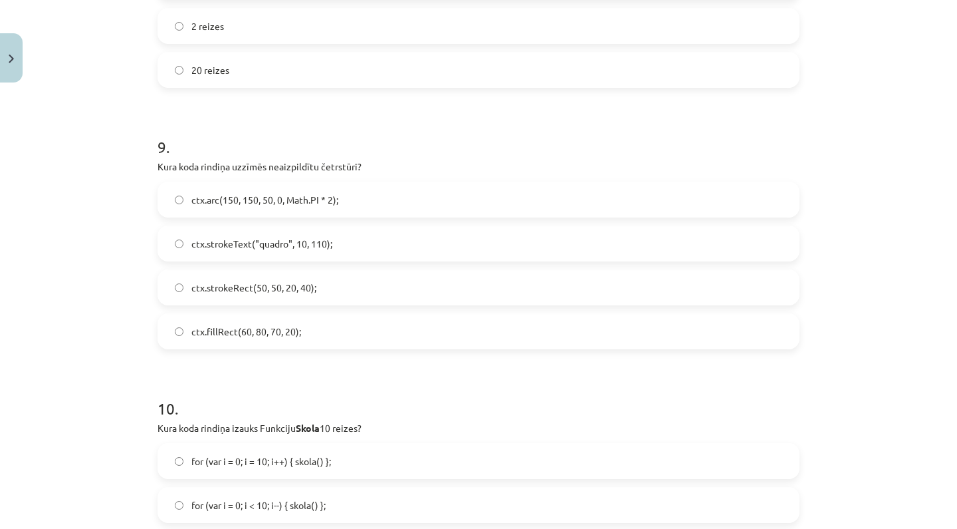
click at [270, 210] on label "ctx.arc(150, 150, 50, 0, Math.PI * 2);" at bounding box center [479, 199] width 640 height 33
click at [257, 288] on span "ctx.strokeRect(50, 50, 20, 40);" at bounding box center [253, 288] width 125 height 14
click at [301, 191] on label "ctx.arc(150, 150, 50, 0, Math.PI * 2);" at bounding box center [479, 199] width 640 height 33
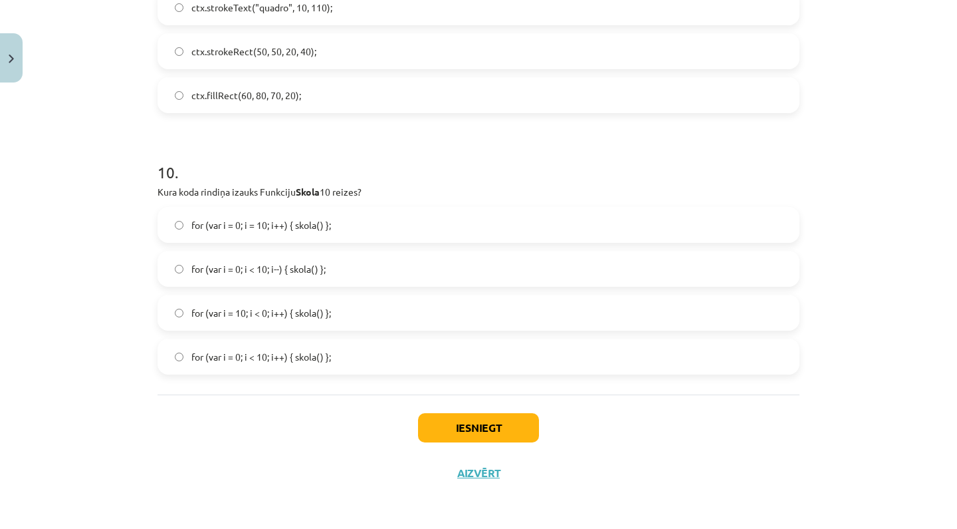
scroll to position [2536, 0]
click at [351, 222] on label "for (var i = 0; i = 10; i++) { skola() };" at bounding box center [479, 224] width 640 height 33
click at [356, 358] on label "for (var i = 0; i < 10; i++) { skola() };" at bounding box center [479, 356] width 640 height 33
click at [441, 418] on button "Iesniegt" at bounding box center [478, 427] width 121 height 29
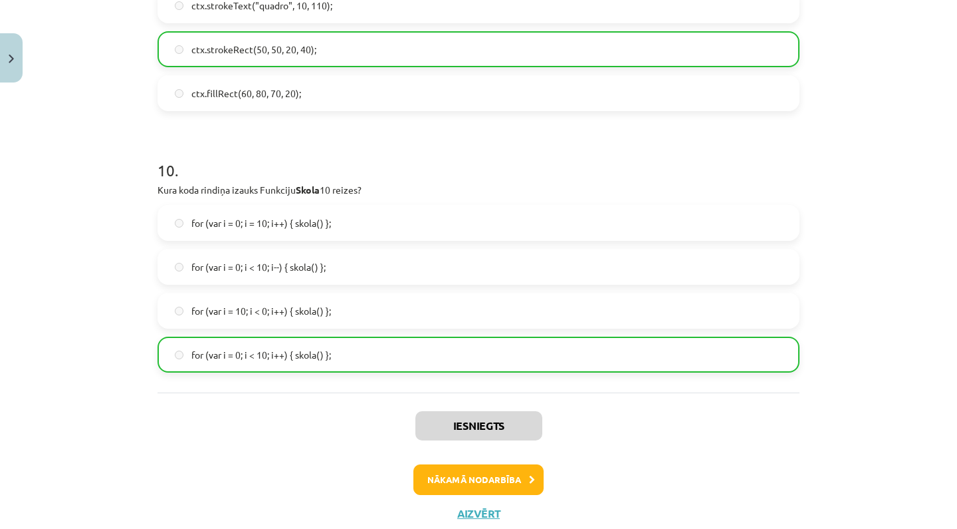
click at [5, 61] on button "Close" at bounding box center [11, 57] width 23 height 49
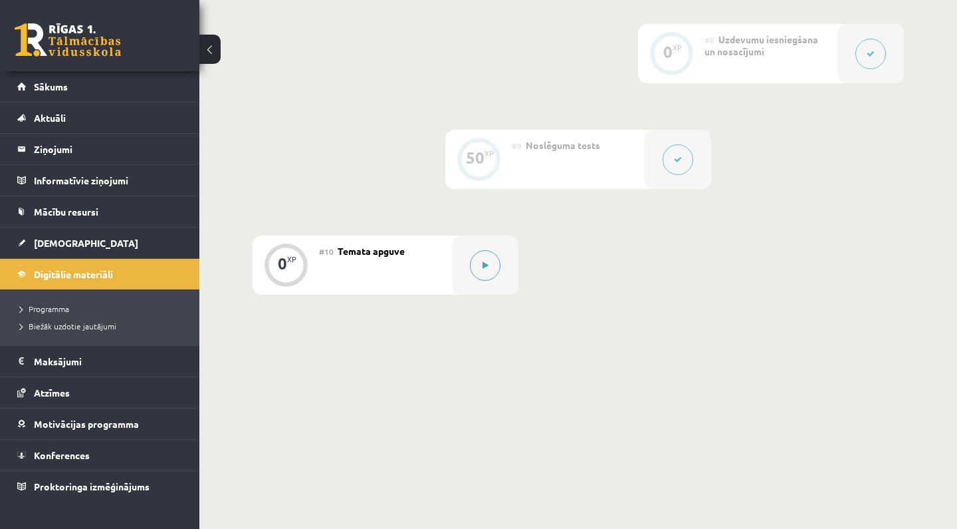
scroll to position [1119, 0]
click at [475, 271] on button at bounding box center [485, 266] width 31 height 31
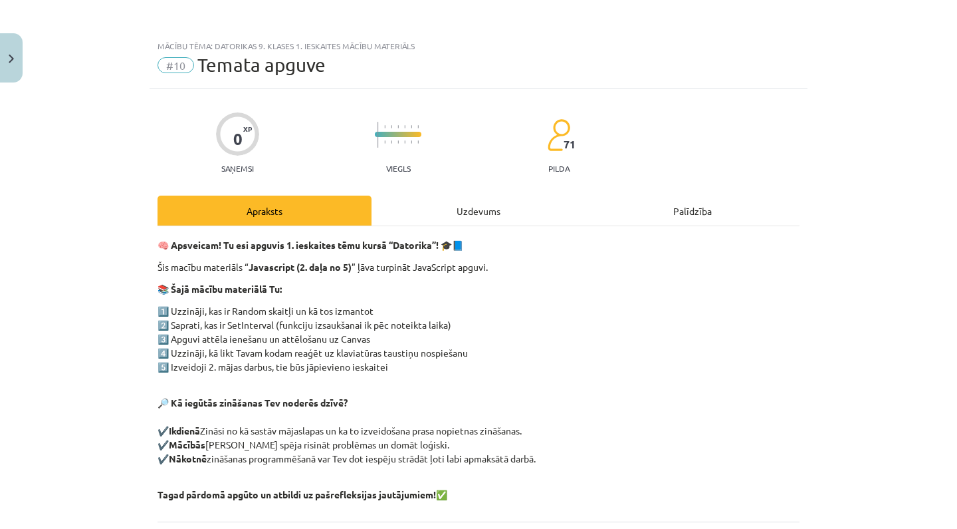
click at [514, 212] on div "Uzdevums" at bounding box center [479, 210] width 214 height 30
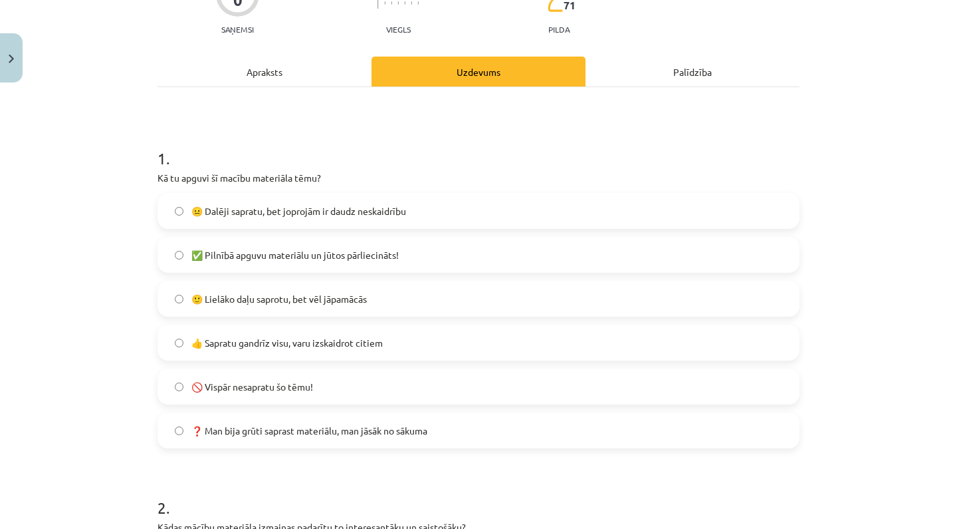
scroll to position [141, 0]
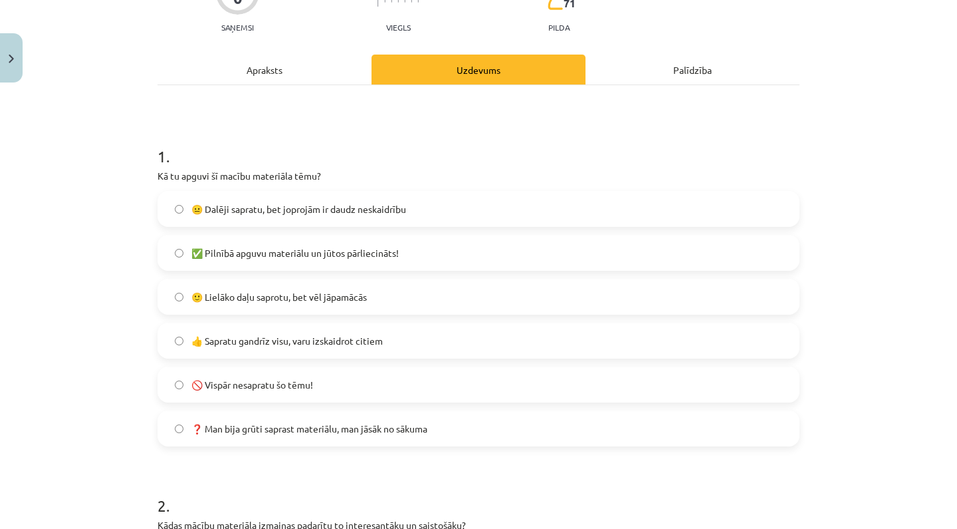
click at [399, 210] on span "😐 Dalēji sapratu, bet joprojām ir daudz neskaidrību" at bounding box center [298, 209] width 215 height 14
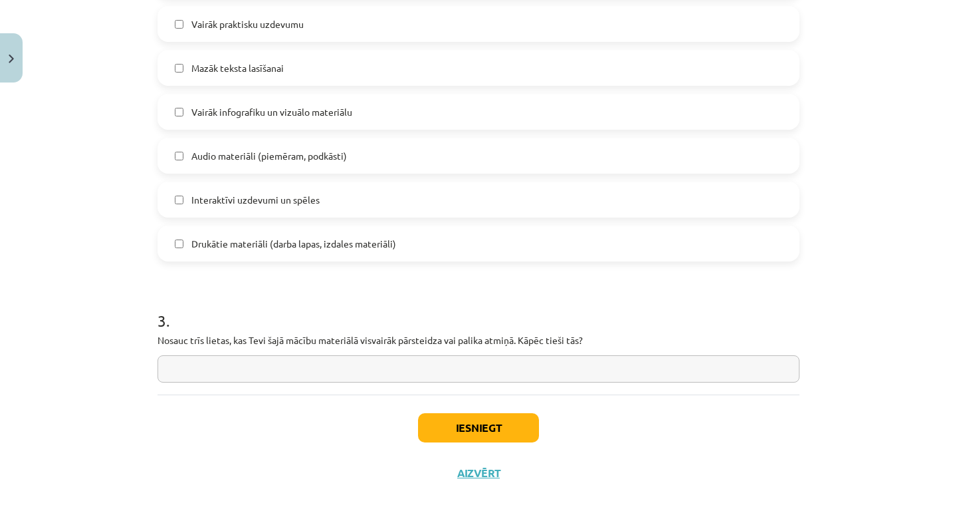
scroll to position [910, 0]
click at [499, 433] on button "Iesniegt" at bounding box center [478, 427] width 121 height 29
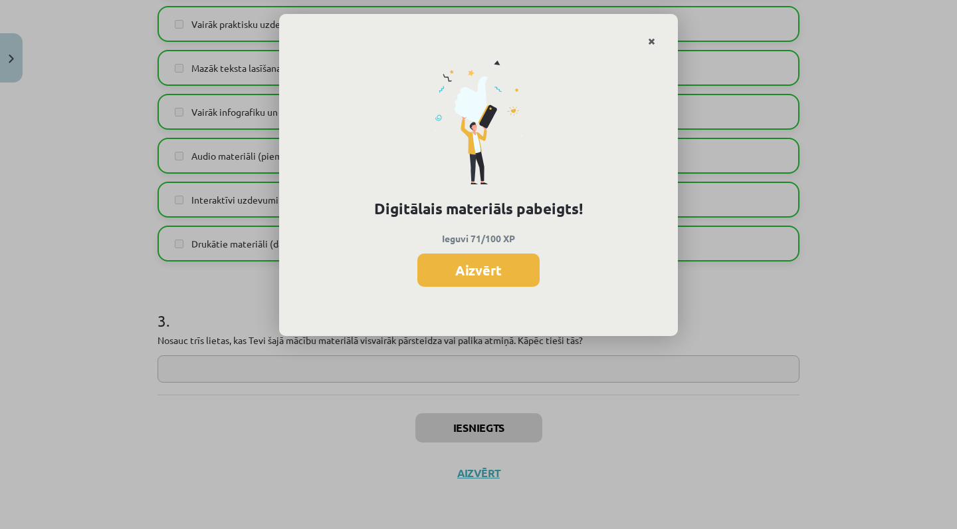
click at [657, 39] on link "Close" at bounding box center [651, 42] width 23 height 26
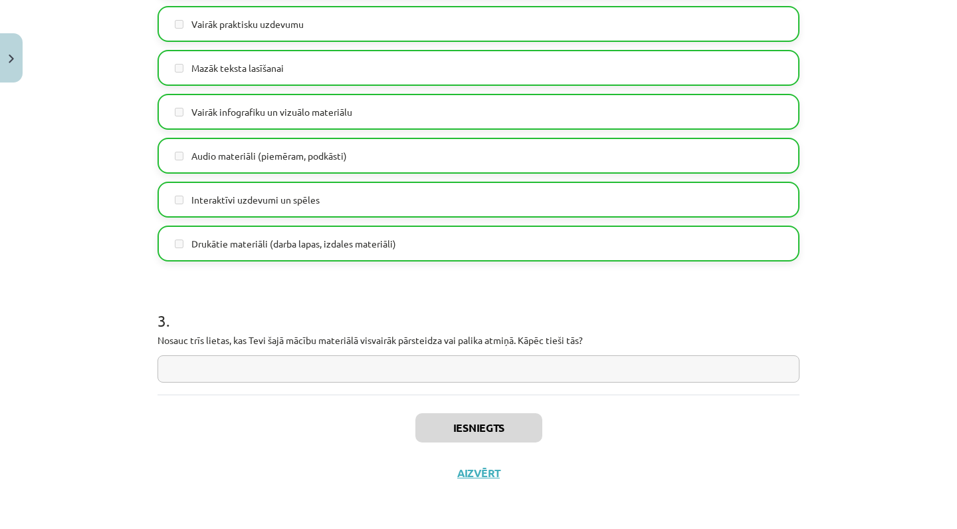
click at [15, 57] on button "Close" at bounding box center [11, 57] width 23 height 49
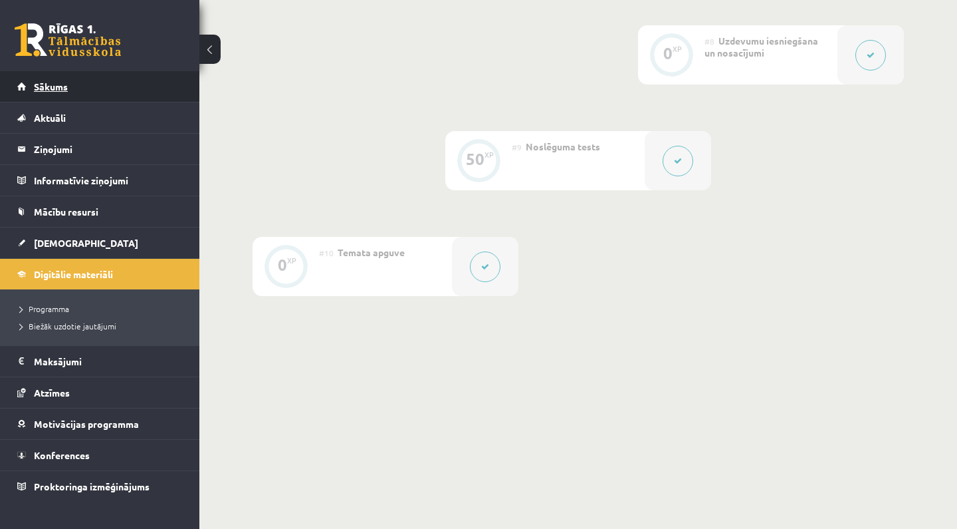
click at [162, 98] on link "Sākums" at bounding box center [100, 86] width 166 height 31
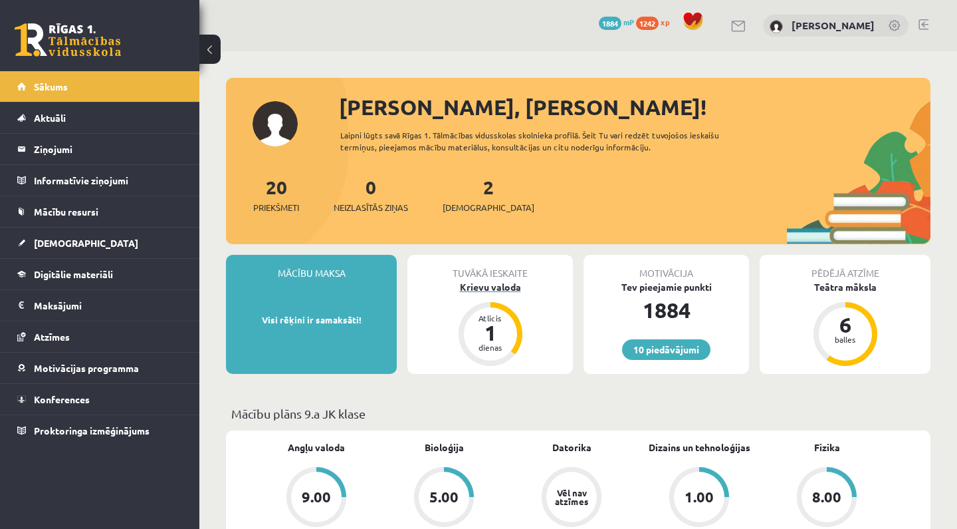
click at [496, 282] on div "Krievu valoda" at bounding box center [491, 287] width 166 height 14
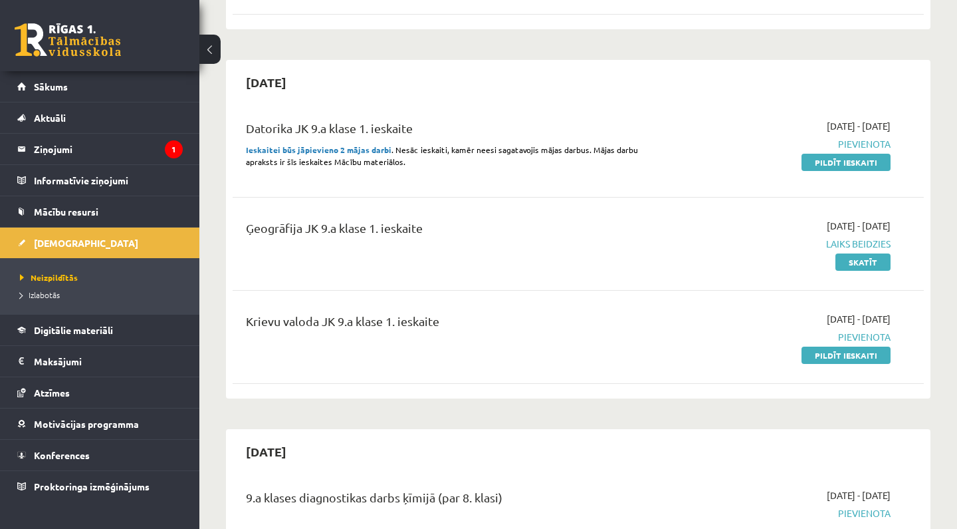
scroll to position [342, 0]
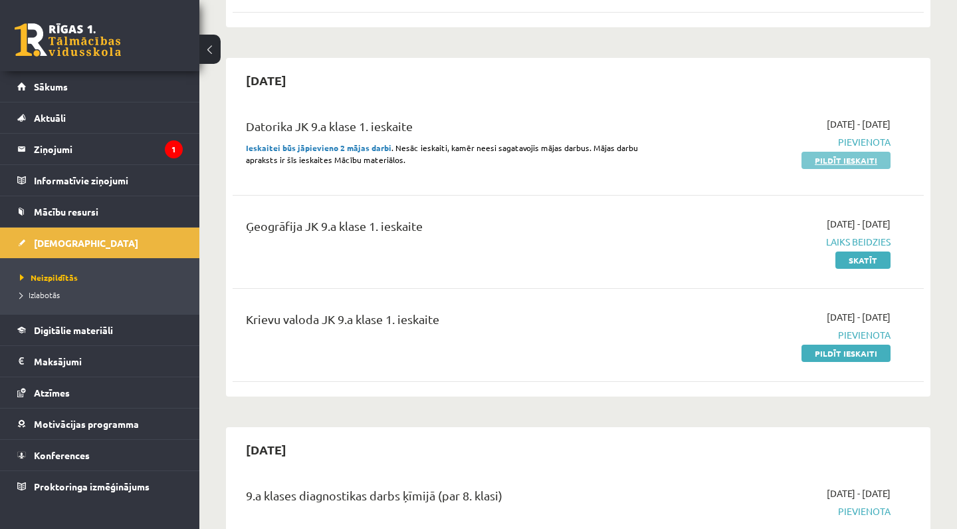
click at [828, 161] on link "Pildīt ieskaiti" at bounding box center [846, 160] width 89 height 17
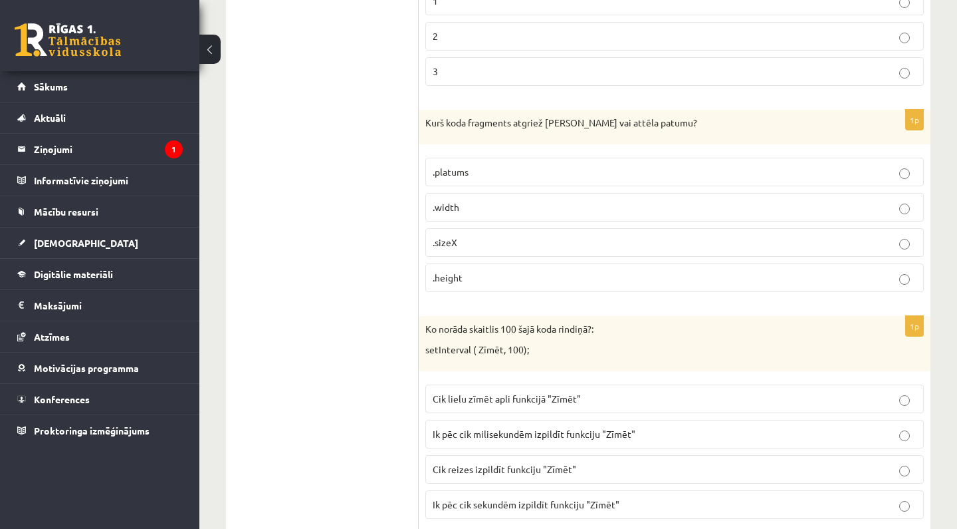
scroll to position [405, 0]
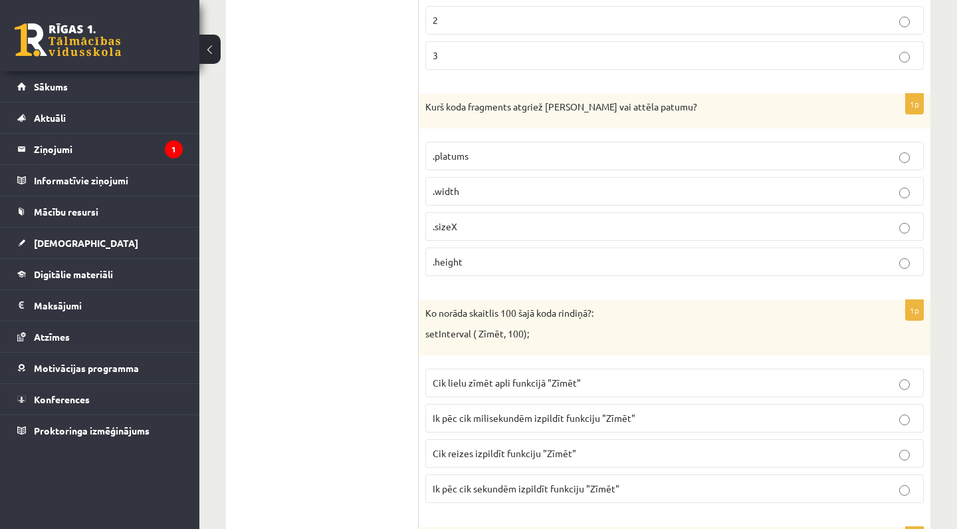
click at [519, 223] on p ".sizeX" at bounding box center [675, 226] width 484 height 14
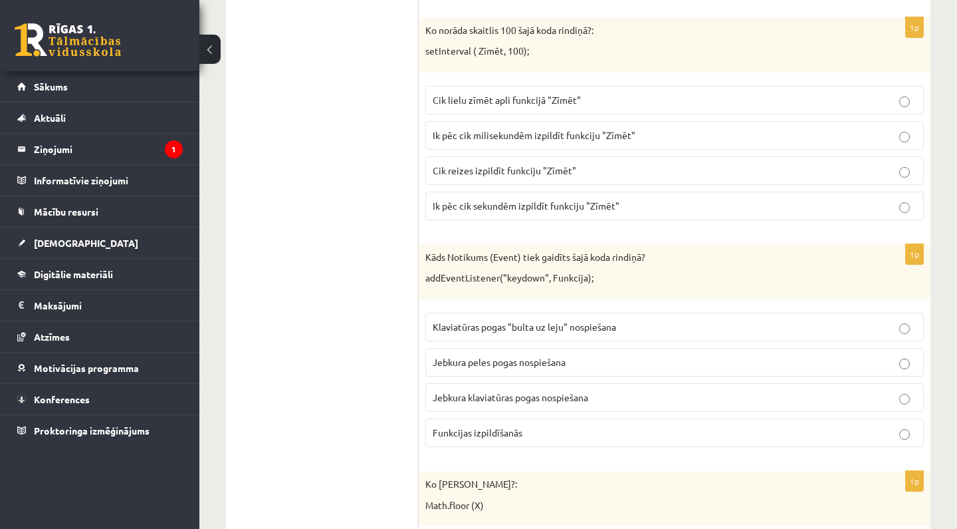
scroll to position [686, 0]
click at [540, 174] on span "Cik reizes izpildīt funkciju "Zīmēt"" at bounding box center [505, 172] width 144 height 12
click at [634, 203] on p "Ik pēc cik sekundēm izpildīt funkciju "Zīmēt"" at bounding box center [675, 207] width 484 height 14
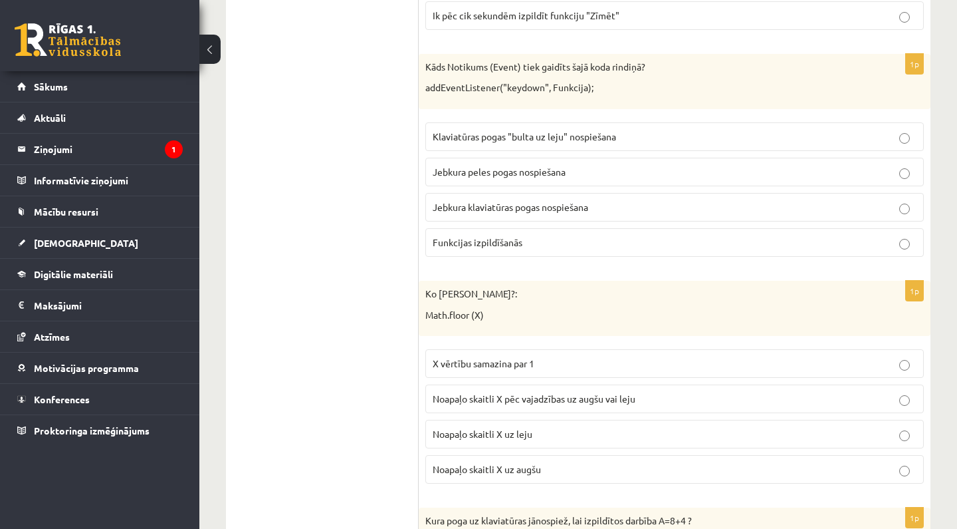
scroll to position [876, 0]
drag, startPoint x: 427, startPoint y: 86, endPoint x: 499, endPoint y: 84, distance: 71.9
click at [499, 84] on p "addEventListener("keydown", Funkcija);" at bounding box center [642, 89] width 432 height 13
copy p "addEventListener"
click at [331, 193] on ul "1. uzdevums - tests 2. uzdevums - kodu fragmenti 3. uzdevums - kodu fragmenti 4…" at bounding box center [329, 74] width 180 height 1382
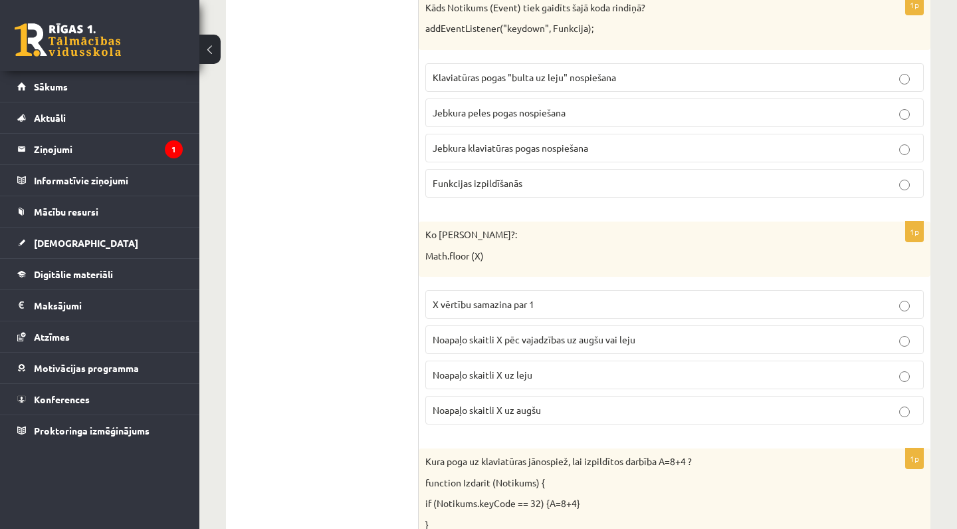
scroll to position [942, 0]
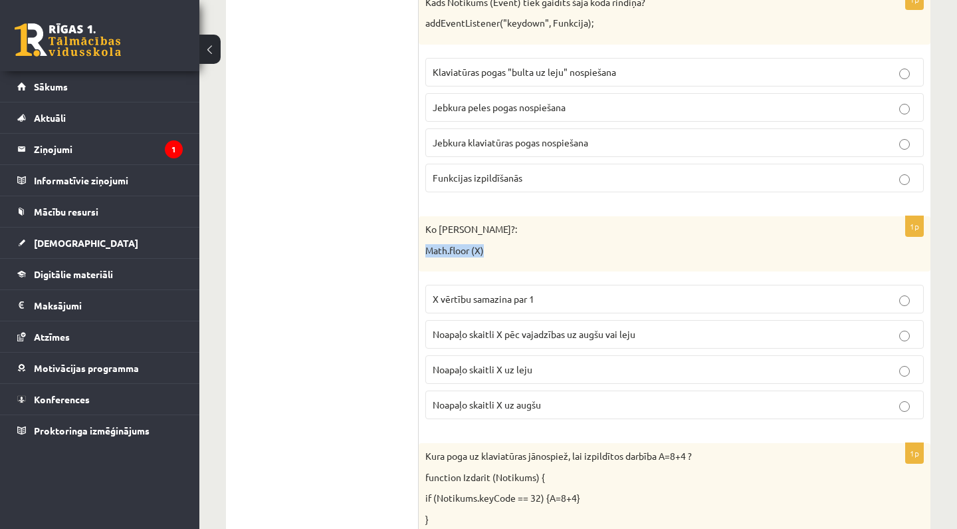
drag, startPoint x: 426, startPoint y: 243, endPoint x: 492, endPoint y: 245, distance: 66.5
click at [492, 245] on p "Math.floor (X)" at bounding box center [642, 250] width 432 height 13
copy p "Math.floor (X)"
click at [564, 244] on p "Math.floor (X)" at bounding box center [642, 250] width 432 height 13
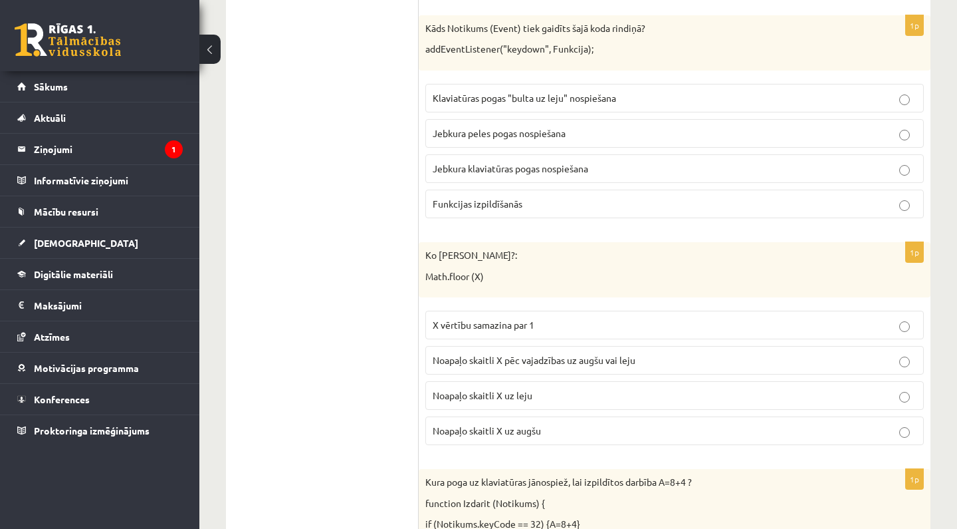
scroll to position [916, 0]
click at [573, 100] on span "Klaviatūras pogas "bulta uz leju" nospiešana" at bounding box center [525, 98] width 184 height 12
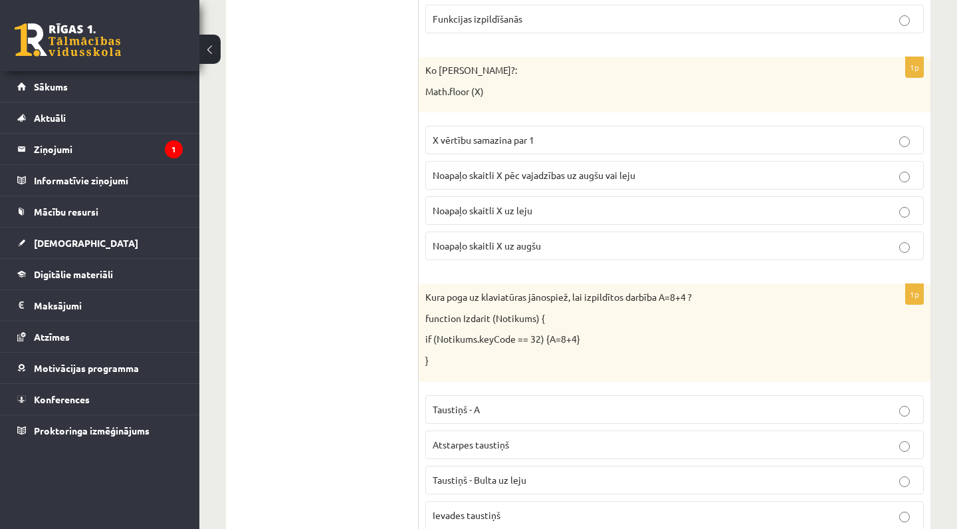
scroll to position [1102, 0]
click at [549, 128] on label "X vērtību samazina par 1" at bounding box center [675, 138] width 499 height 29
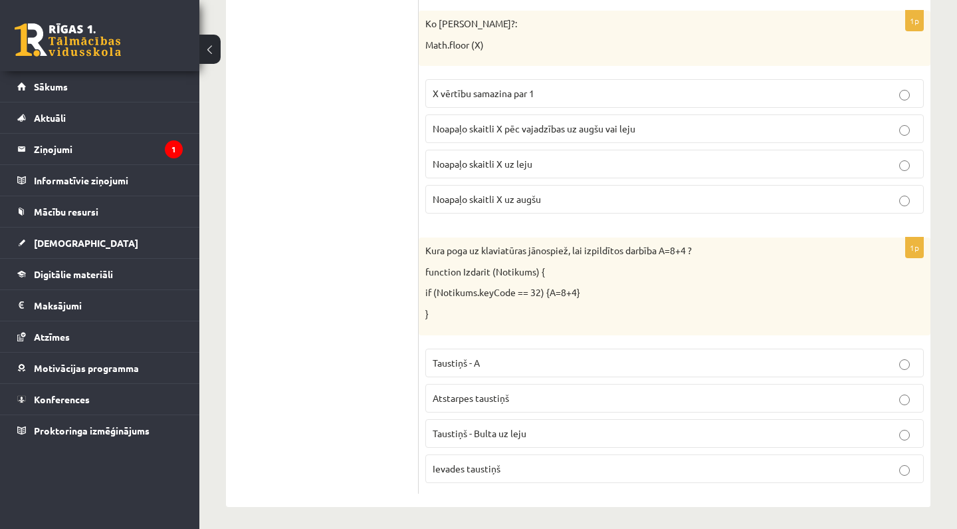
scroll to position [1147, 0]
click at [479, 394] on span "Atstarpes taustiņš" at bounding box center [471, 398] width 76 height 12
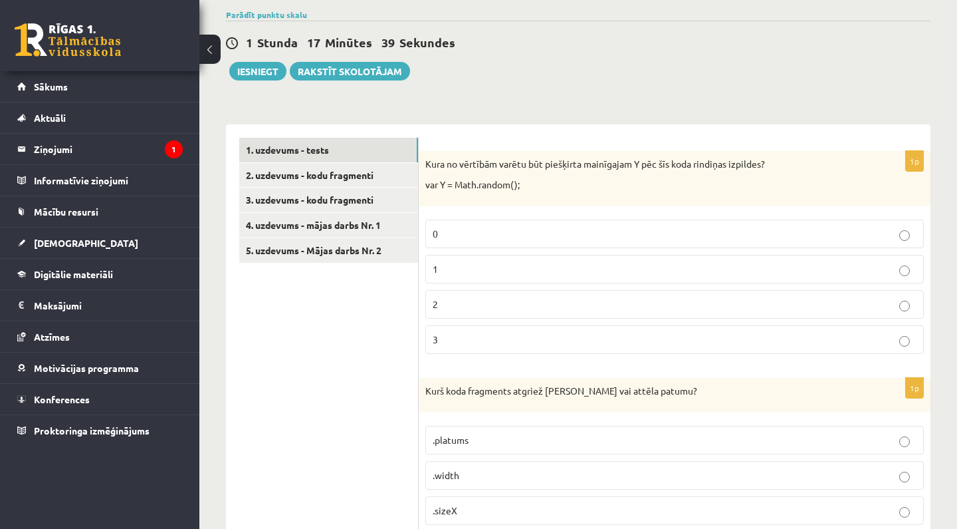
scroll to position [103, 0]
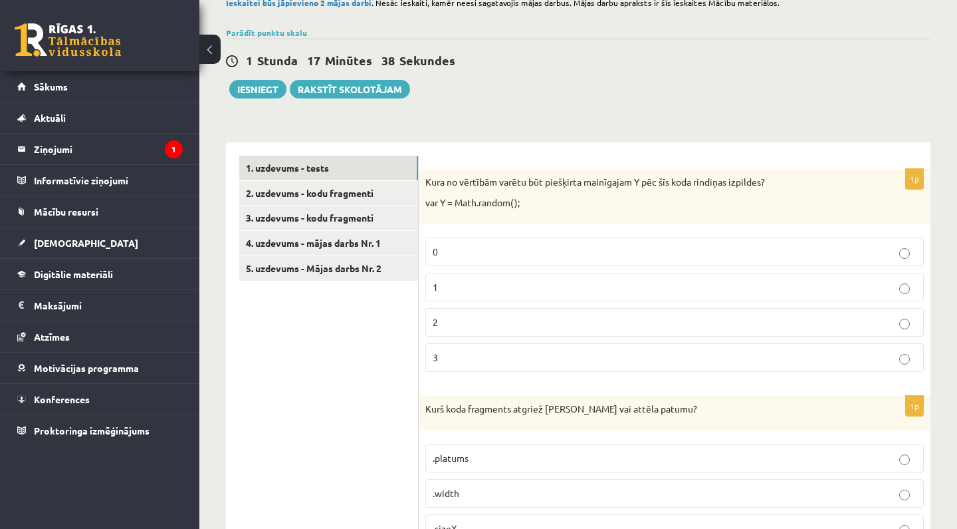
click at [435, 259] on label "0" at bounding box center [675, 251] width 499 height 29
click at [359, 189] on link "2. uzdevums - kodu fragmenti" at bounding box center [328, 193] width 179 height 25
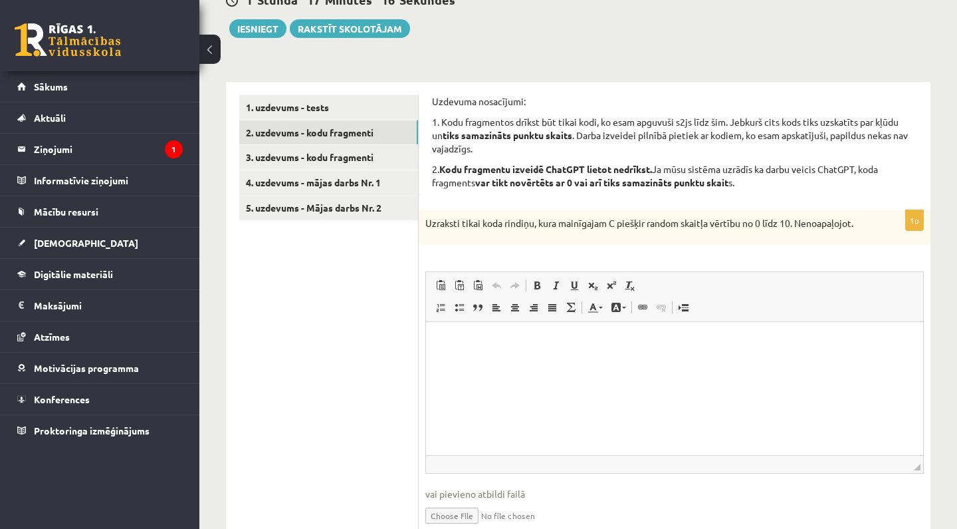
scroll to position [0, 0]
click at [528, 350] on html at bounding box center [674, 341] width 497 height 41
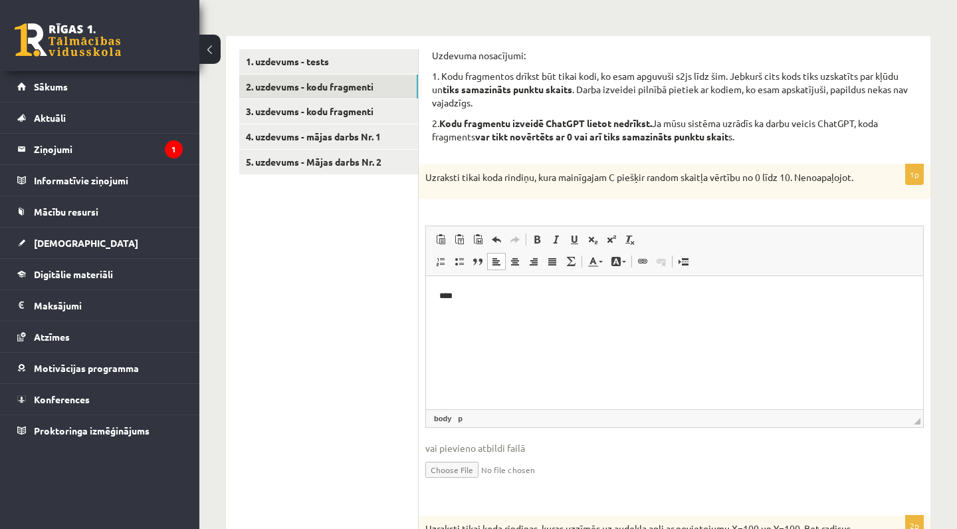
scroll to position [210, 0]
click at [489, 307] on html "****" at bounding box center [674, 295] width 497 height 40
click at [378, 67] on link "1. uzdevums - tests" at bounding box center [328, 61] width 179 height 25
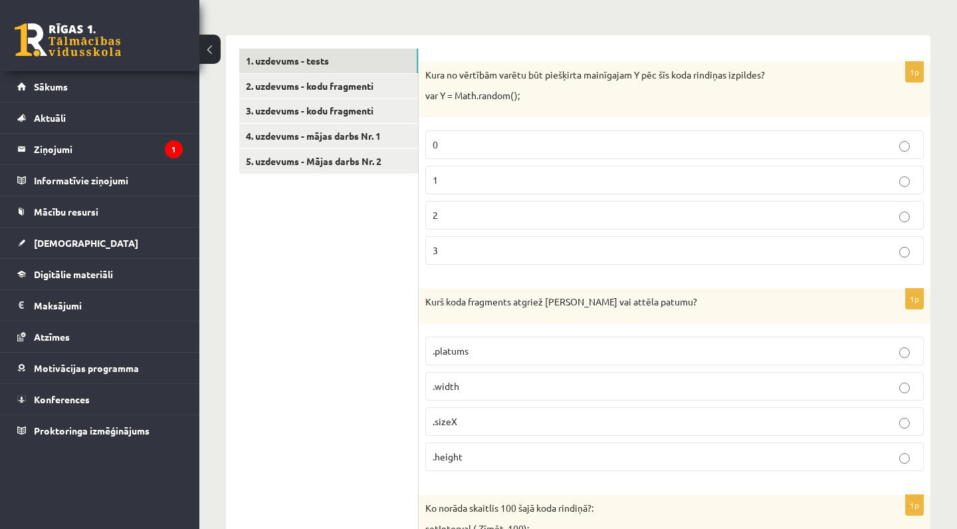
click at [471, 347] on p ".platums" at bounding box center [675, 351] width 484 height 14
click at [467, 382] on p ".width" at bounding box center [675, 386] width 484 height 14
drag, startPoint x: 435, startPoint y: 382, endPoint x: 459, endPoint y: 382, distance: 23.3
copy span "width"
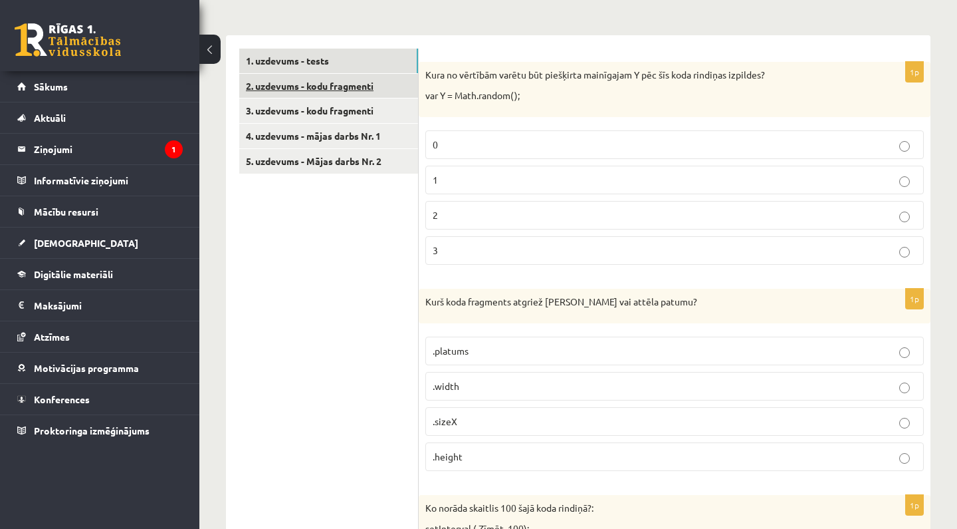
click at [374, 82] on link "2. uzdevums - kodu fragmenti" at bounding box center [328, 86] width 179 height 25
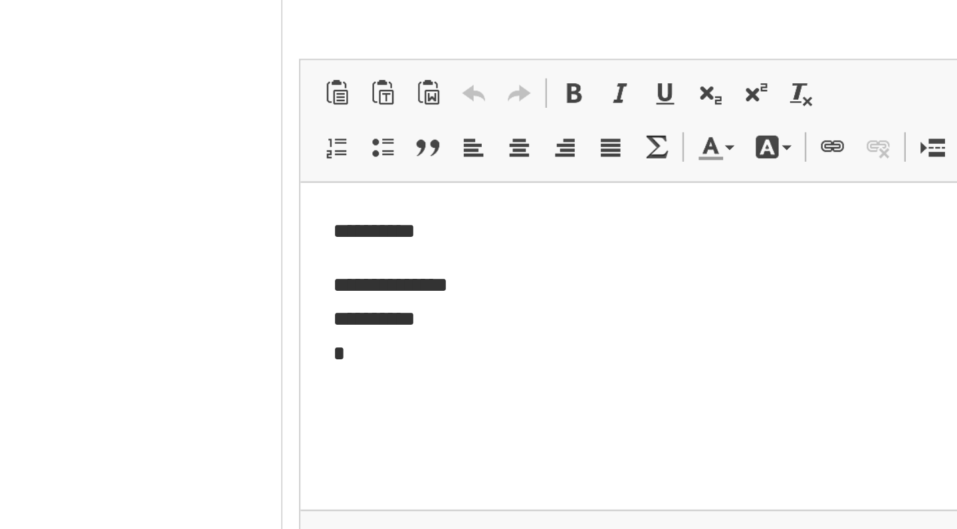
scroll to position [330, 0]
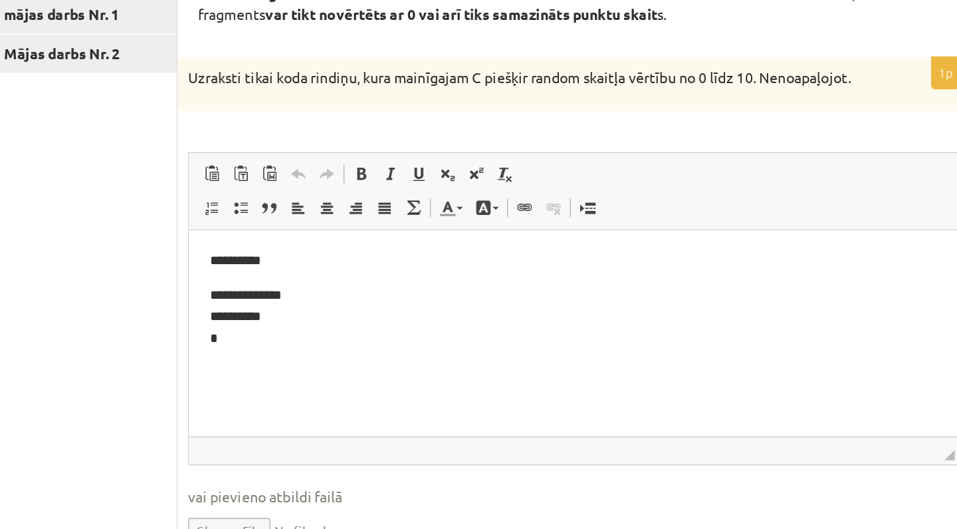
click at [207, 265] on p "**********" at bounding box center [437, 285] width 471 height 40
click at [202, 271] on p "**********" at bounding box center [437, 285] width 471 height 40
drag, startPoint x: 236, startPoint y: 296, endPoint x: 201, endPoint y: 261, distance: 49.8
click at [200, 261] on html "**********" at bounding box center [437, 274] width 497 height 88
